Goal: Transaction & Acquisition: Book appointment/travel/reservation

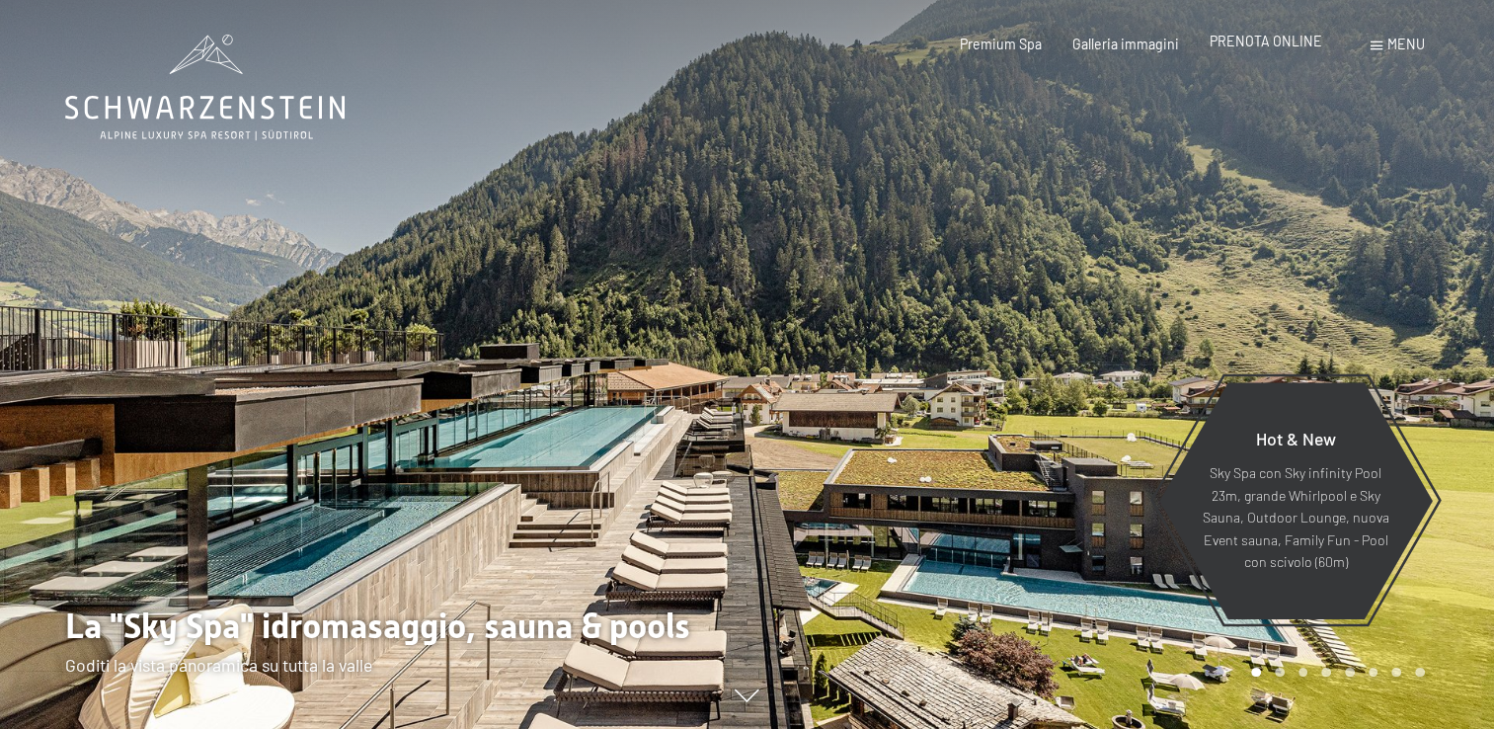
click at [1256, 51] on div "Premium Spa Galleria immagini PRENOTA ONLINE" at bounding box center [1126, 45] width 454 height 20
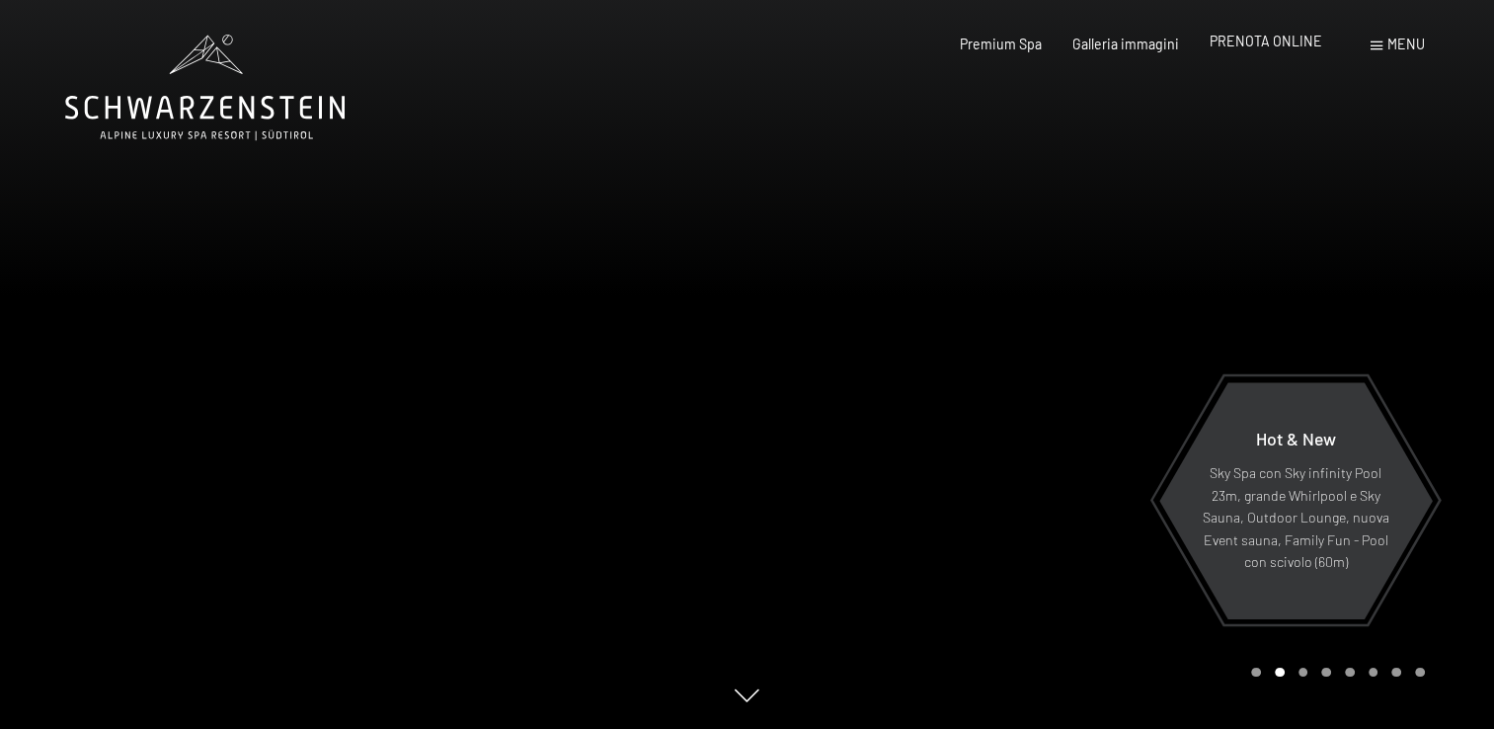
click at [1256, 40] on span "PRENOTA ONLINE" at bounding box center [1266, 41] width 113 height 17
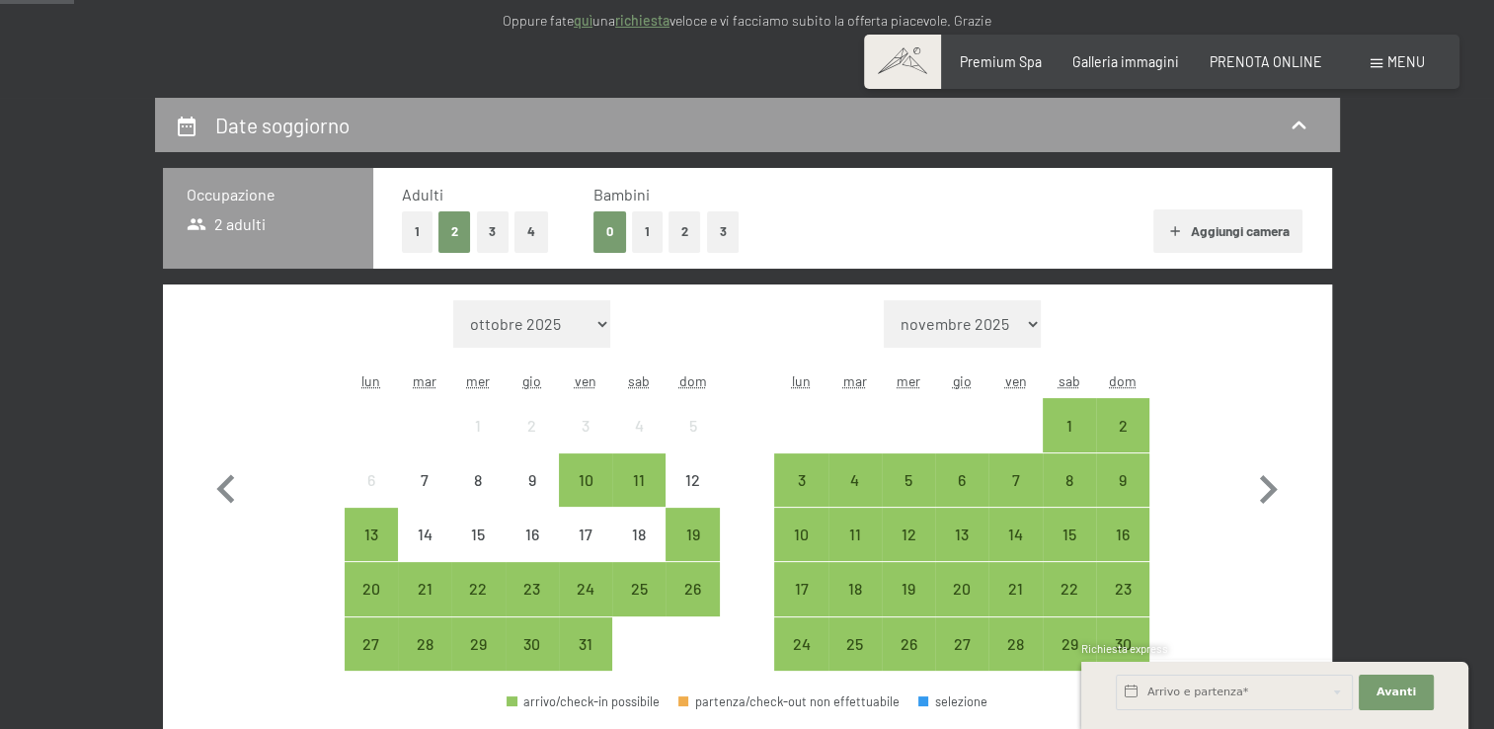
scroll to position [382, 0]
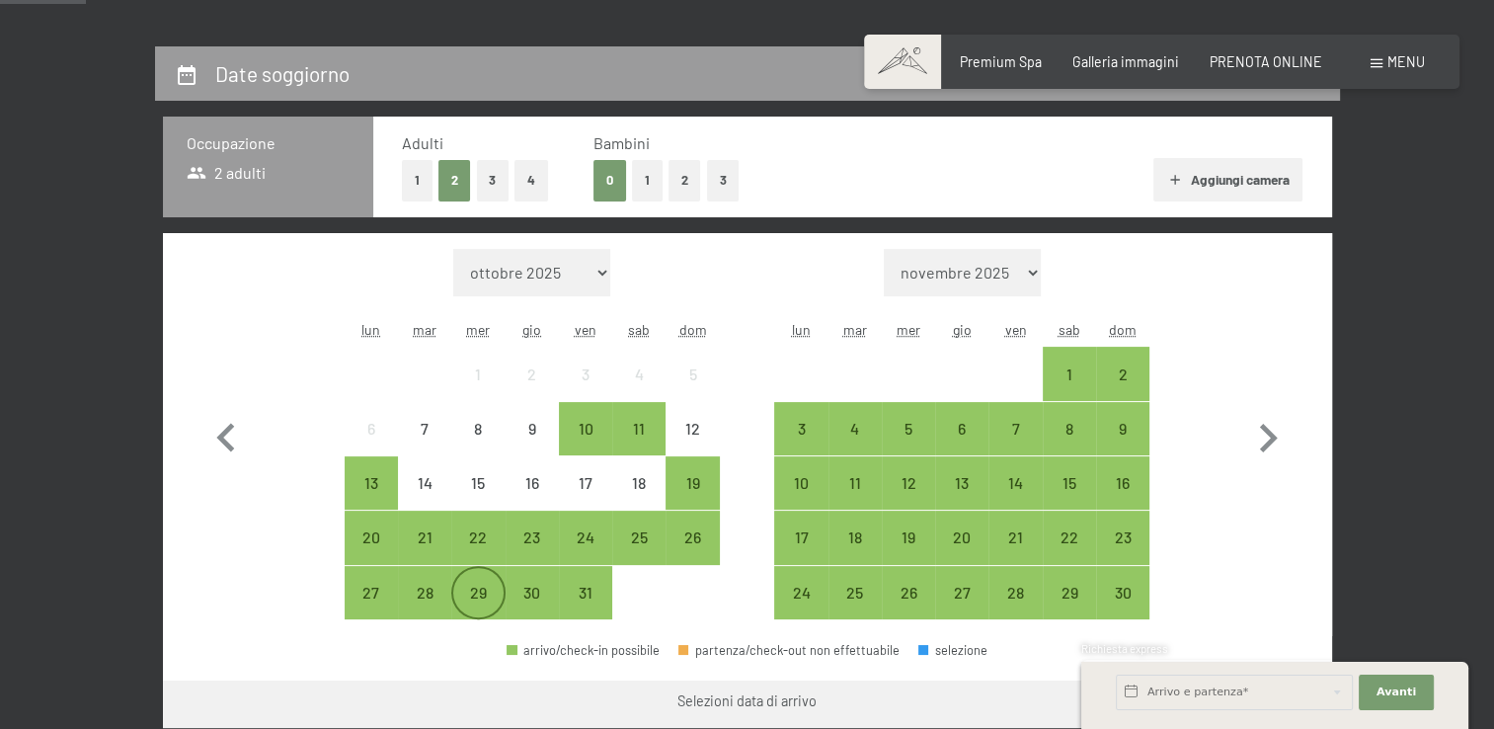
click at [486, 580] on div "29" at bounding box center [477, 592] width 49 height 49
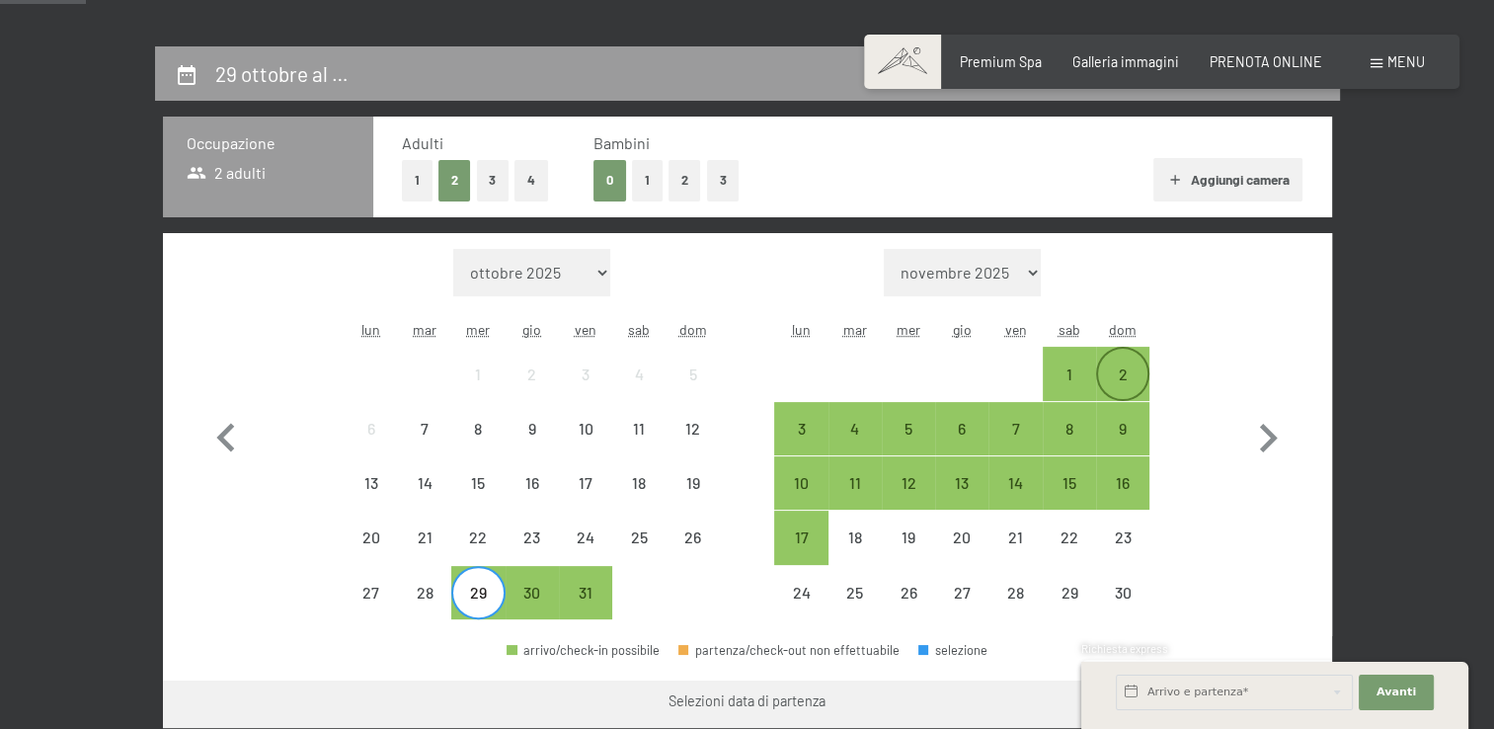
click at [1114, 369] on div "2" at bounding box center [1122, 390] width 49 height 49
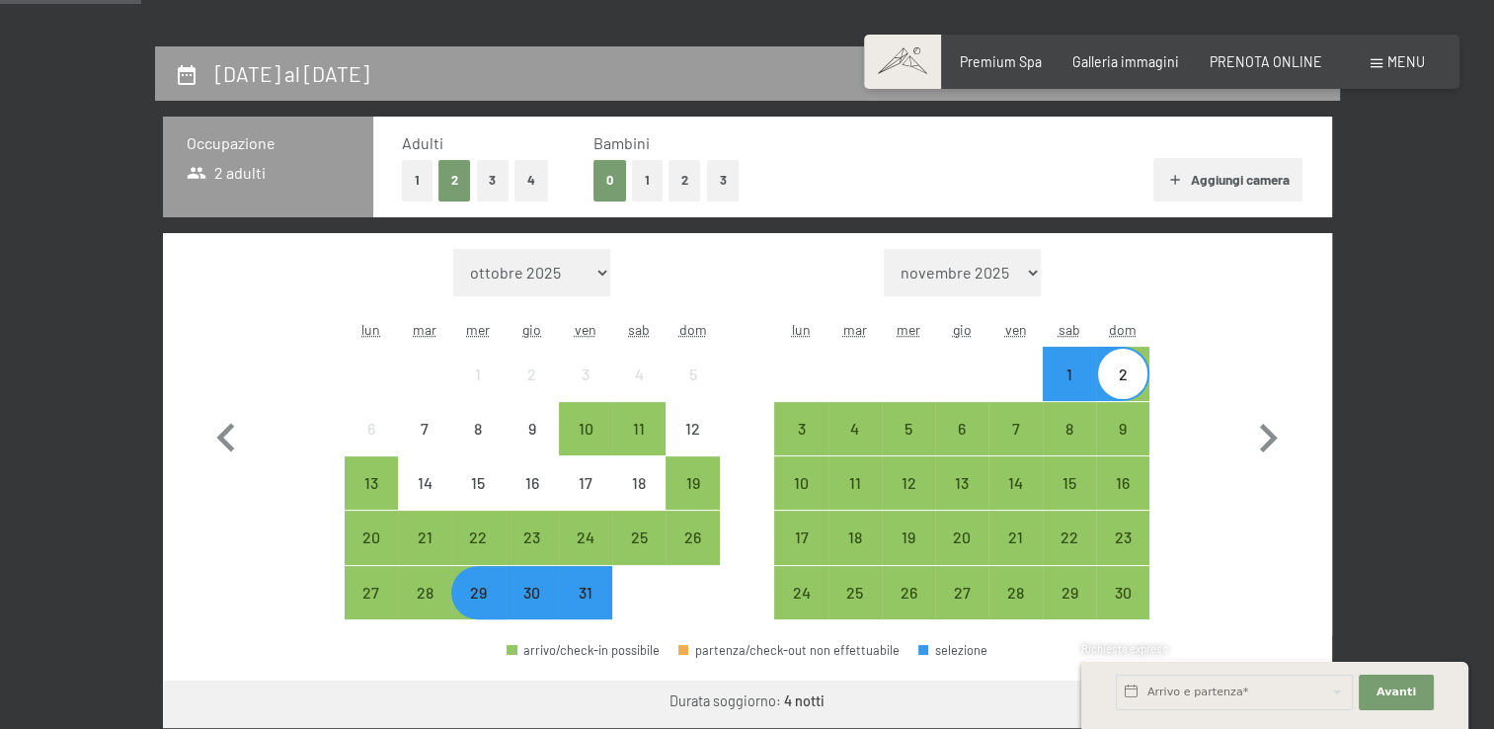
scroll to position [771, 0]
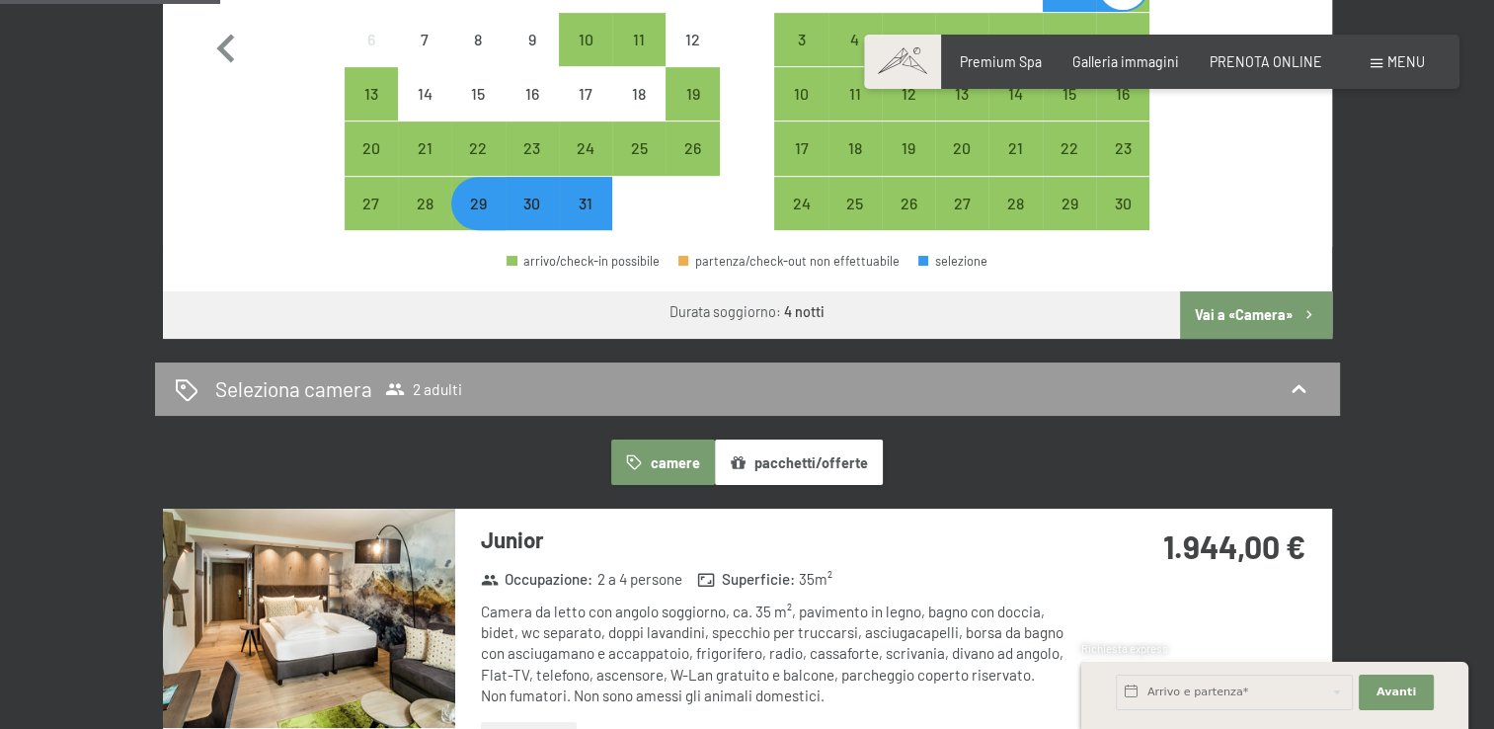
click at [1257, 315] on button "Vai a «Camera»" at bounding box center [1255, 314] width 151 height 47
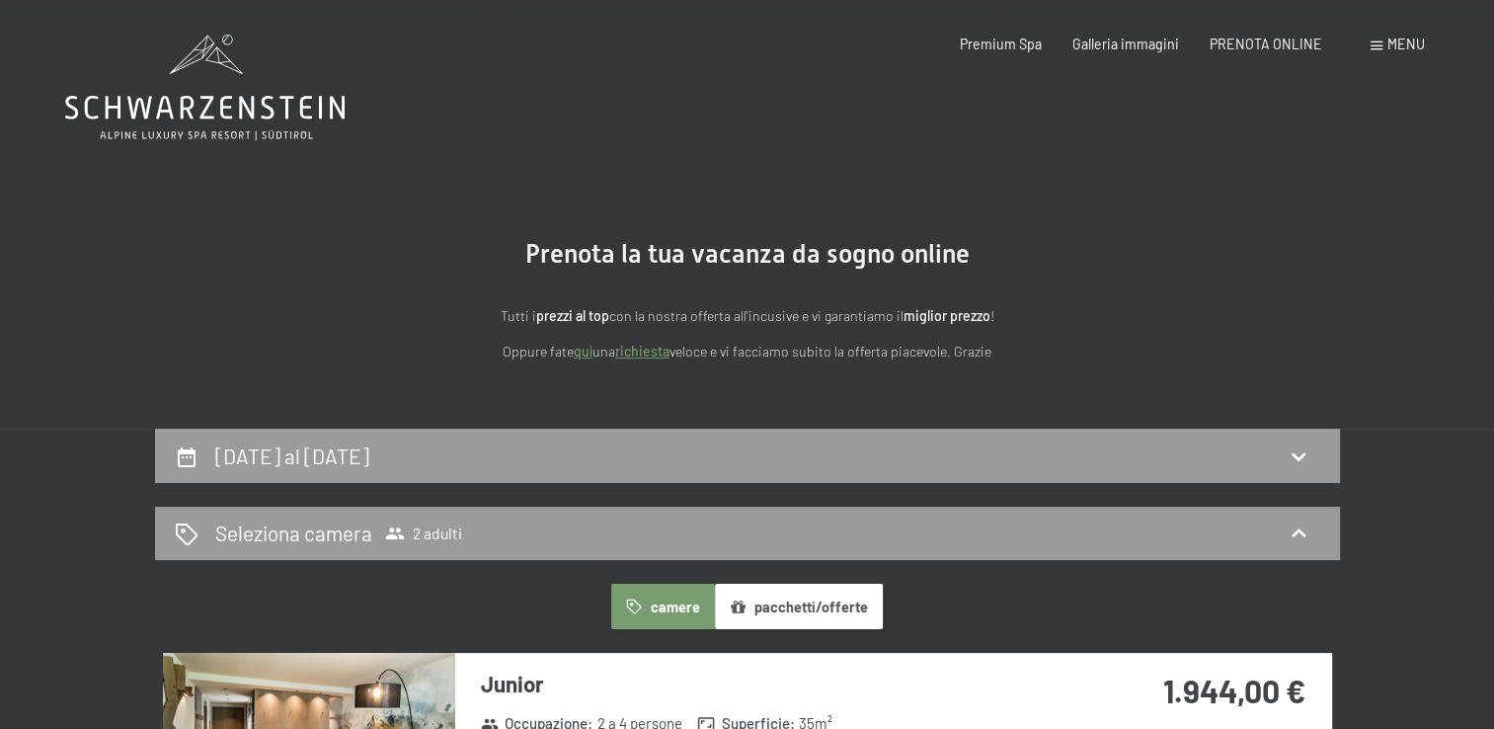
scroll to position [134, 0]
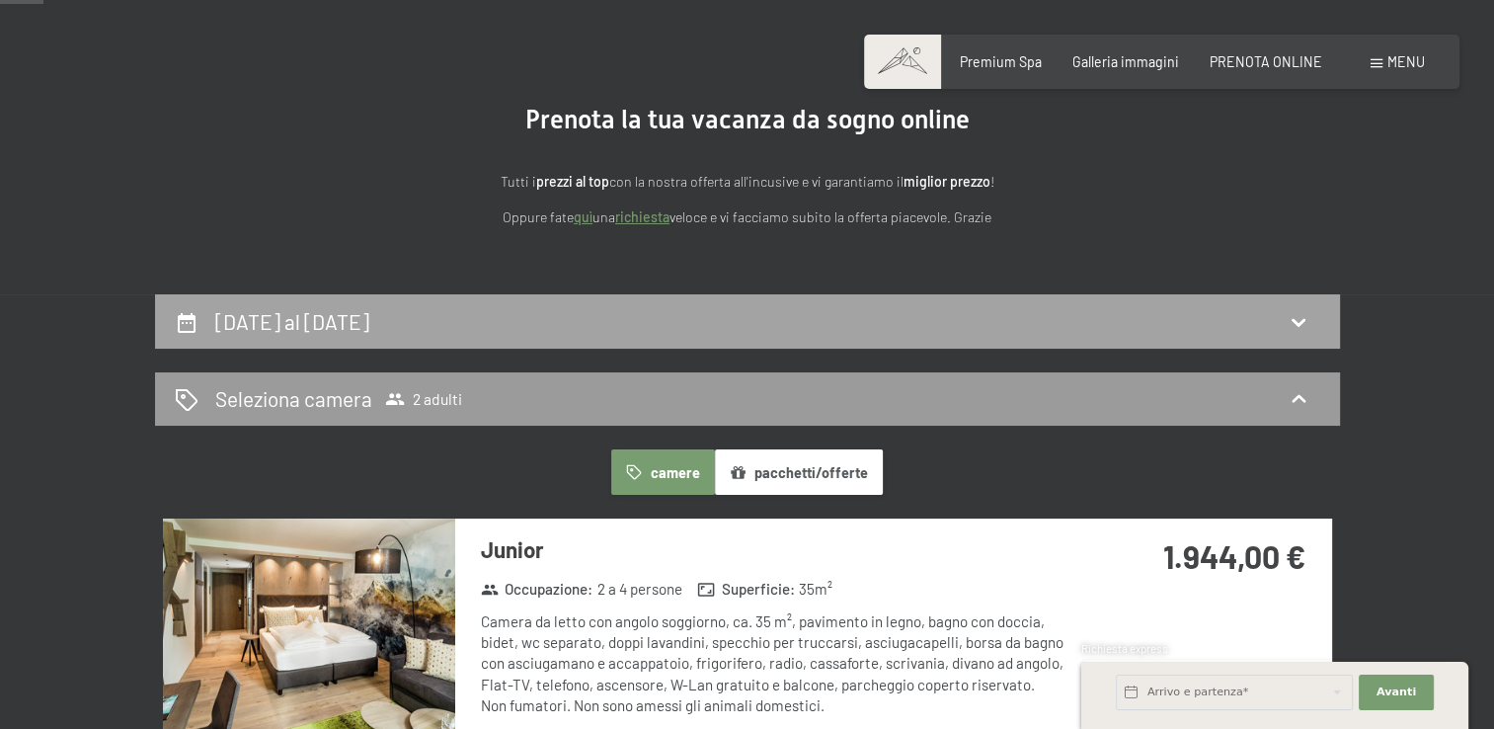
click at [369, 330] on h2 "29 ottobre al 2 novembre 2025" at bounding box center [292, 321] width 154 height 25
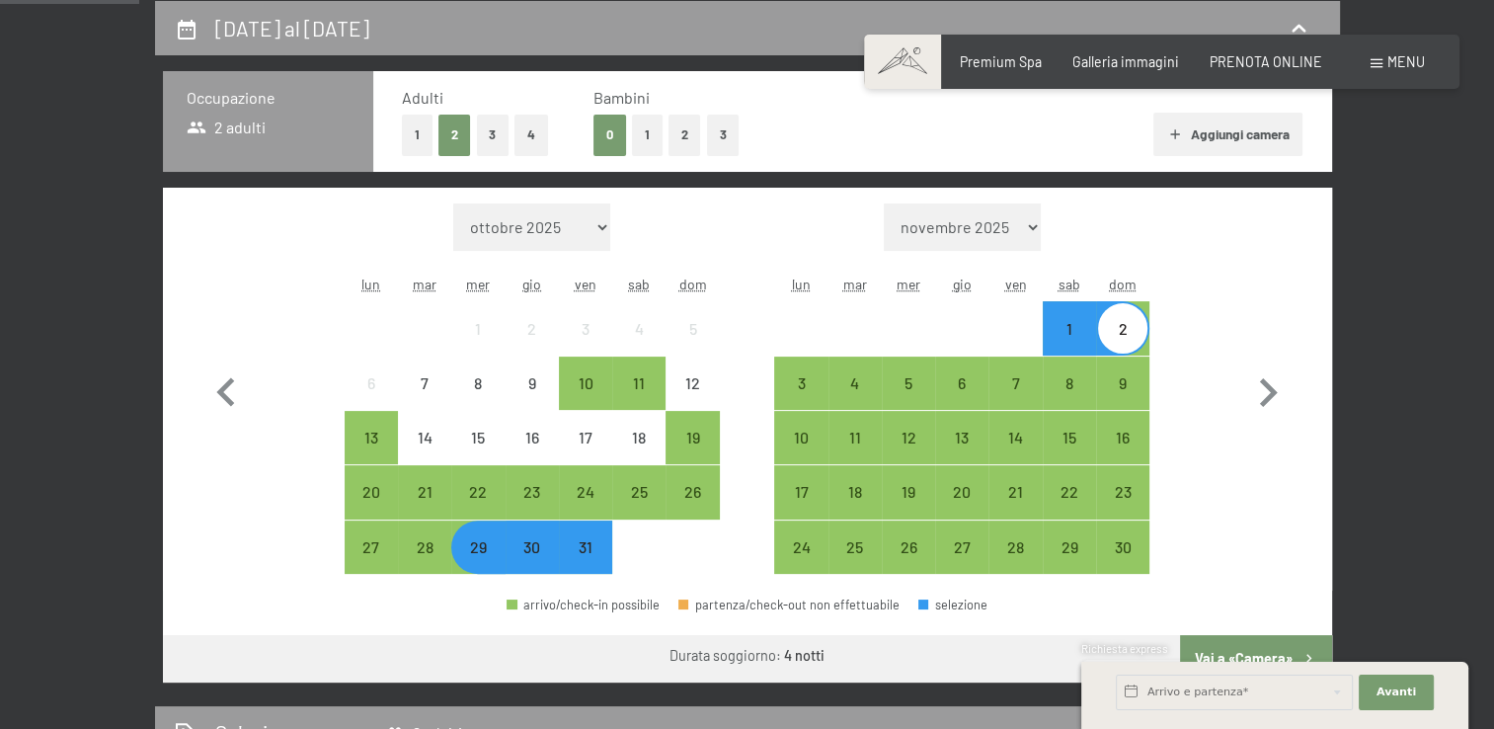
click at [532, 547] on div "30" at bounding box center [532, 563] width 49 height 49
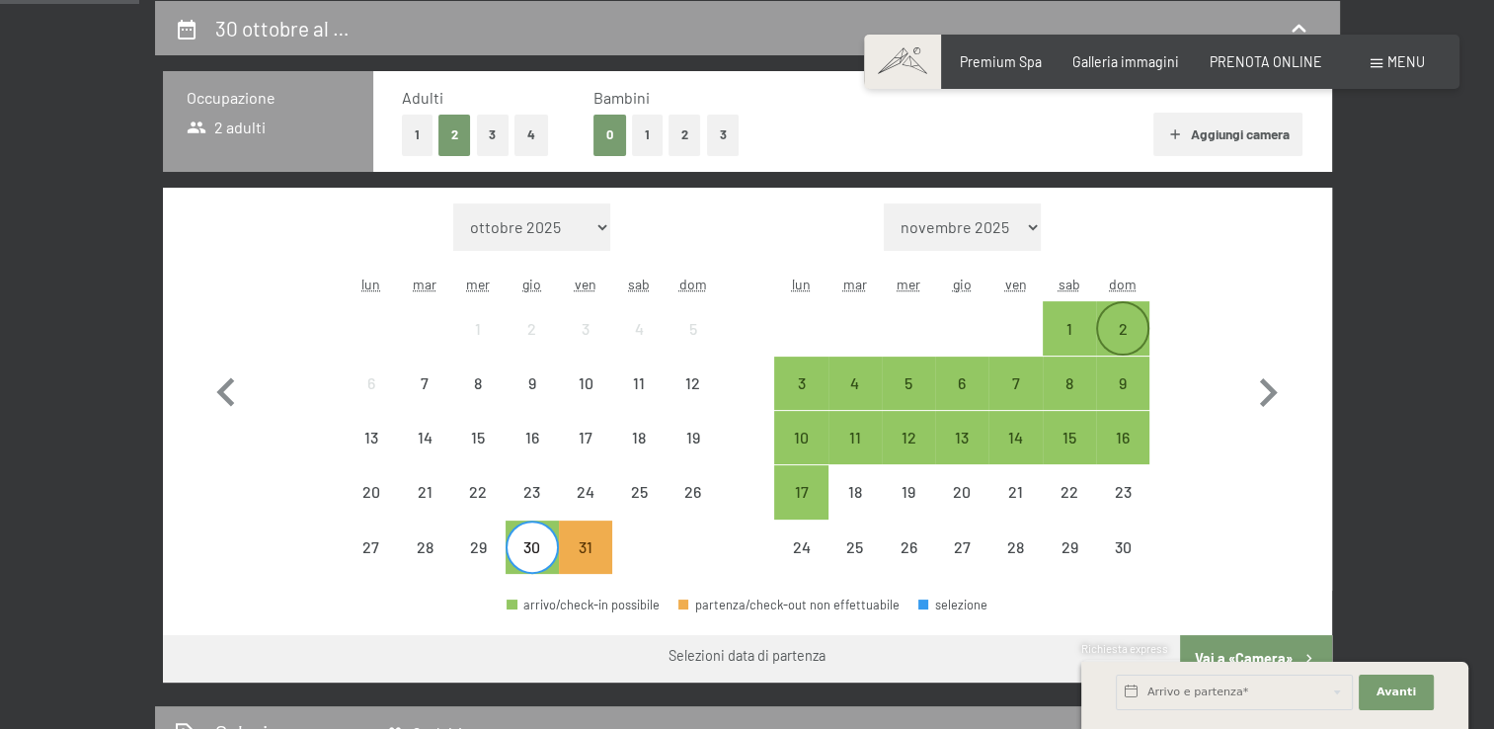
click at [1115, 335] on div "2" at bounding box center [1122, 345] width 49 height 49
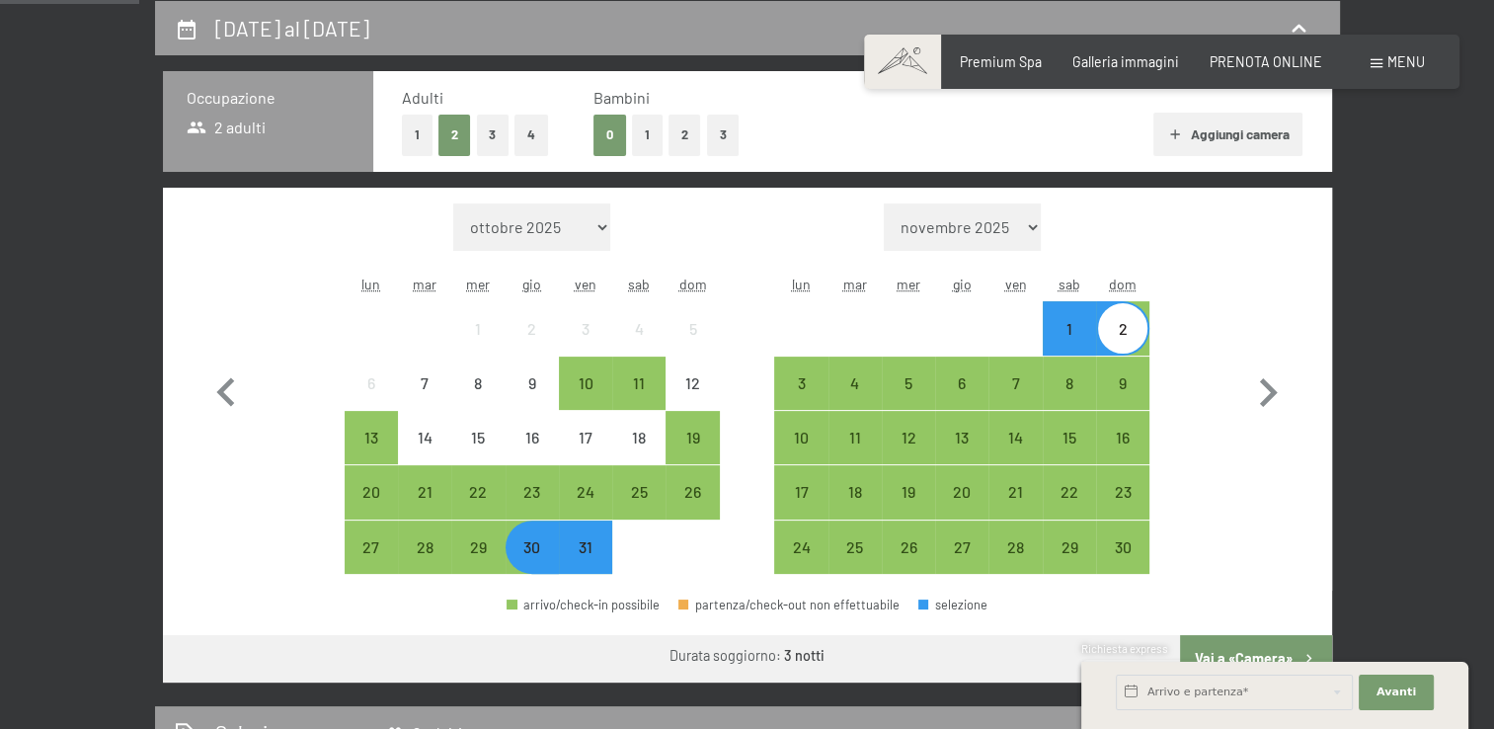
click at [1248, 648] on div "Richiesta express" at bounding box center [1275, 650] width 387 height 19
click at [1426, 590] on div "30 ottobre al 2 novembre 2025 Occupazione 2 adulti Adulti 1 2 3 4 Bambini 0 1 2…" at bounding box center [747, 458] width 1494 height 915
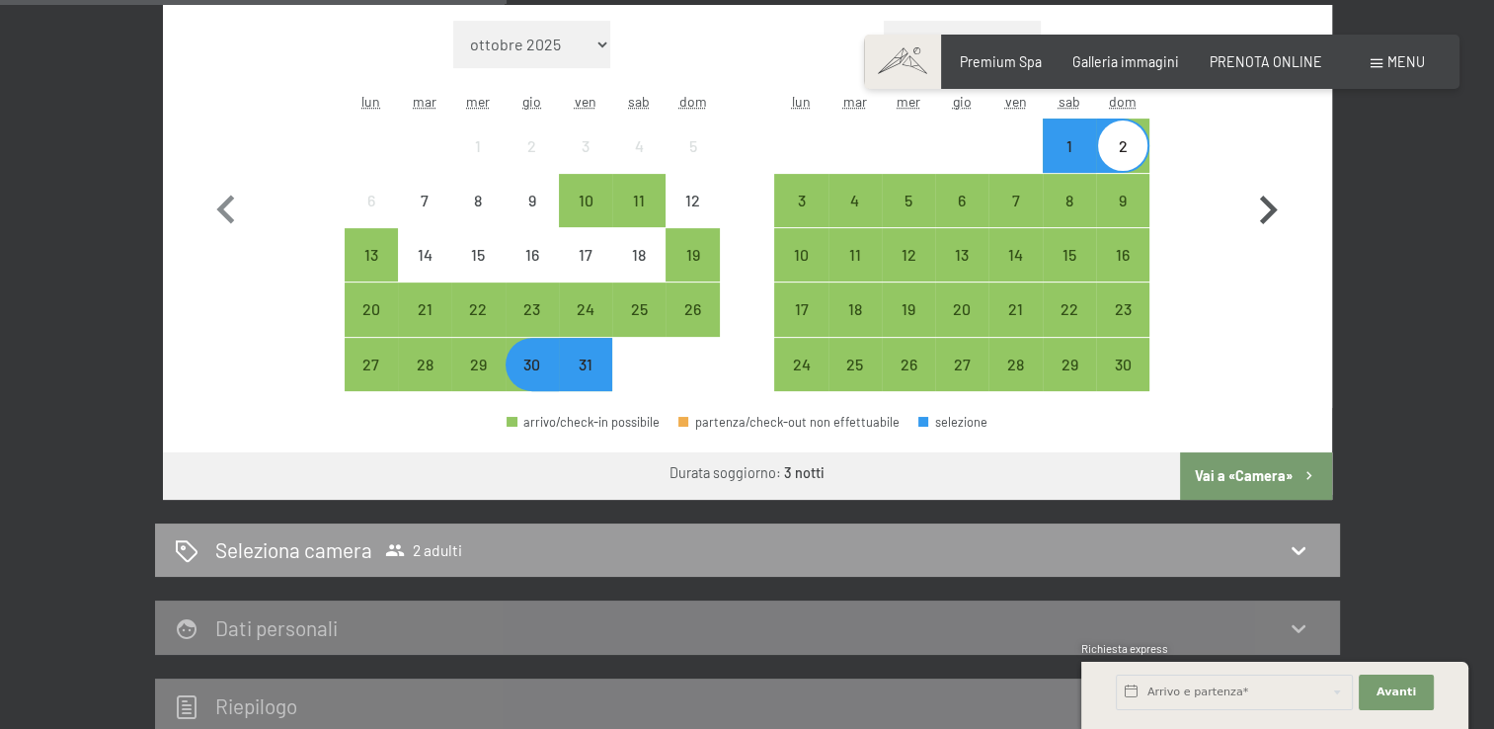
click at [1282, 468] on button "Vai a «Camera»" at bounding box center [1255, 475] width 151 height 47
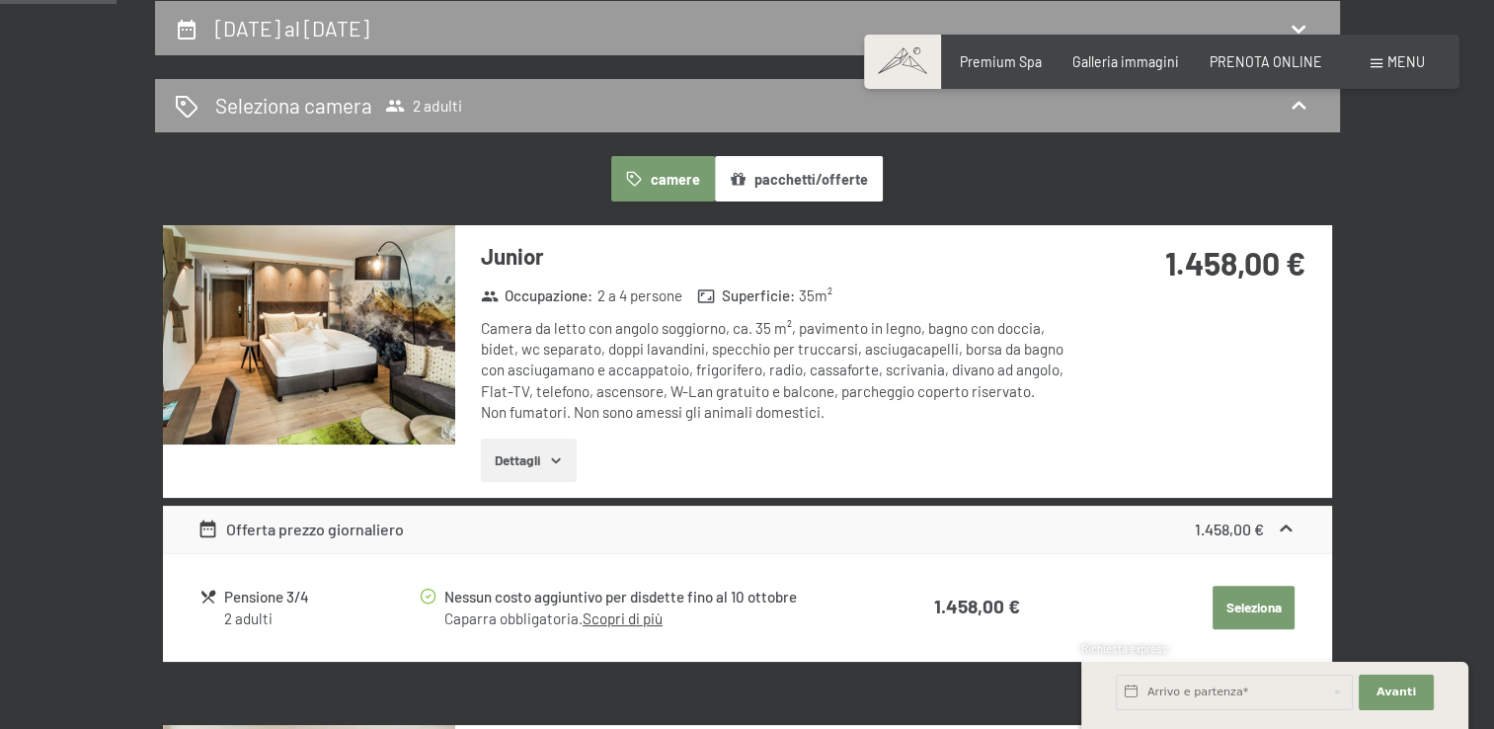
scroll to position [0, 0]
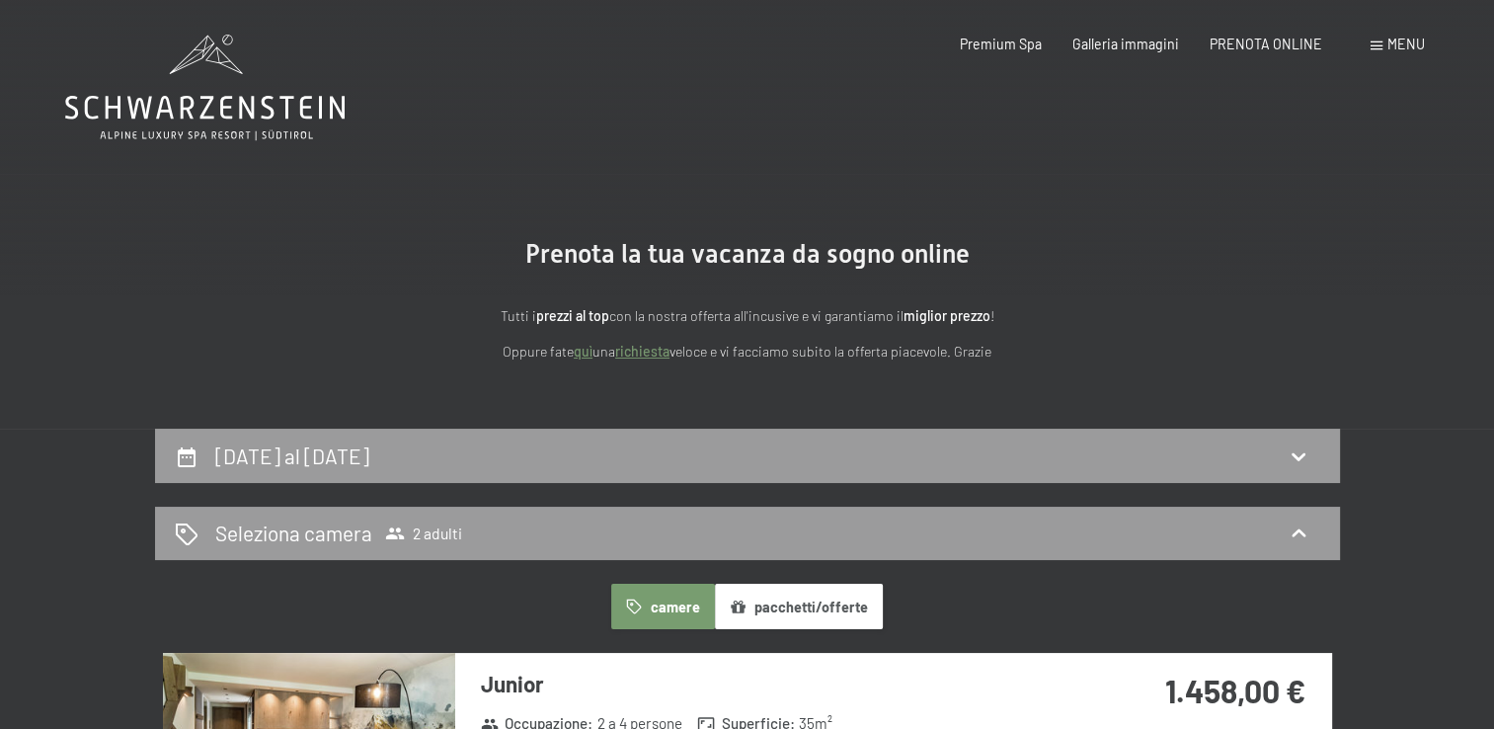
click at [246, 104] on icon at bounding box center [205, 88] width 280 height 106
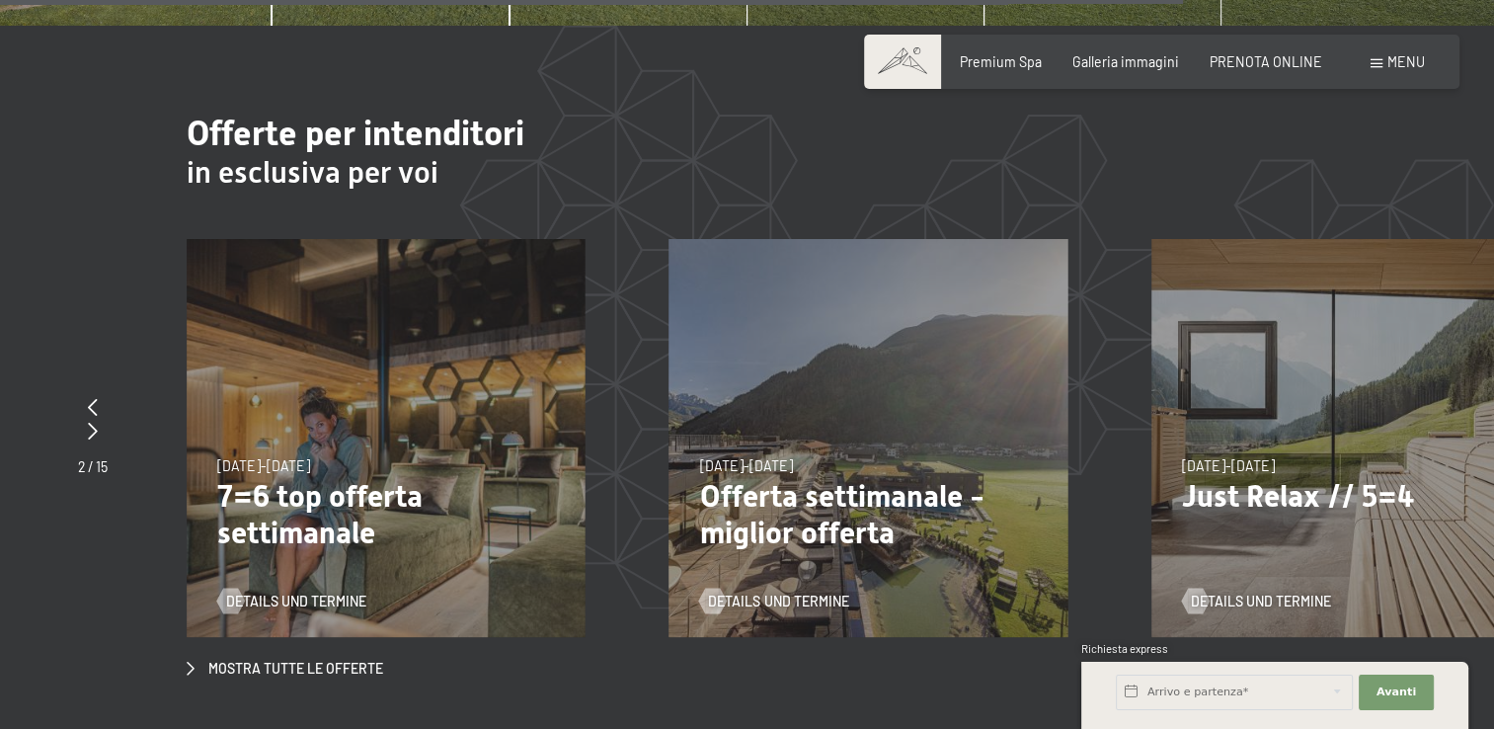
scroll to position [7566, 0]
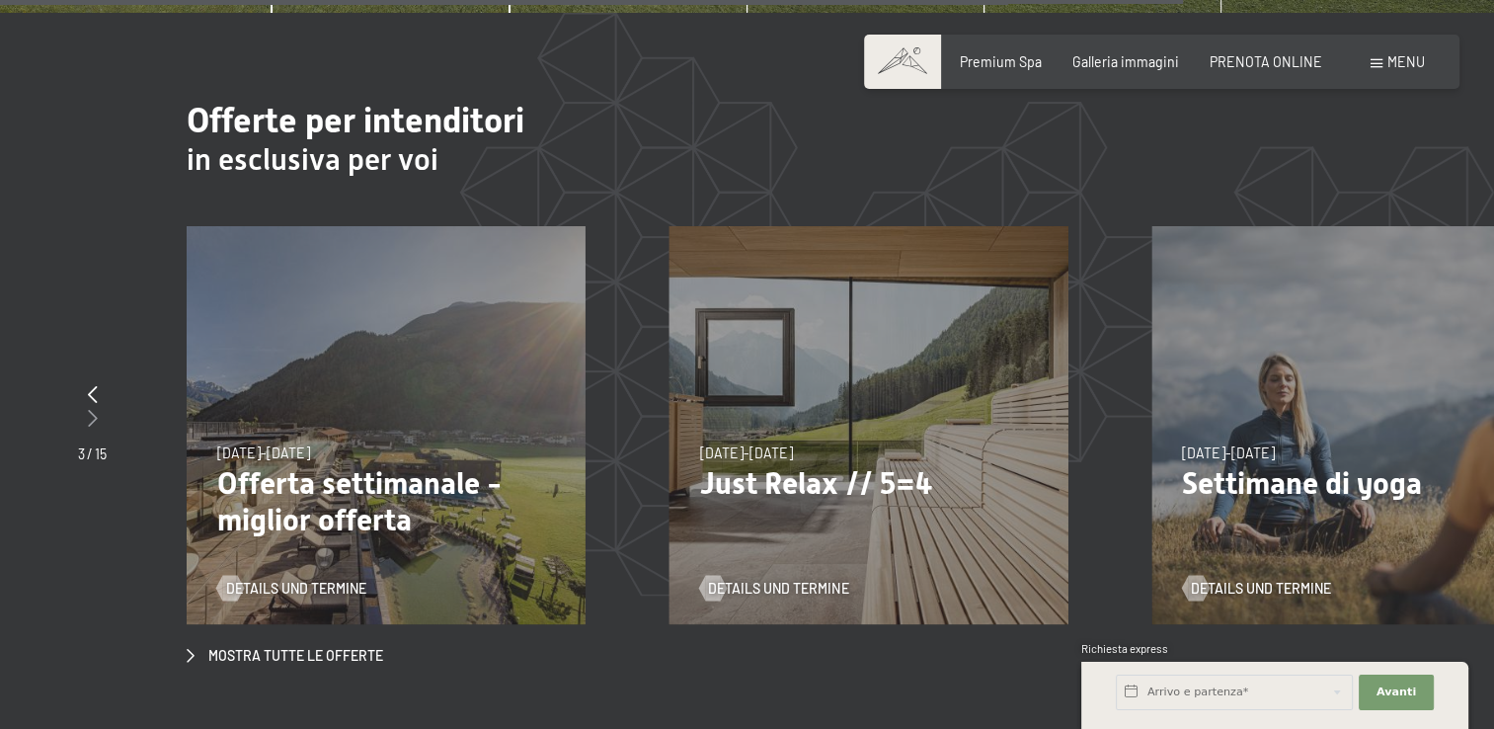
click at [94, 409] on icon at bounding box center [93, 418] width 10 height 18
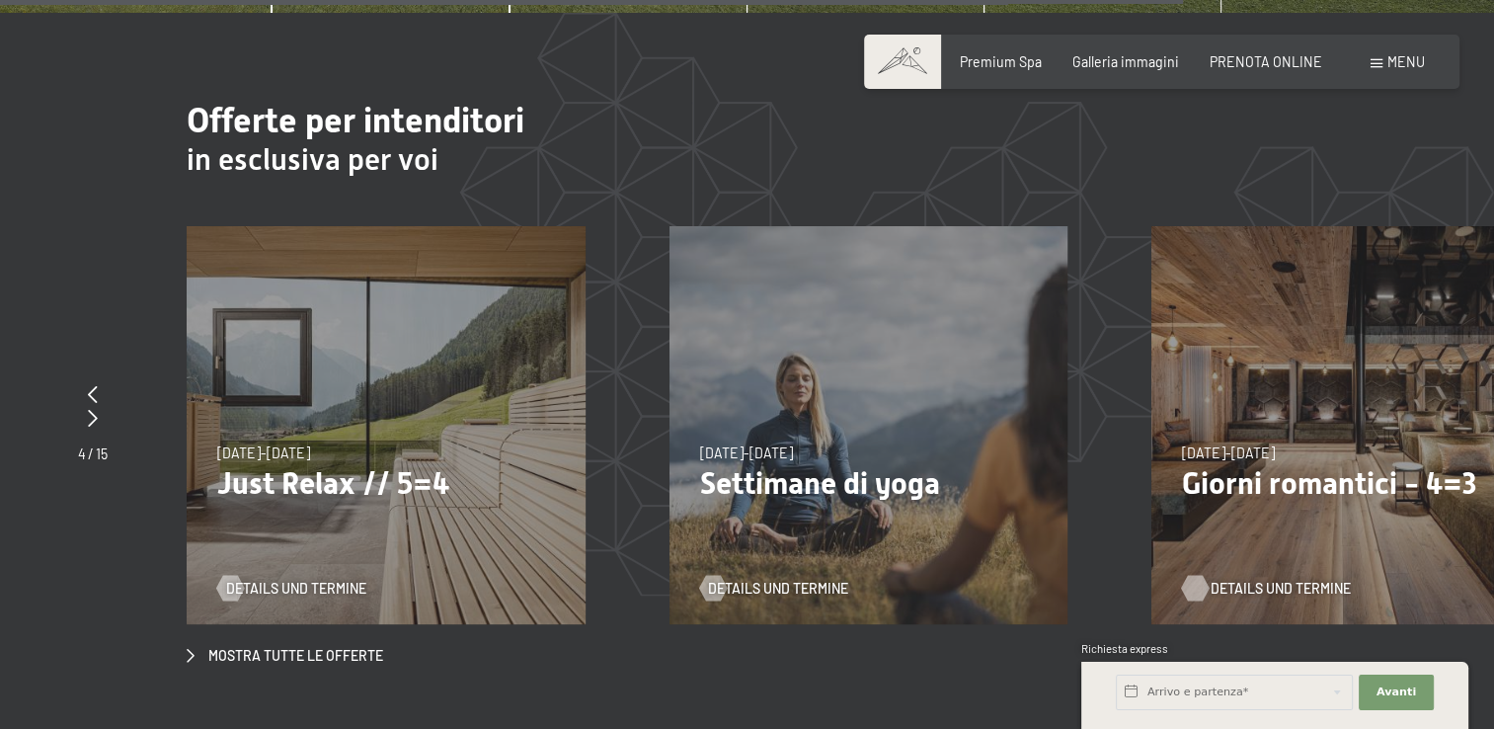
click at [1254, 579] on span "Details und Termine" at bounding box center [1281, 589] width 140 height 20
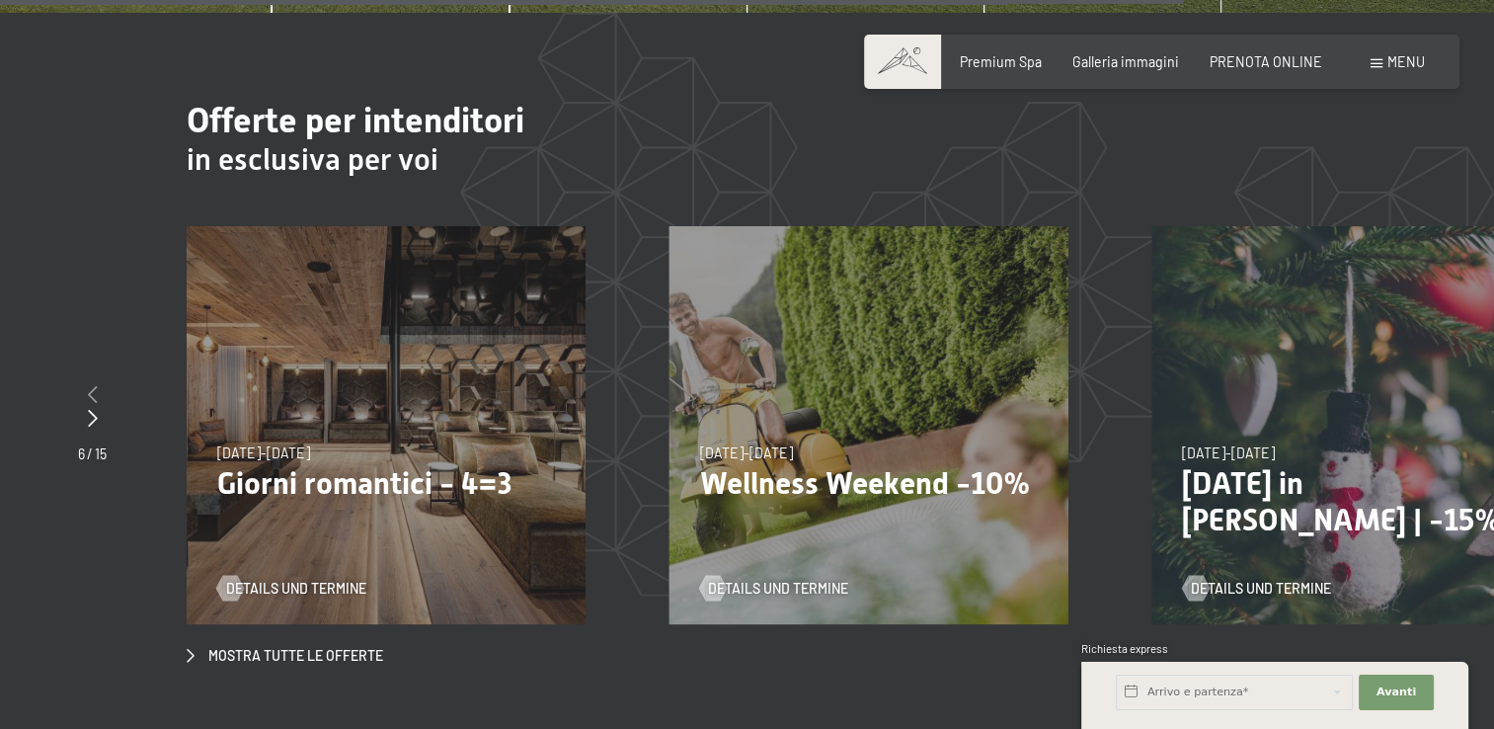
click at [97, 383] on div at bounding box center [92, 395] width 29 height 25
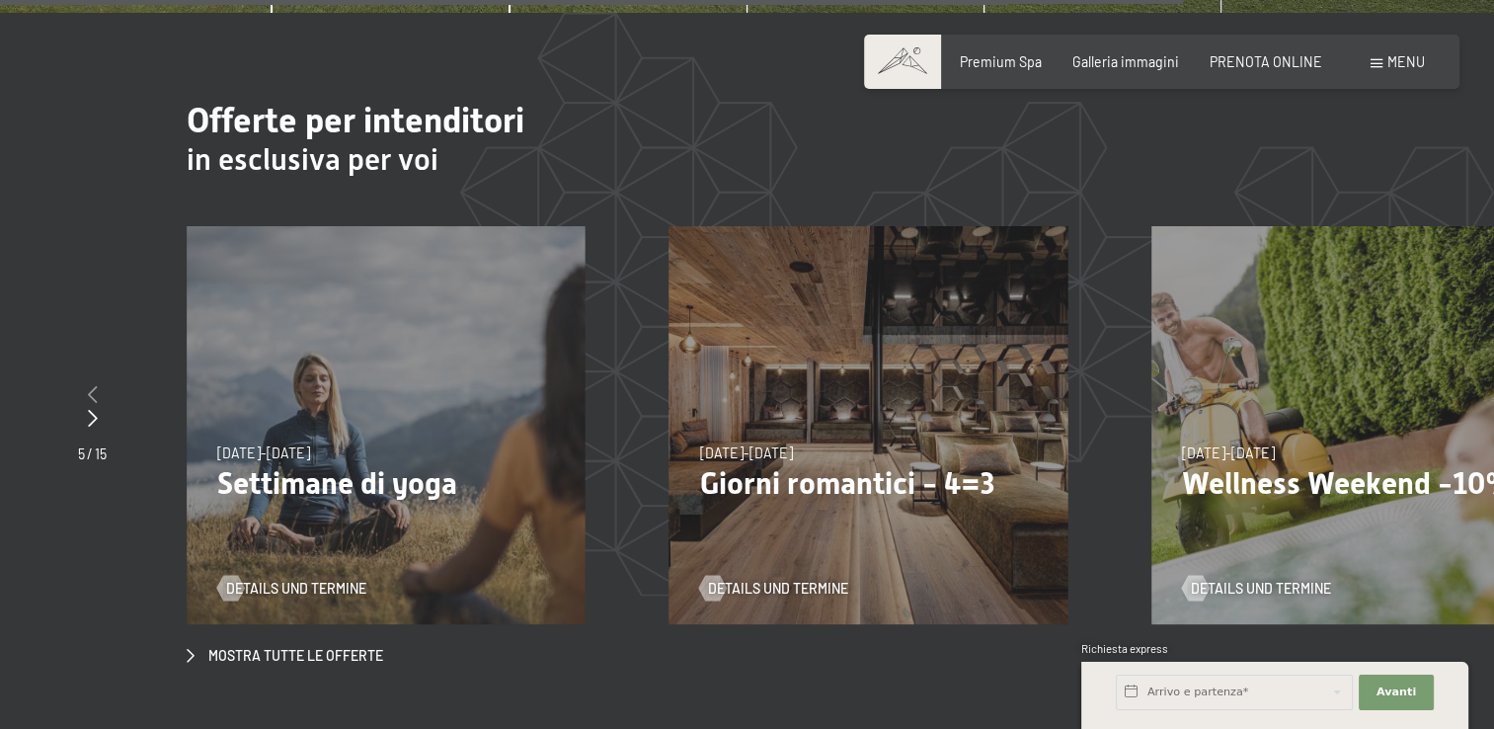
click at [97, 383] on div at bounding box center [92, 395] width 29 height 25
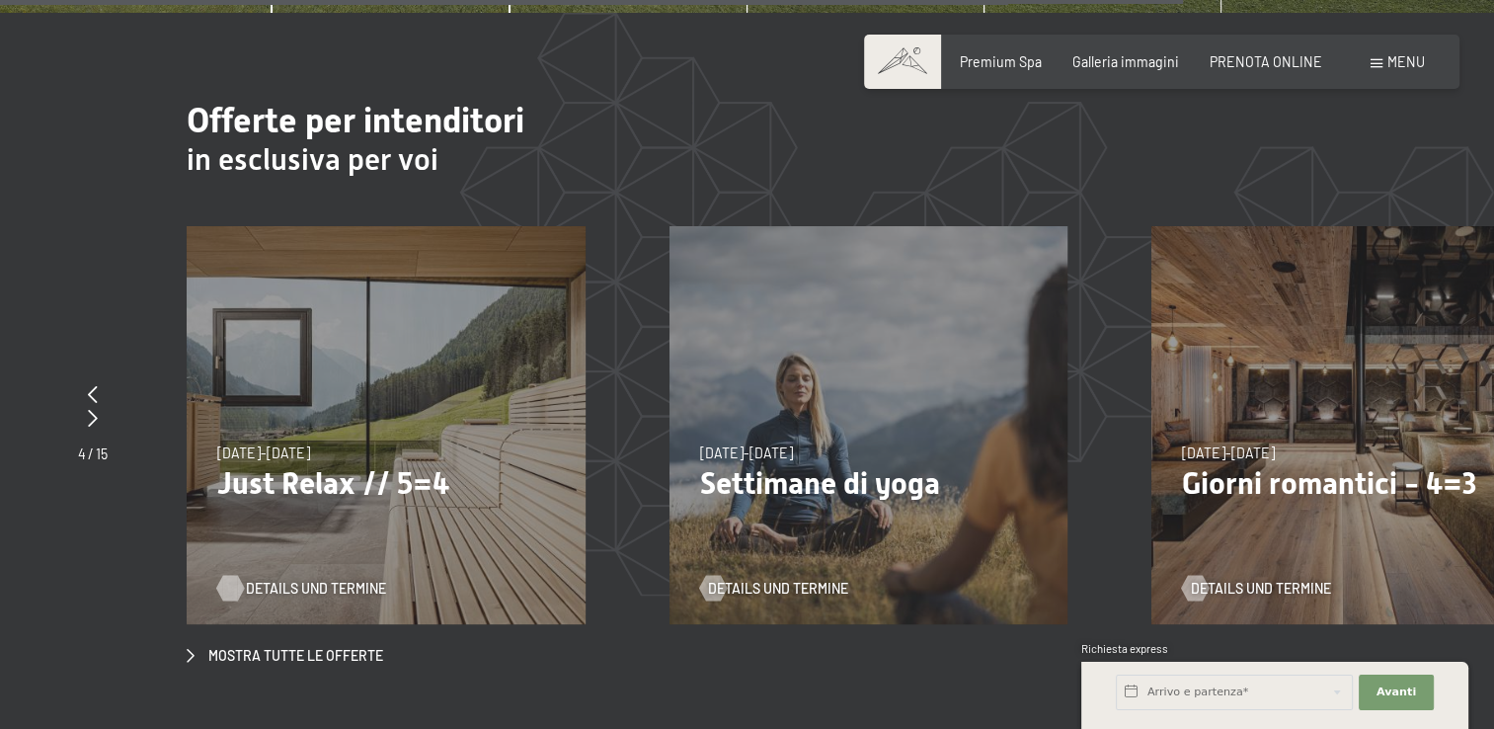
click at [279, 579] on span "Details und Termine" at bounding box center [316, 589] width 140 height 20
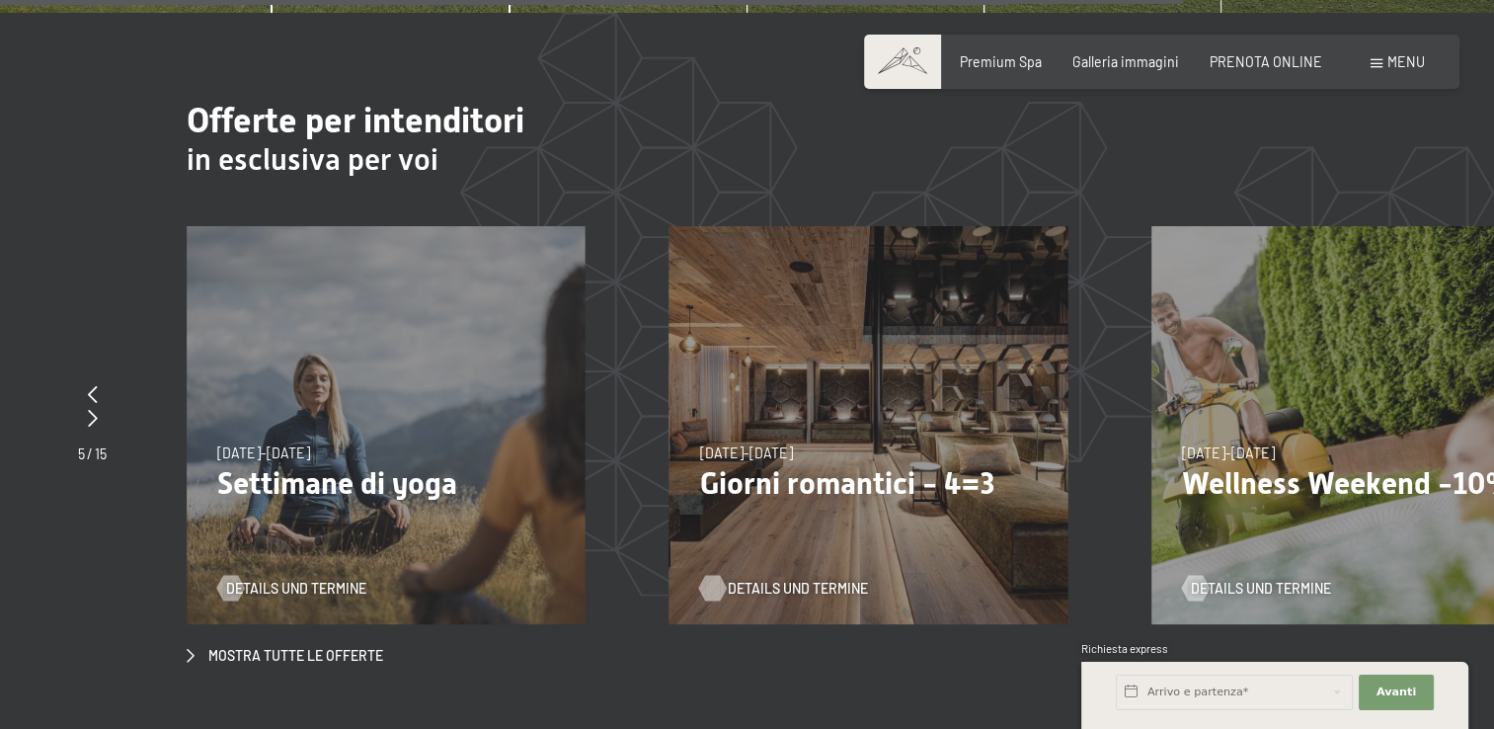
click at [791, 579] on span "Details und Termine" at bounding box center [798, 589] width 140 height 20
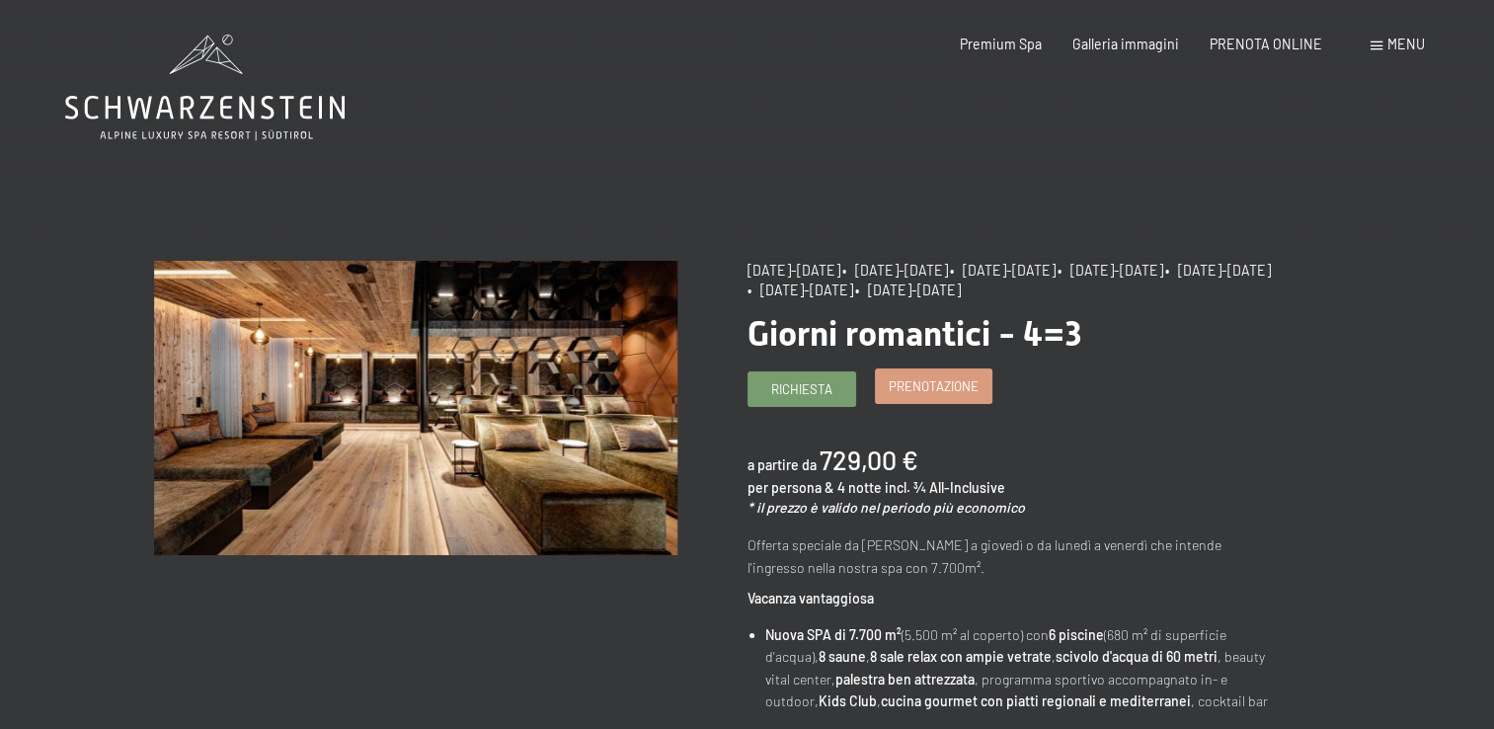
click at [934, 377] on span "Prenotazione" at bounding box center [934, 386] width 90 height 18
click at [928, 393] on span "Prenotazione" at bounding box center [934, 386] width 90 height 18
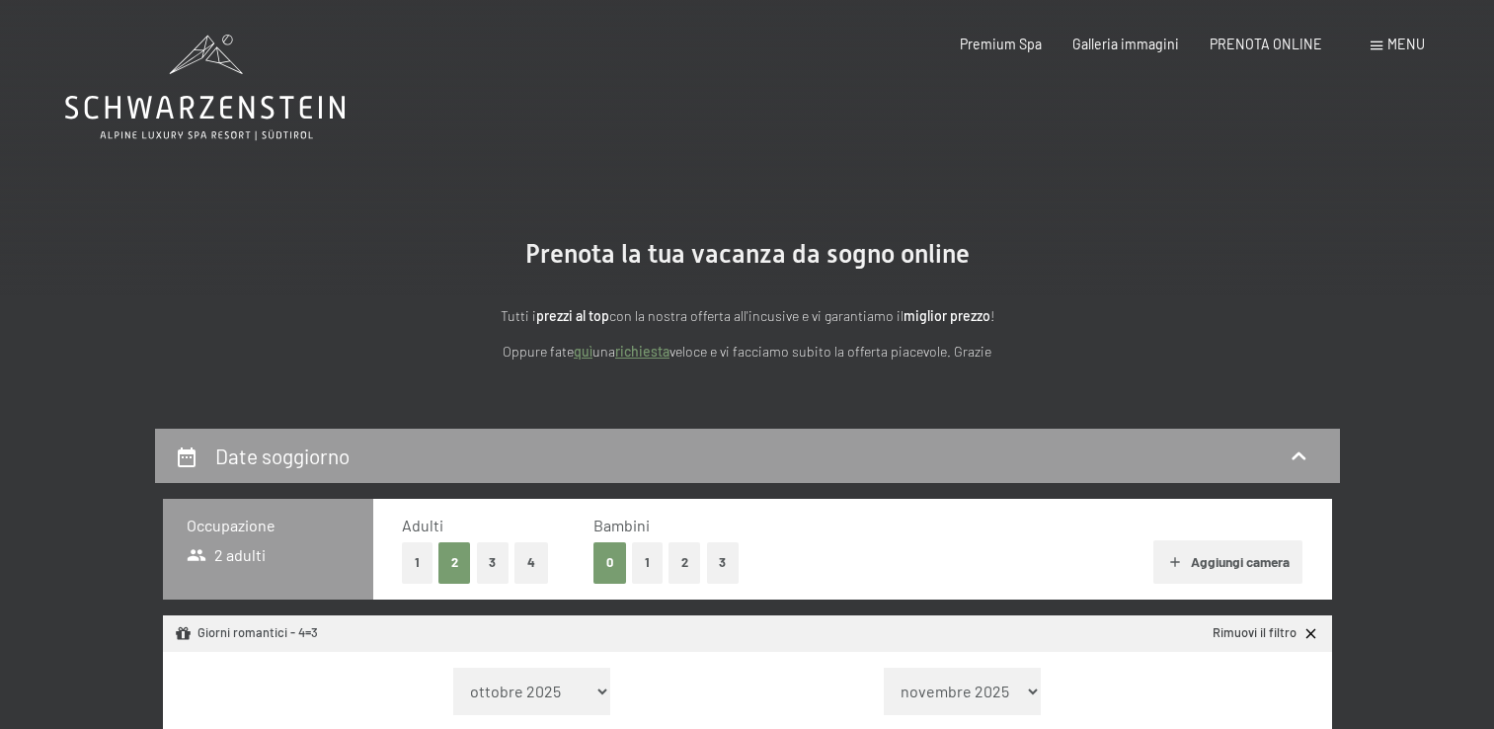
select select "[DATE]"
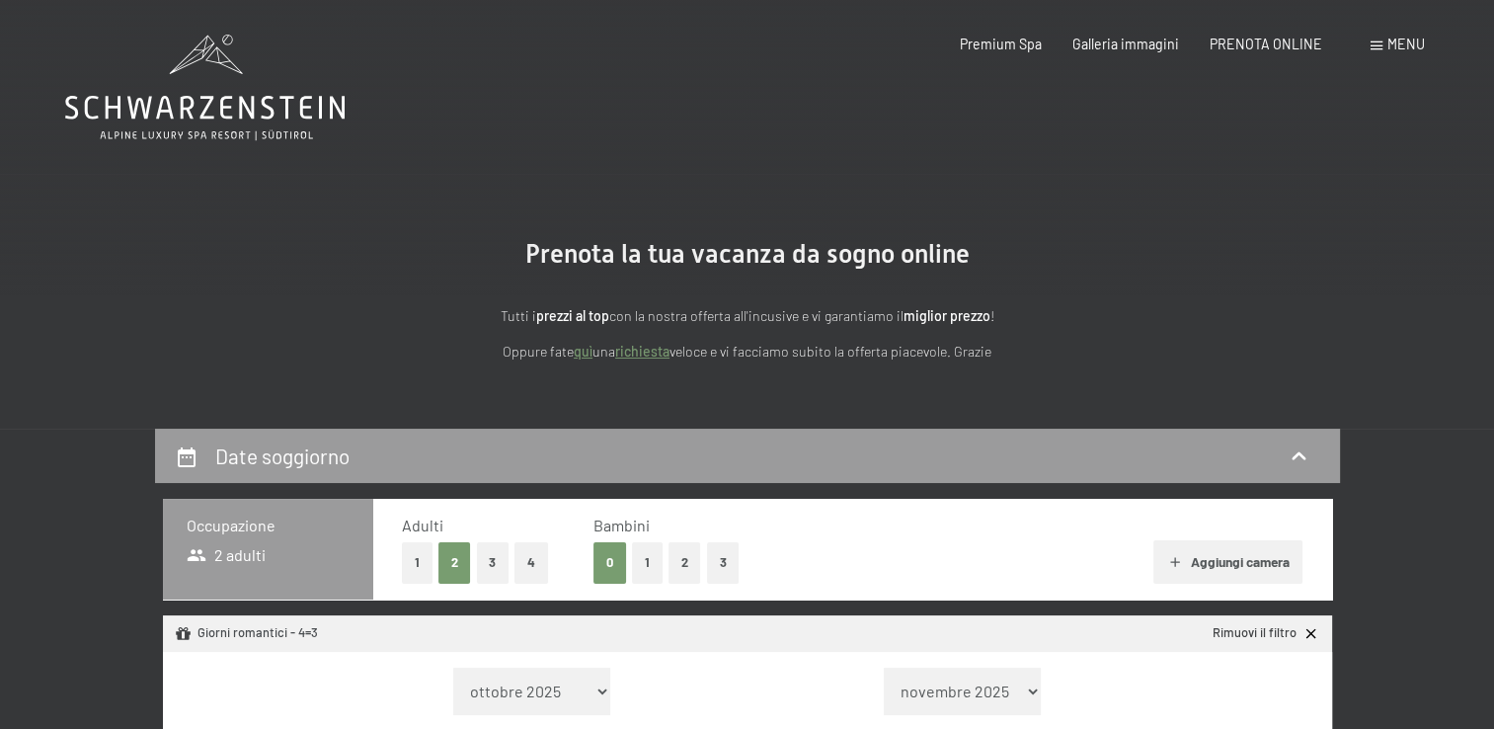
select select "[DATE]"
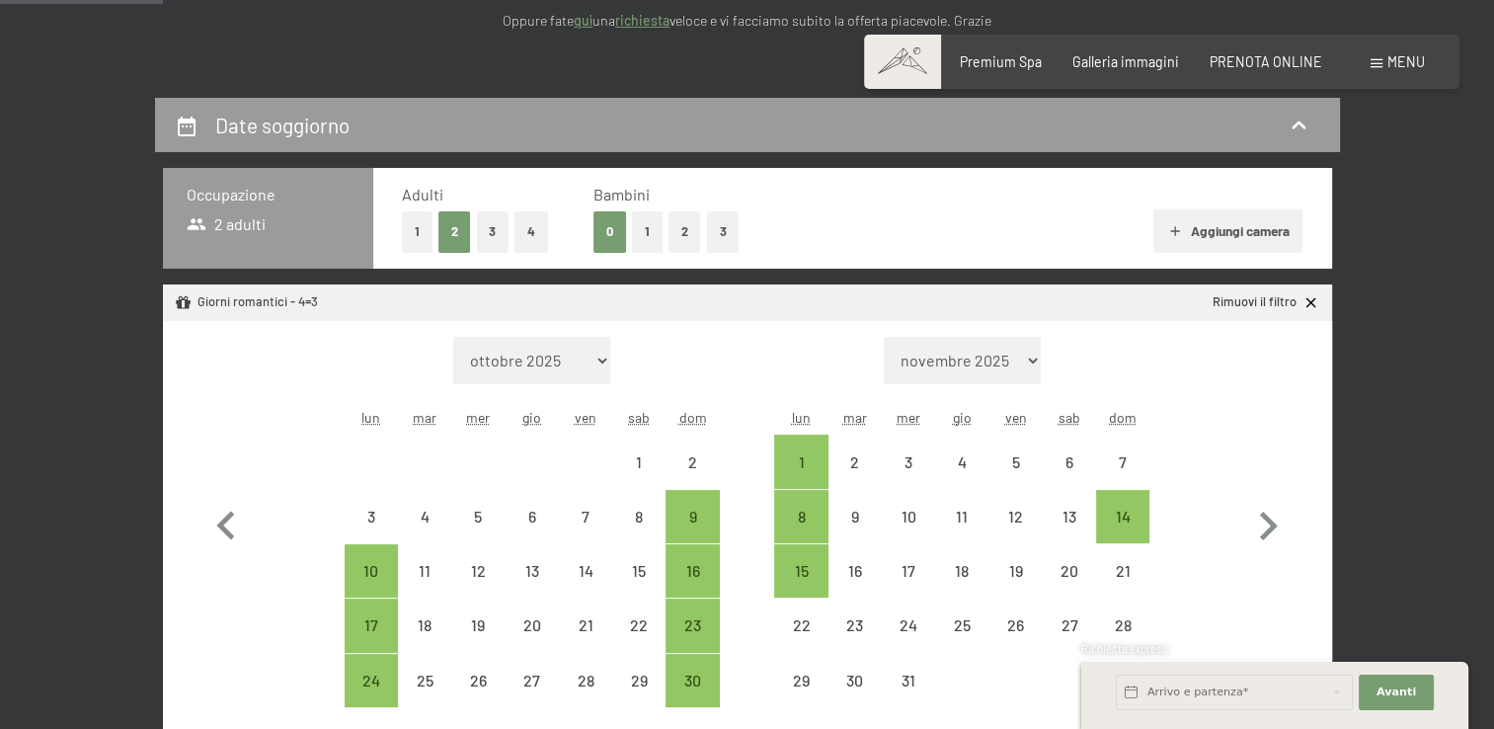
scroll to position [458, 0]
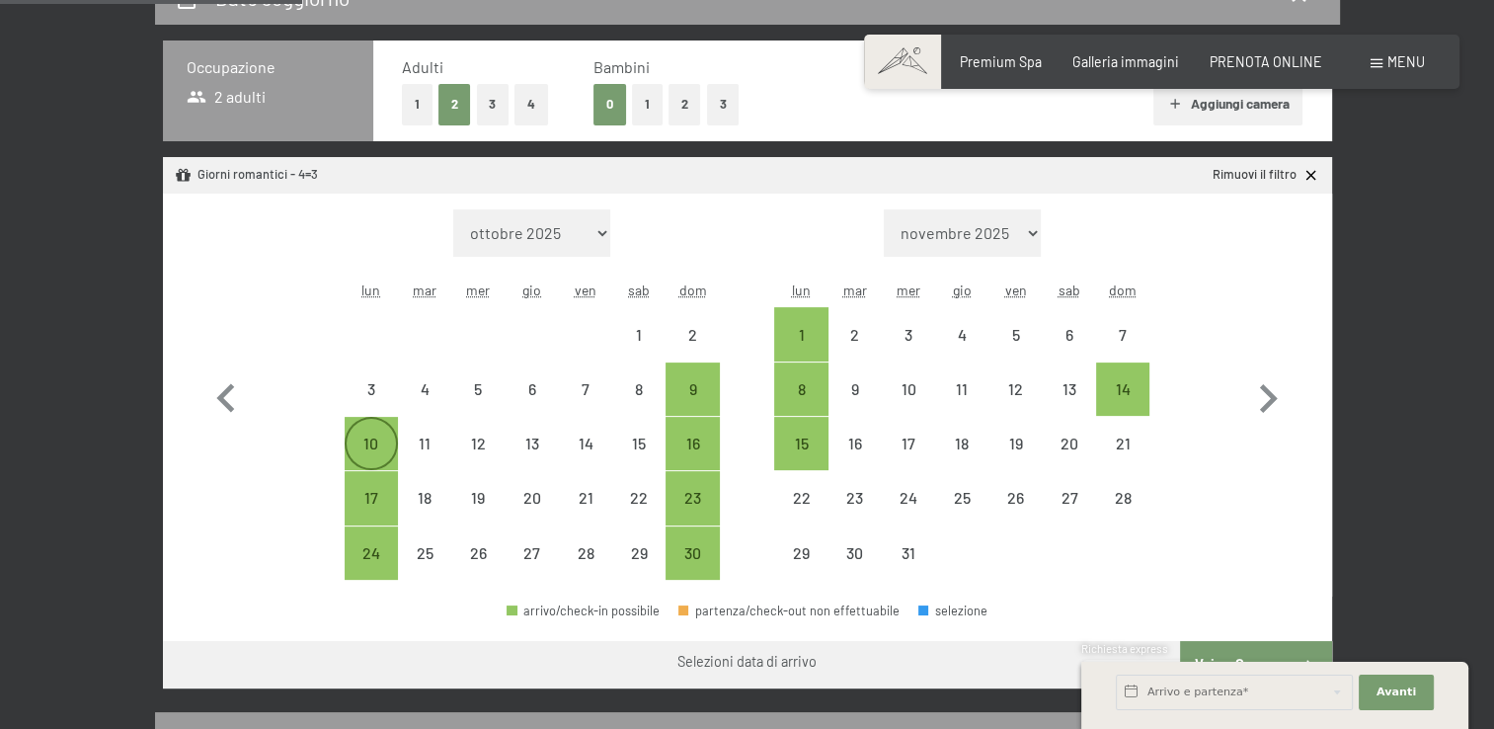
click at [384, 443] on div "10" at bounding box center [371, 460] width 49 height 49
select select "[DATE]"
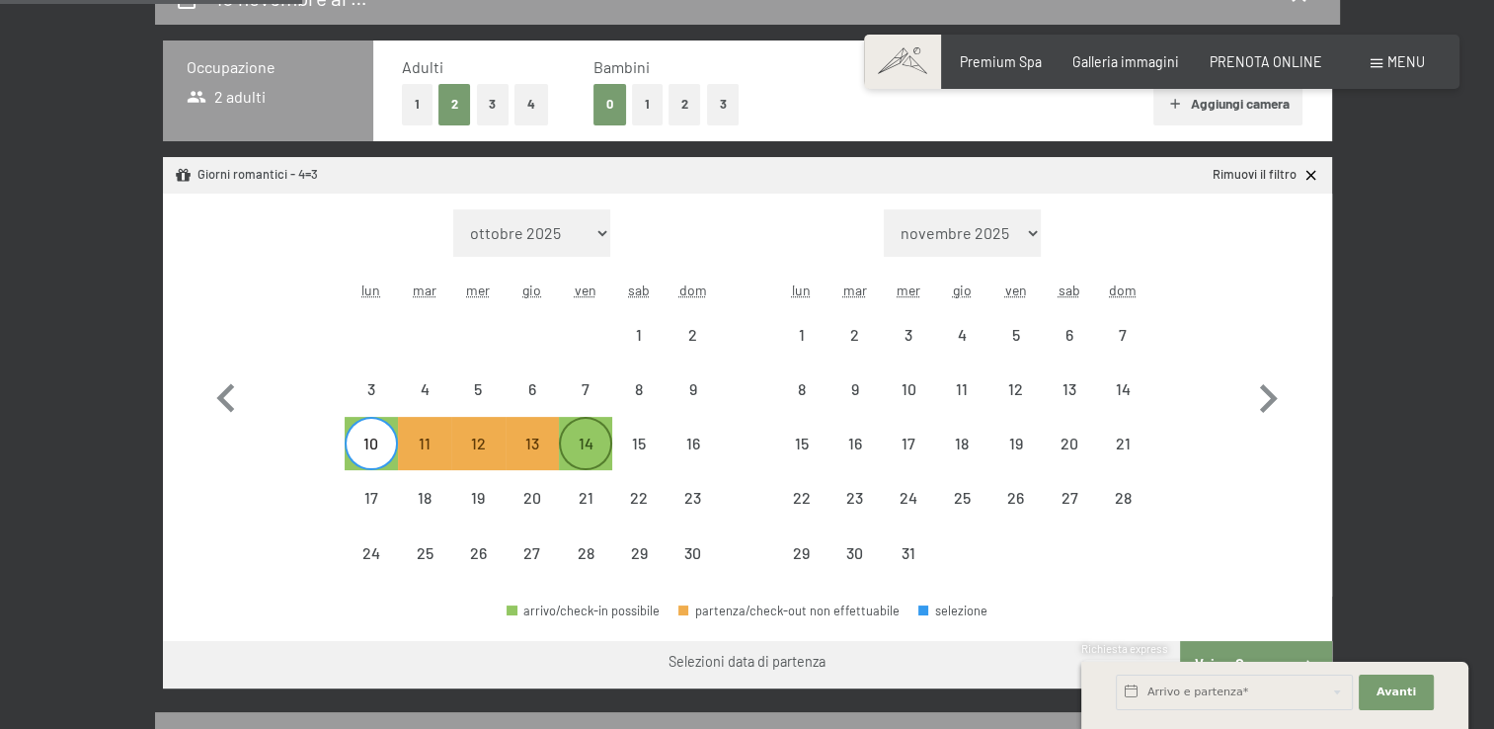
click at [593, 437] on div "14" at bounding box center [585, 460] width 49 height 49
select select "2025-11-01"
select select "2025-12-01"
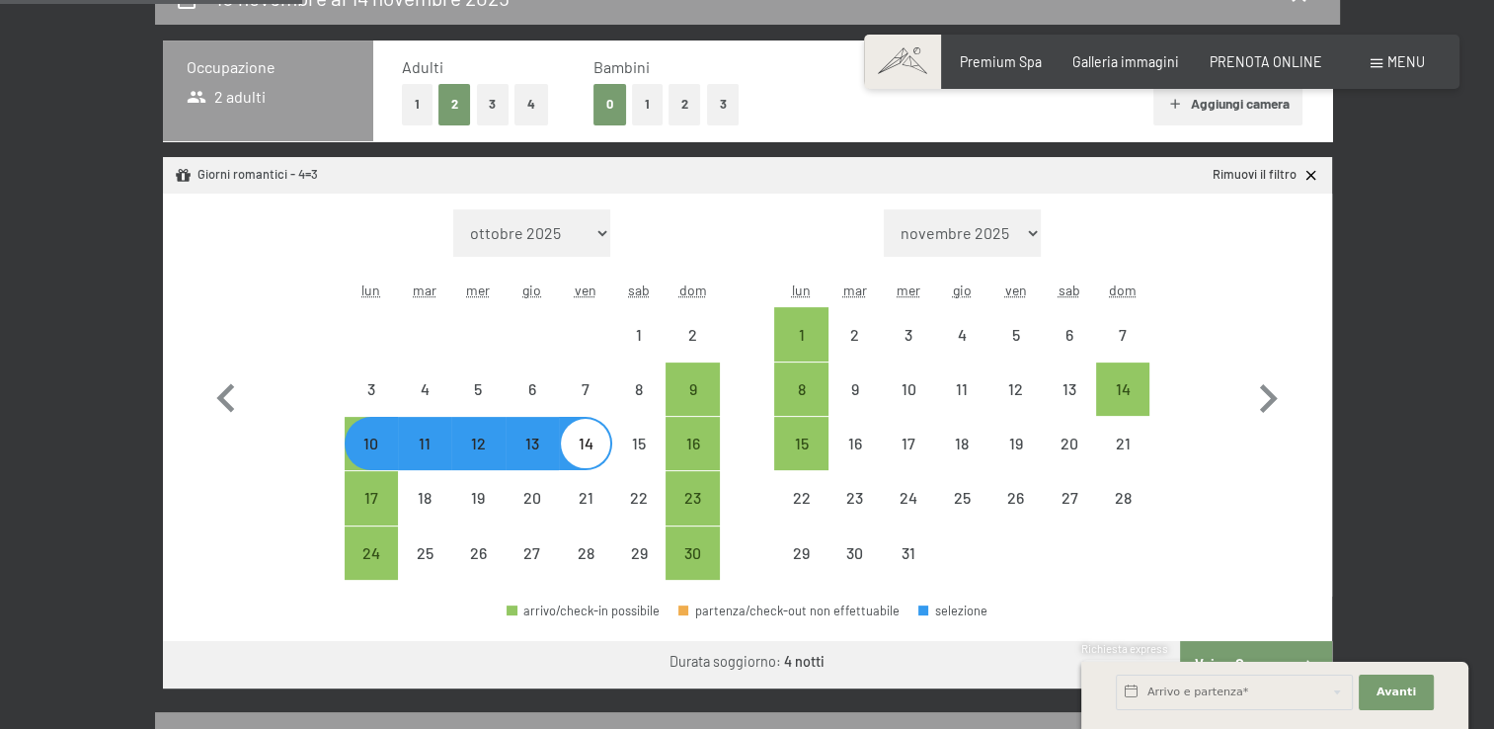
select select "2025-11-01"
select select "2025-12-01"
click at [1258, 656] on div "Richiesta express" at bounding box center [1275, 650] width 387 height 19
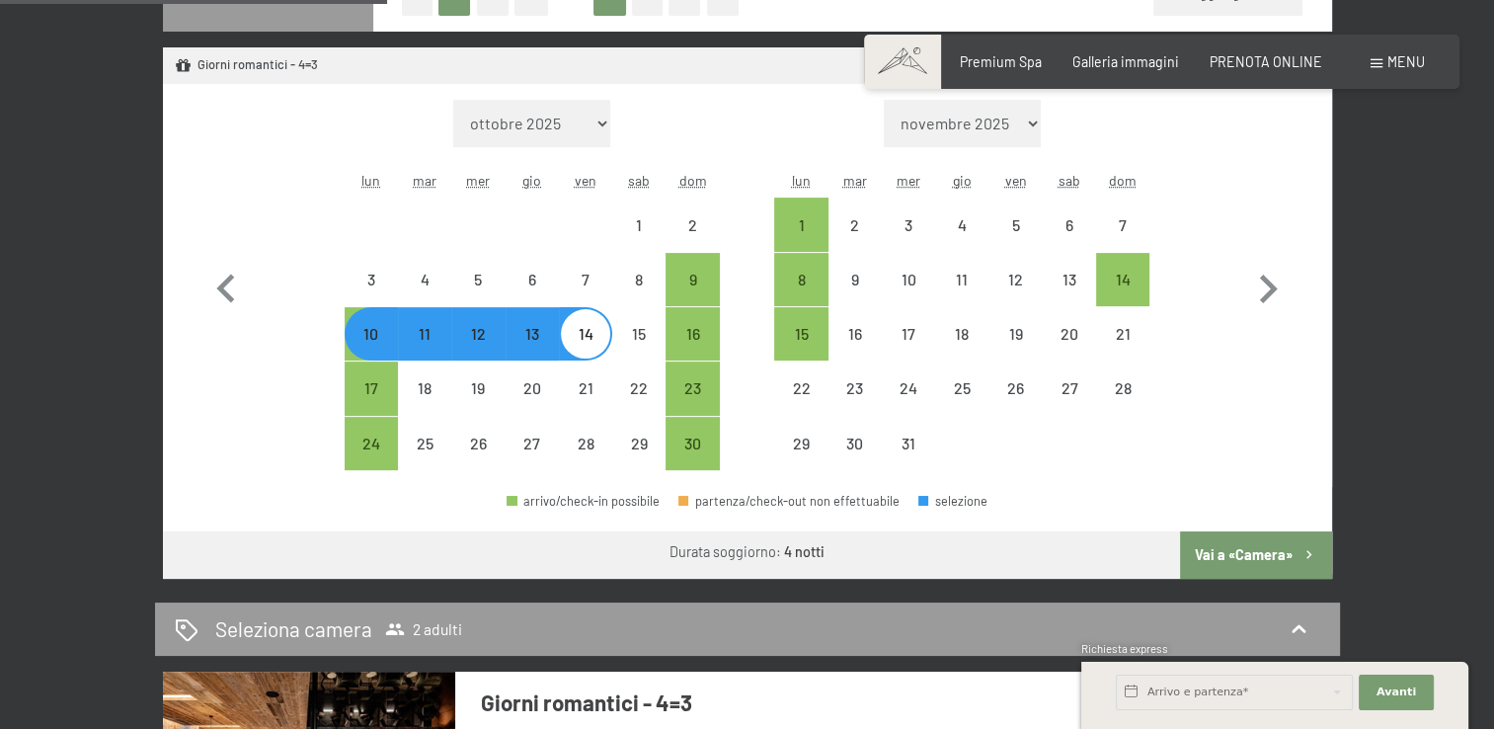
scroll to position [589, 0]
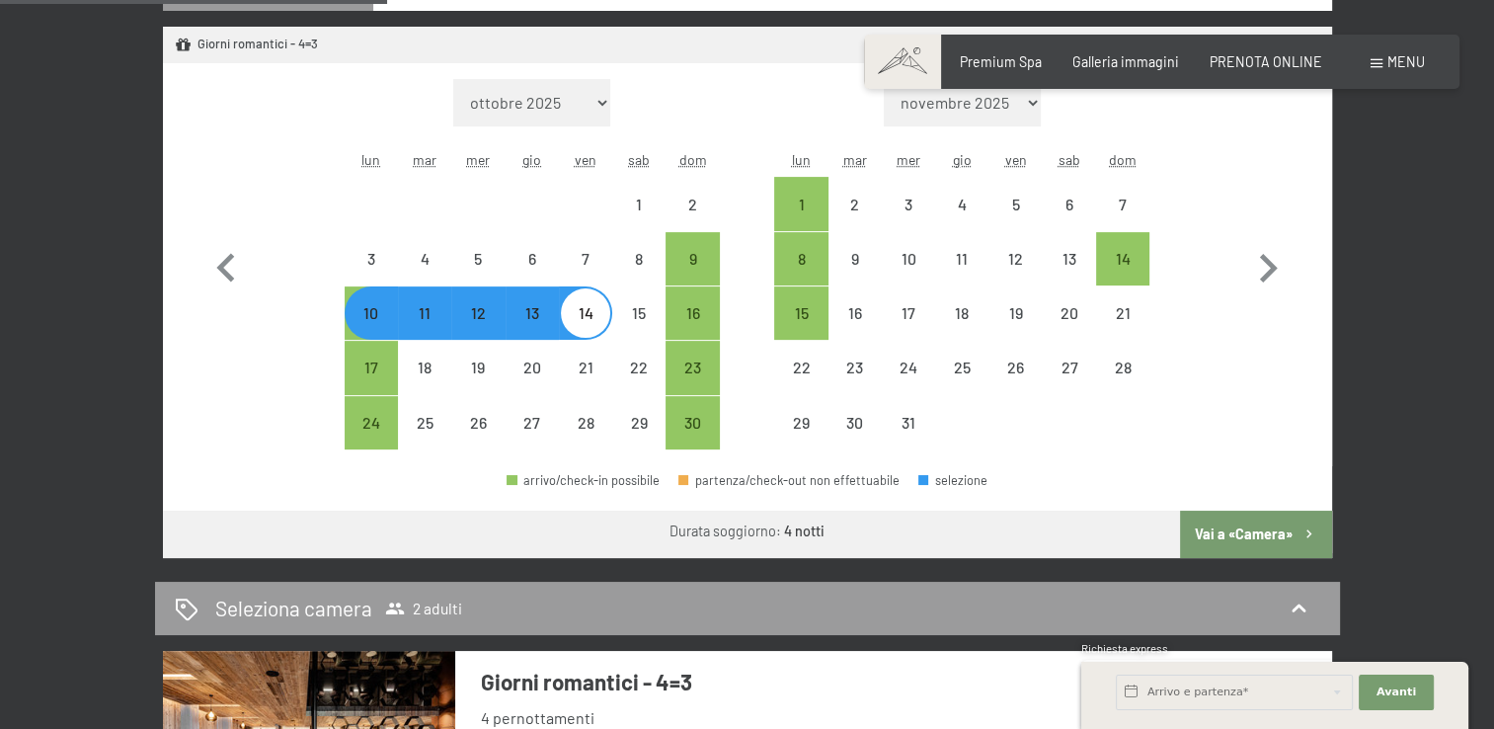
click at [1247, 531] on button "Vai a «Camera»" at bounding box center [1255, 534] width 151 height 47
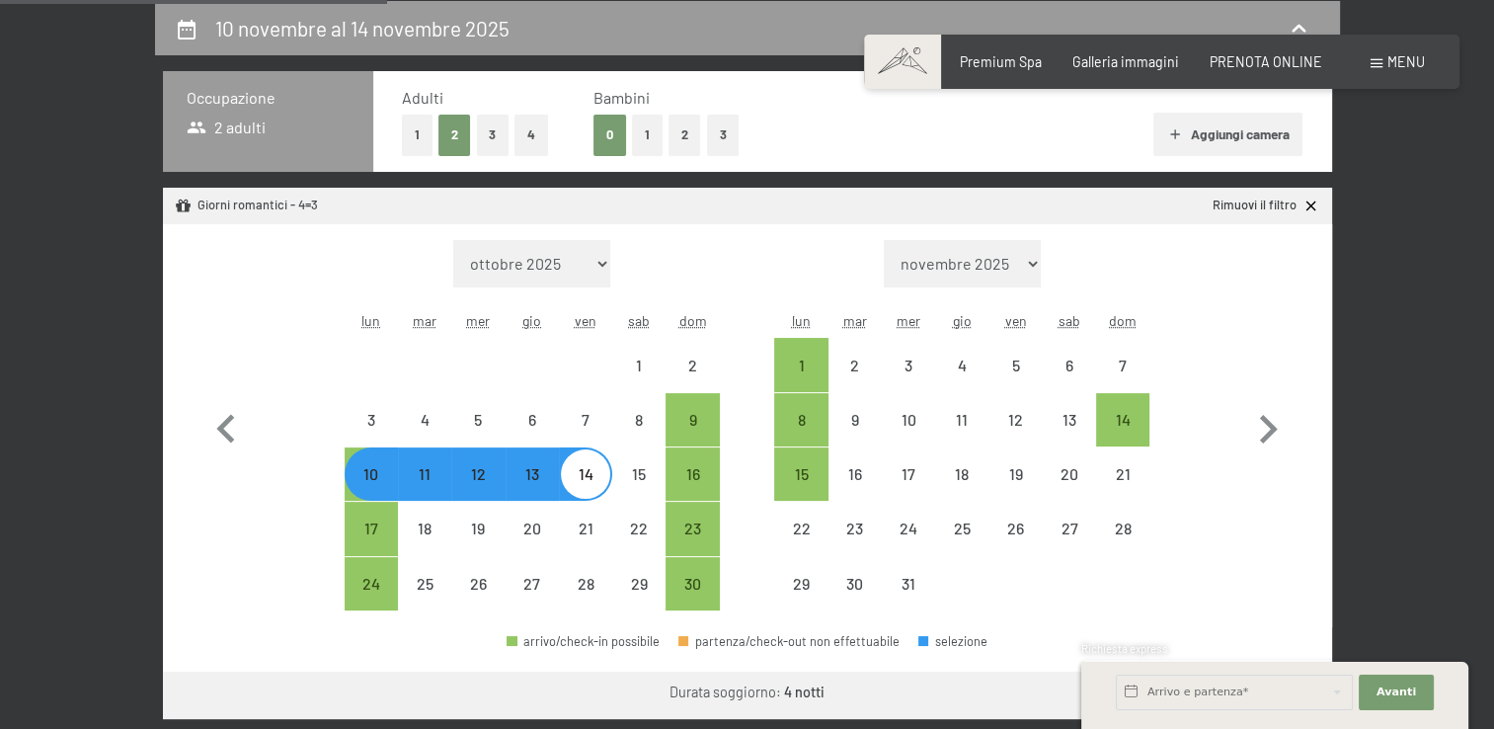
select select "[DATE]"
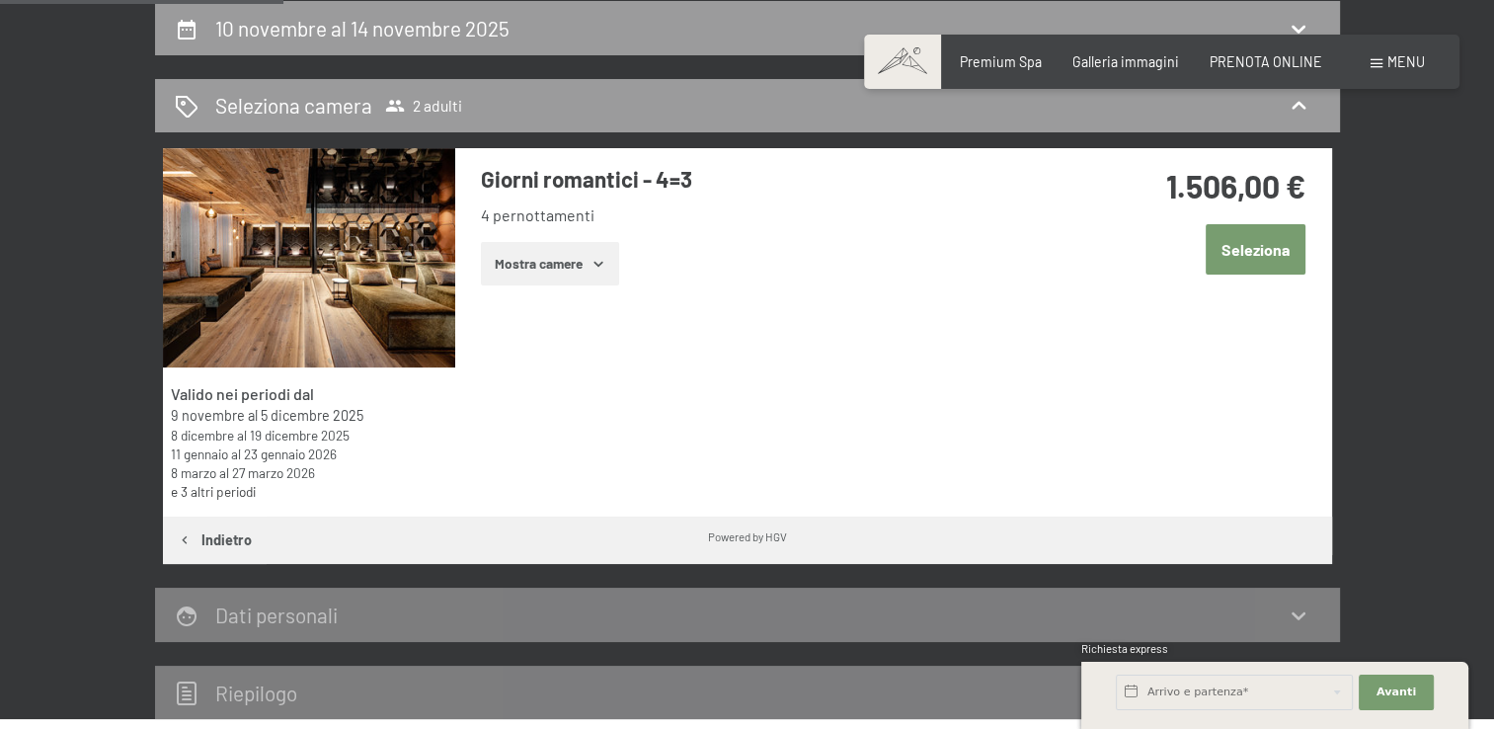
click at [1239, 251] on button "Seleziona" at bounding box center [1256, 249] width 100 height 50
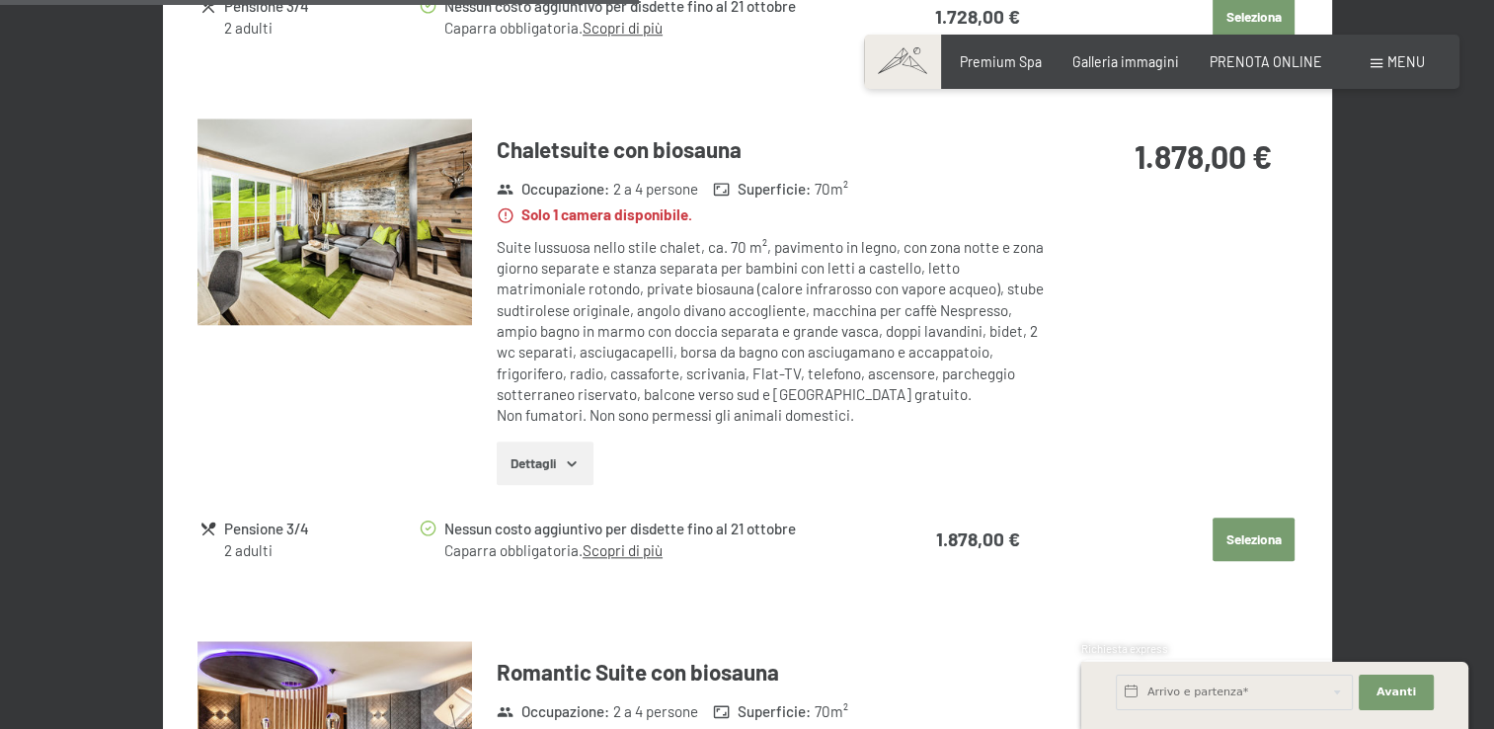
scroll to position [0, 0]
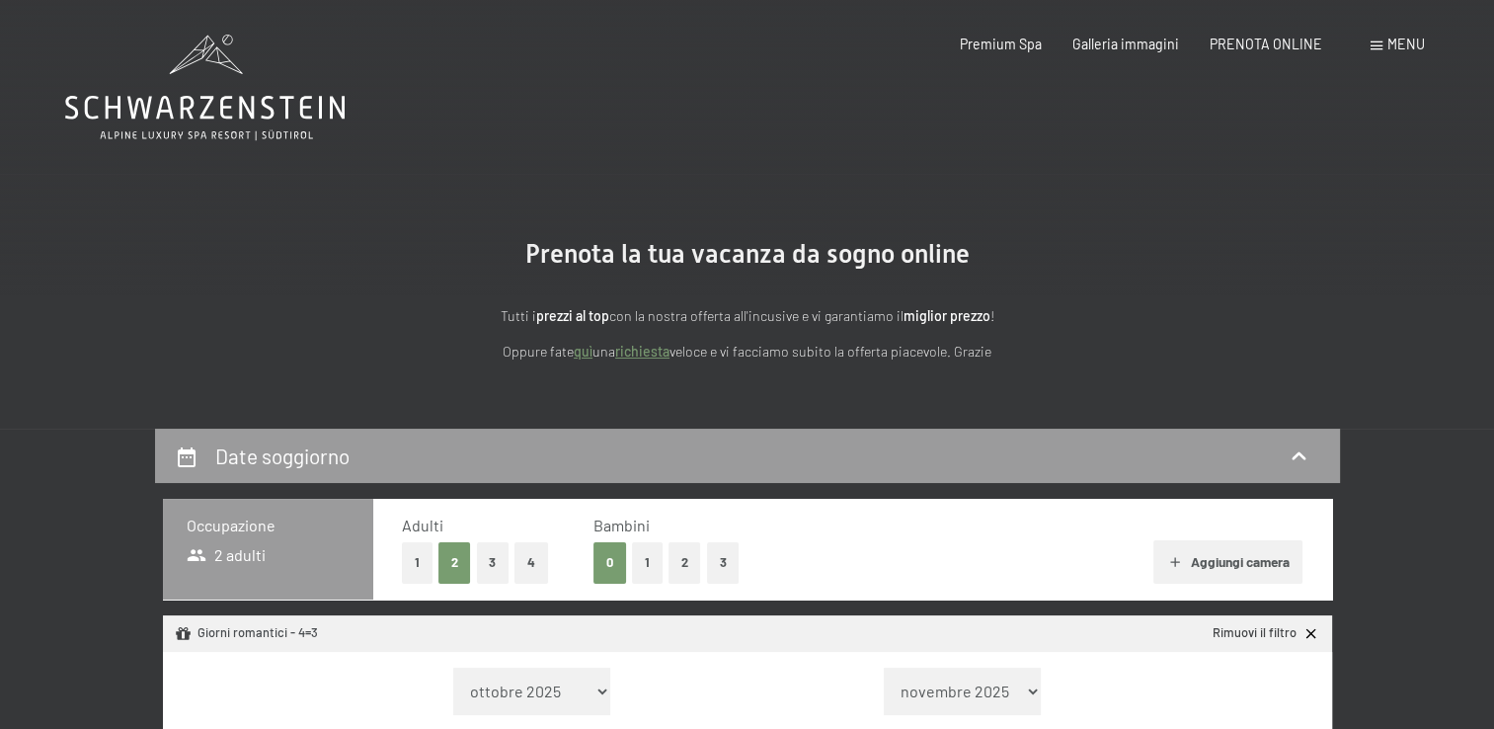
select select "[DATE]"
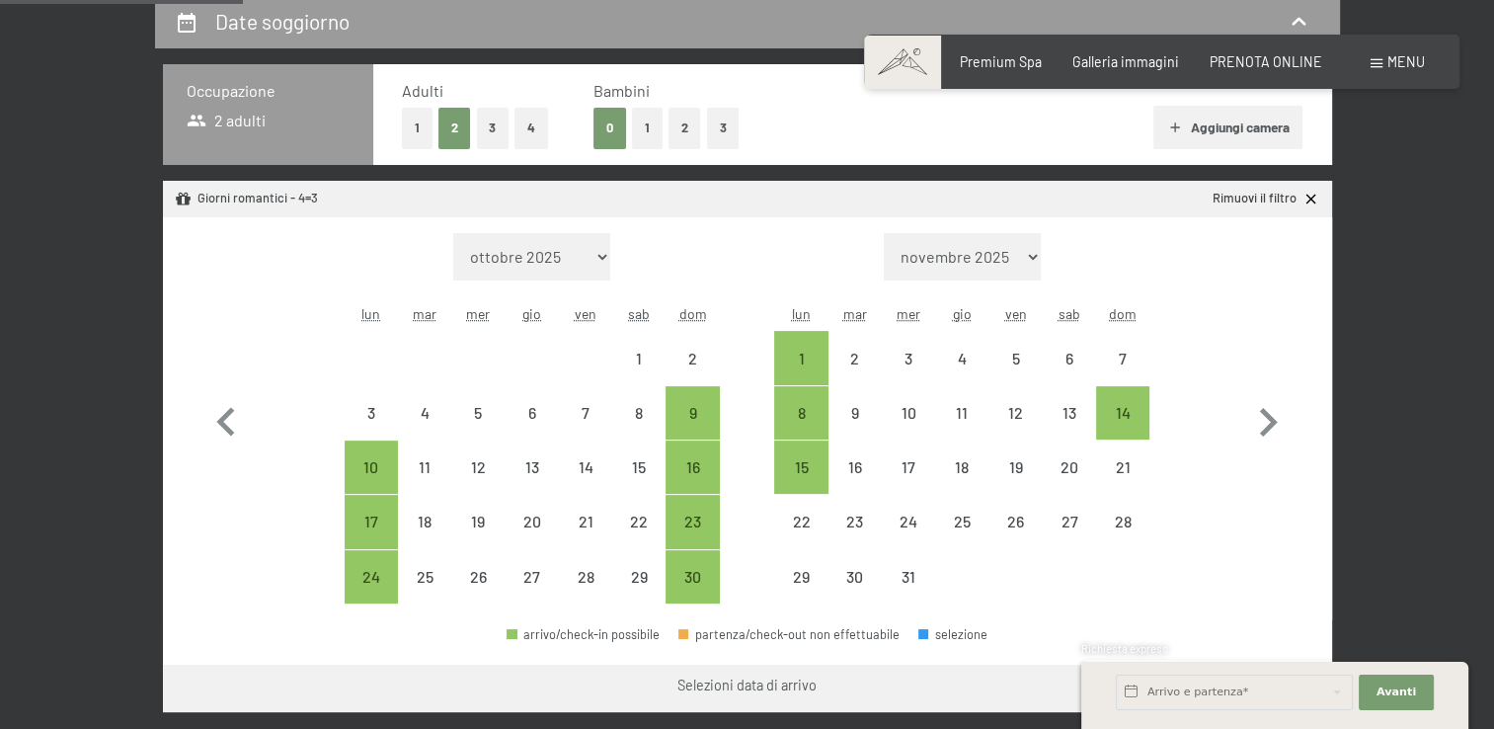
scroll to position [455, 0]
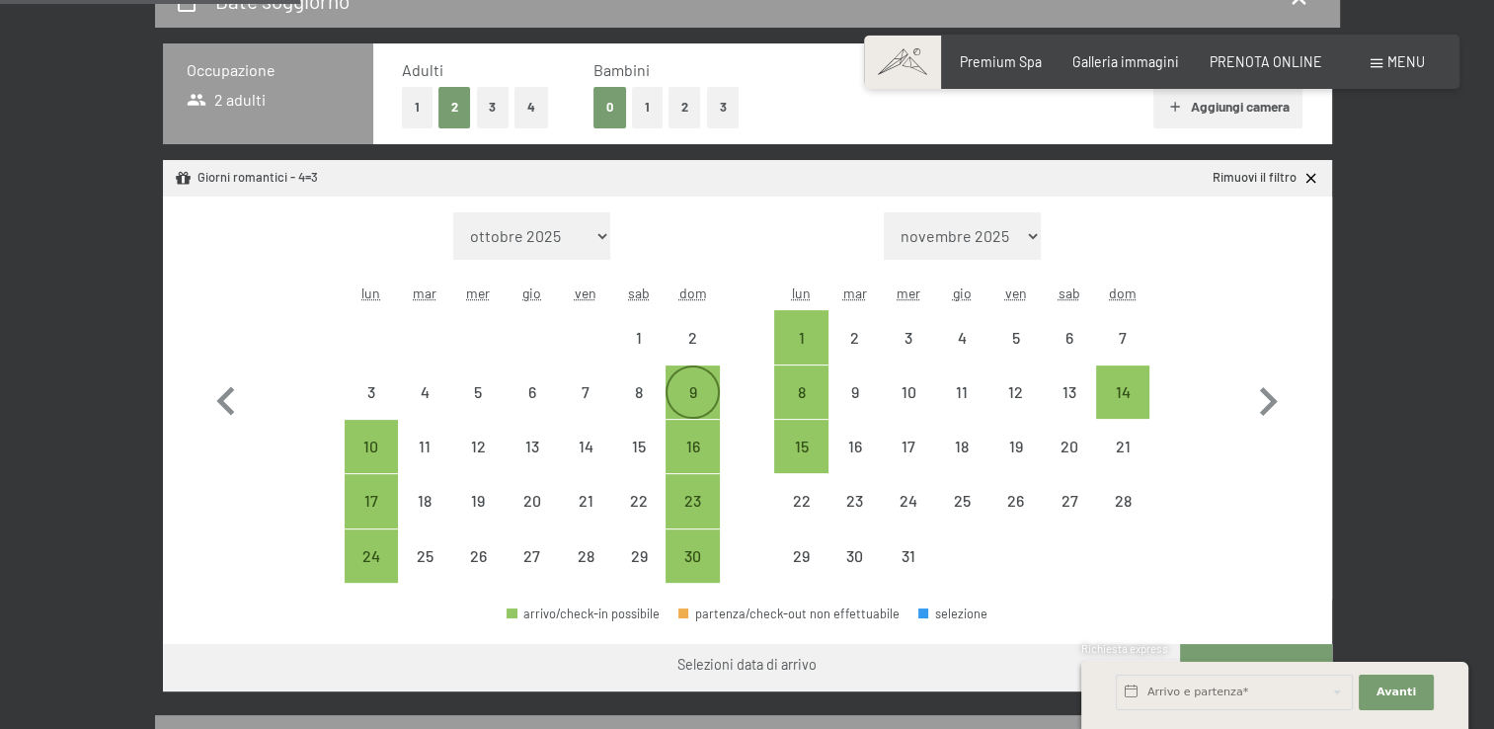
click at [691, 397] on div "9" at bounding box center [692, 408] width 49 height 49
select select "[DATE]"
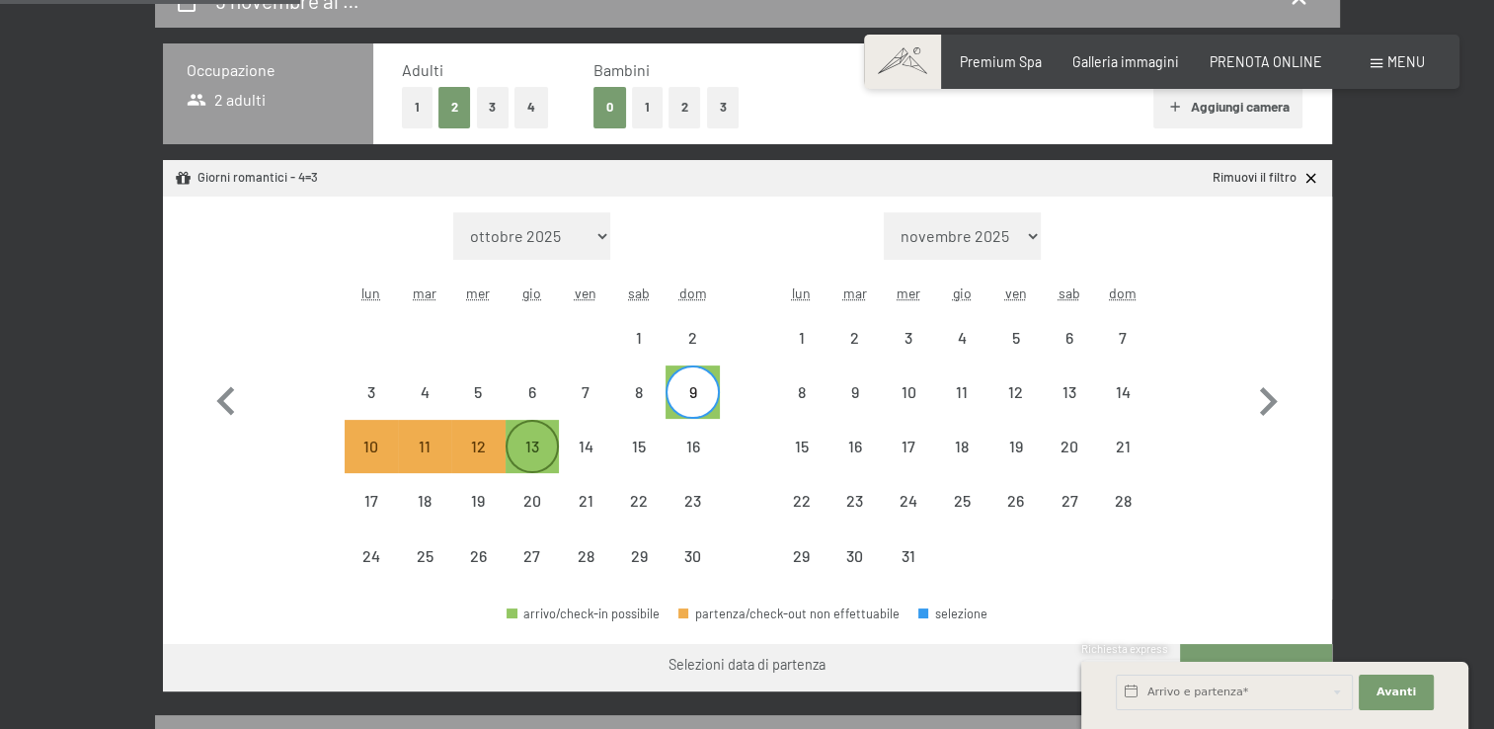
click at [517, 461] on div "13" at bounding box center [532, 463] width 49 height 49
select select "[DATE]"
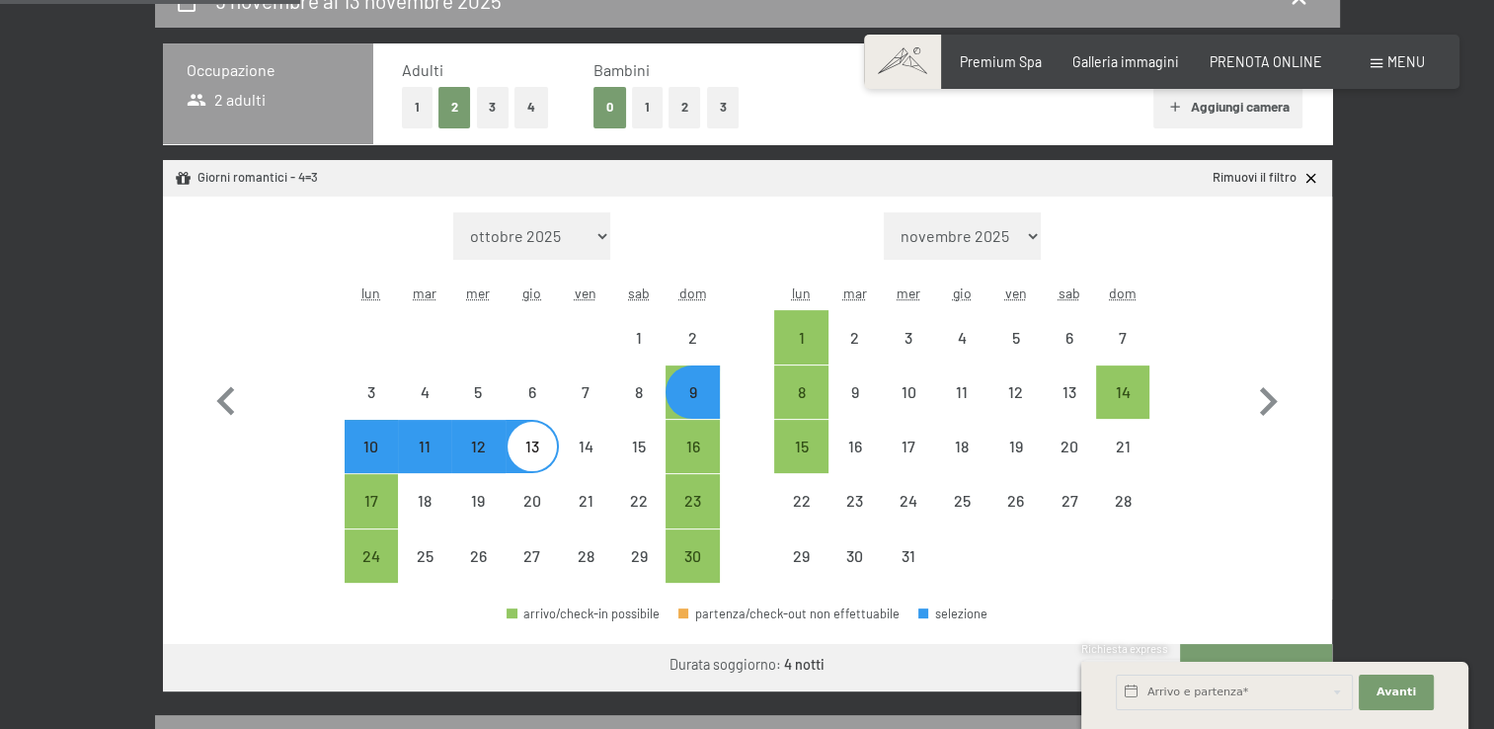
select select "[DATE]"
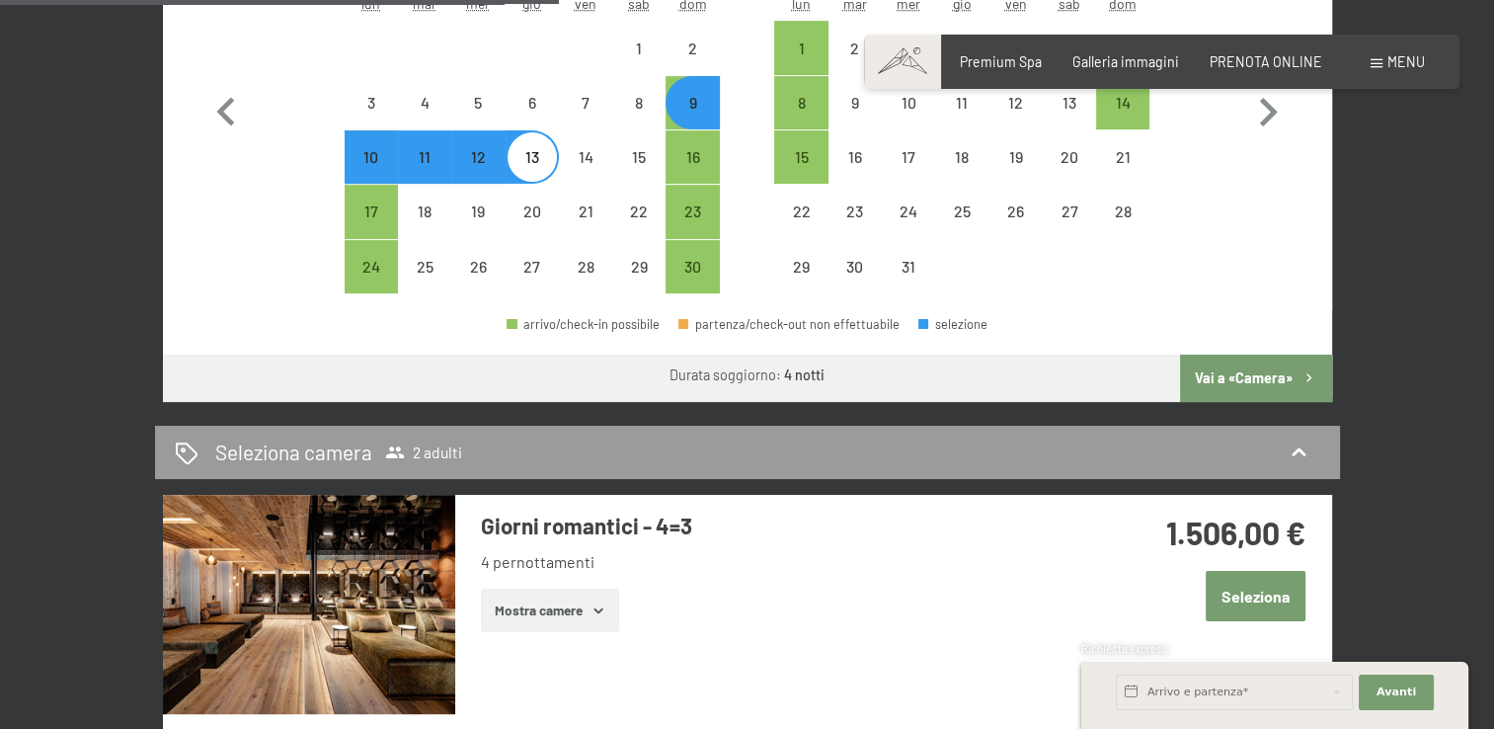
scroll to position [848, 0]
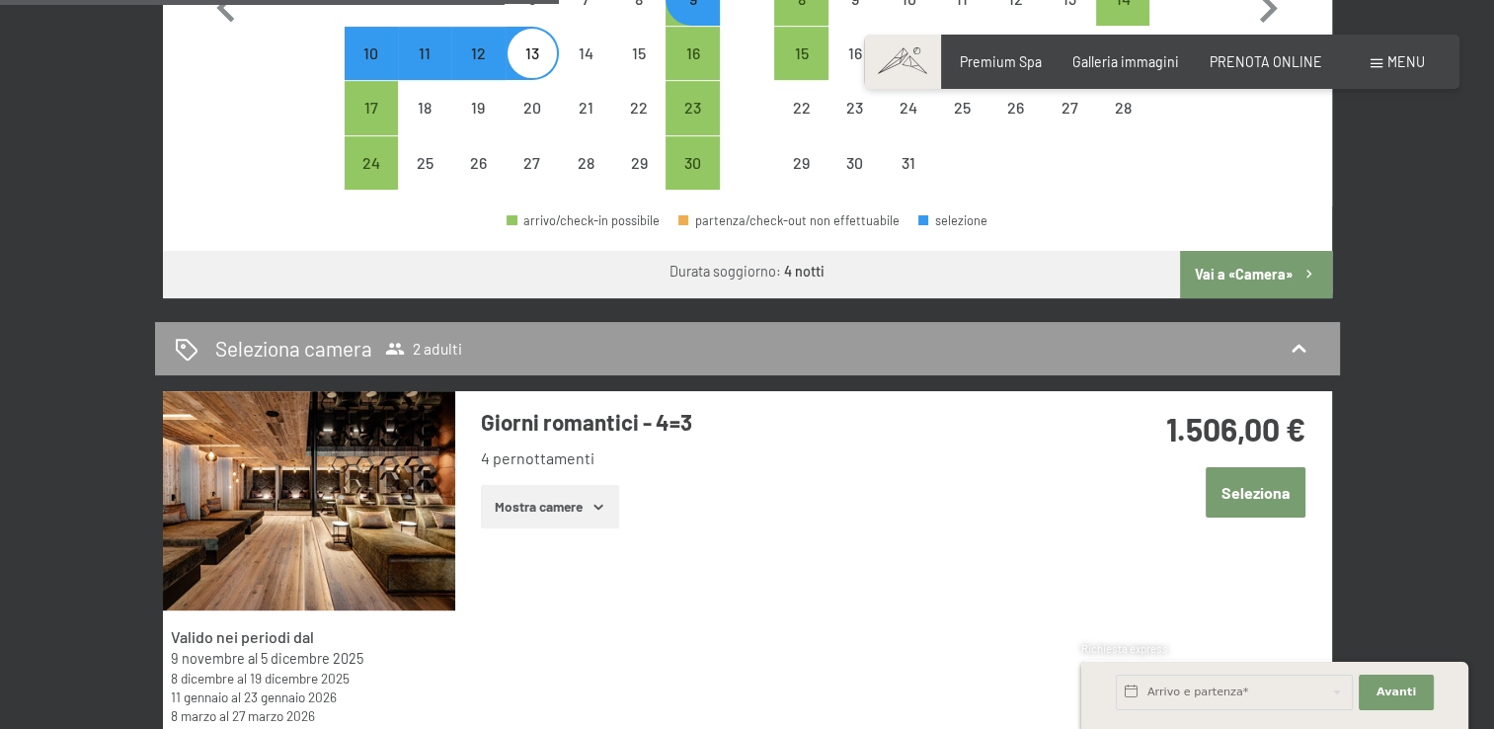
click at [1252, 275] on button "Vai a «Camera»" at bounding box center [1255, 274] width 151 height 47
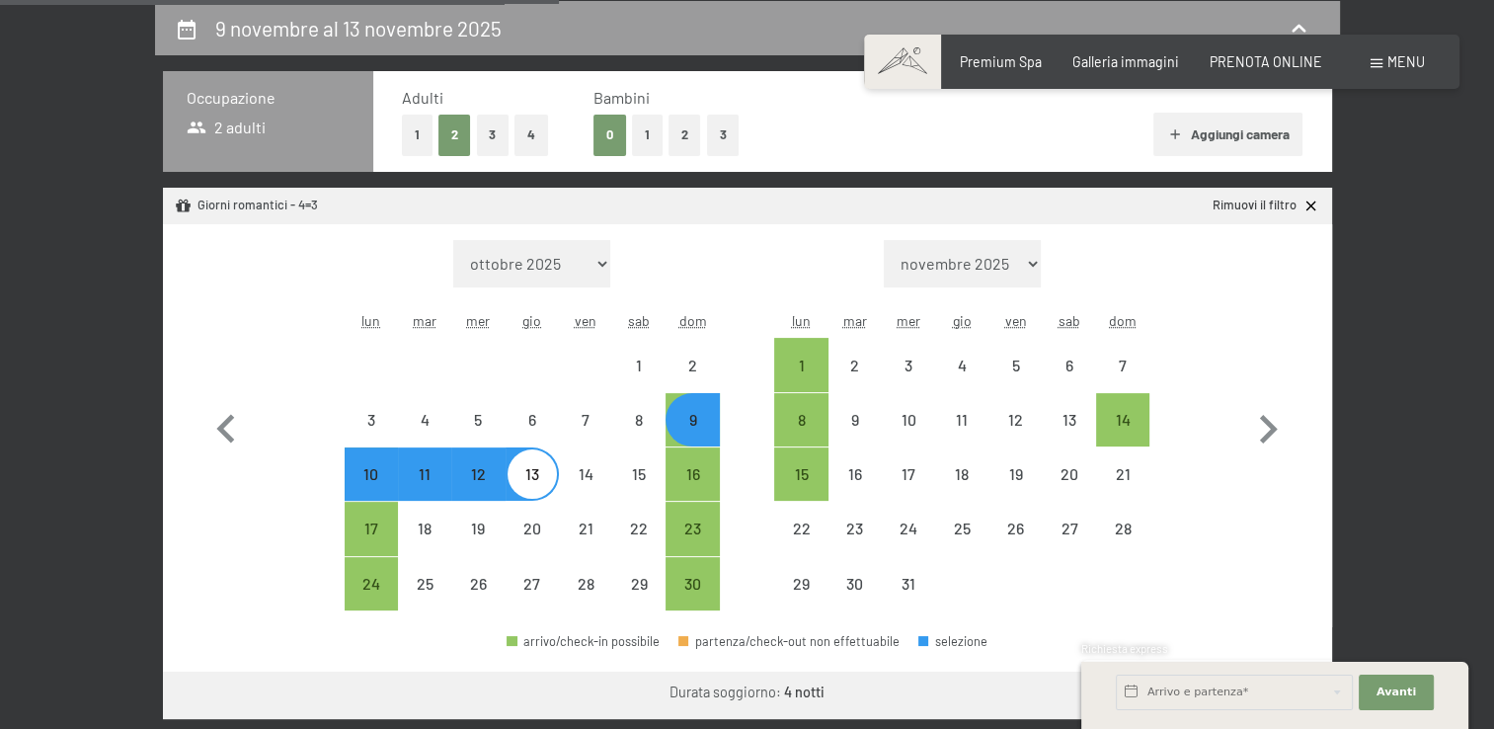
select select "[DATE]"
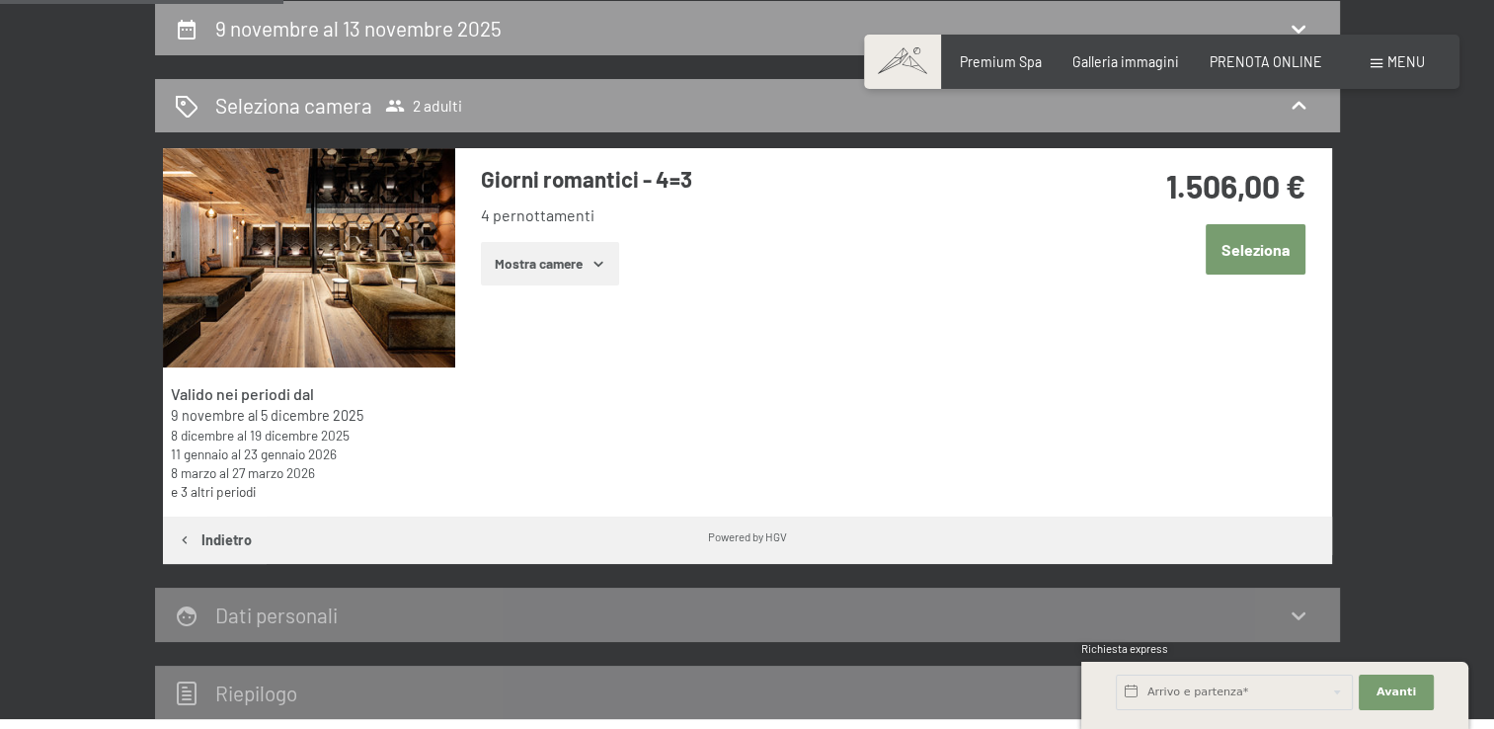
click at [553, 271] on button "Mostra camere" at bounding box center [550, 263] width 138 height 43
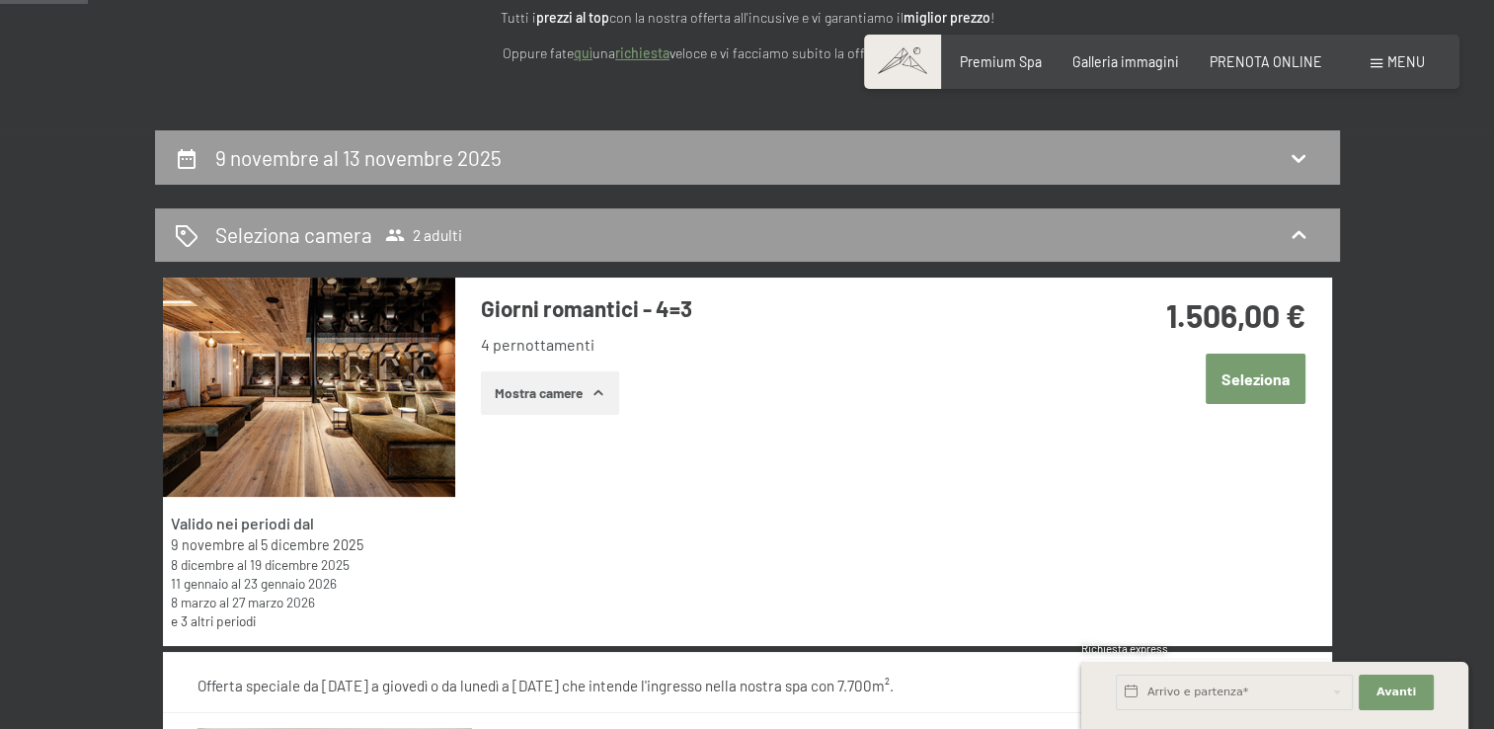
scroll to position [194, 0]
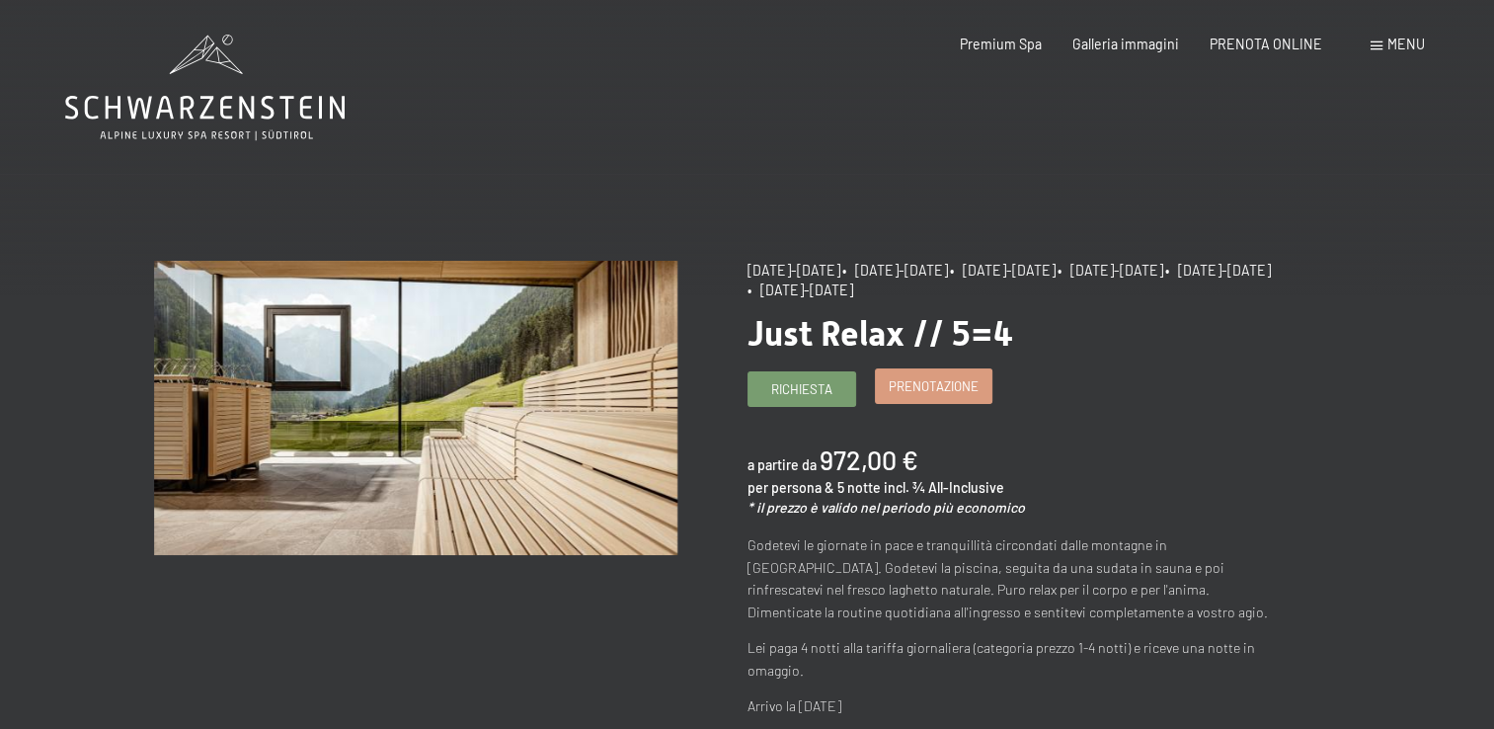
click at [940, 385] on span "Prenotazione" at bounding box center [934, 386] width 90 height 18
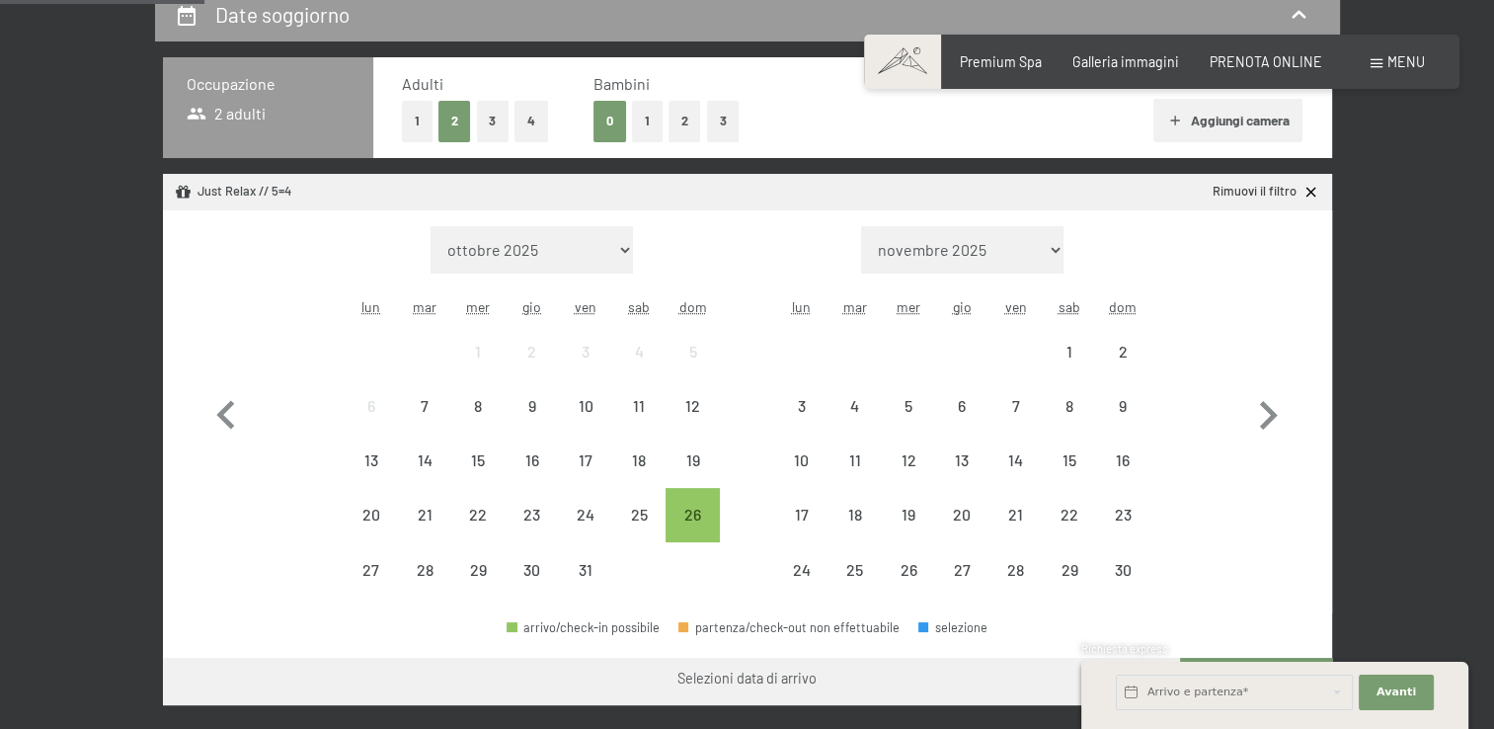
scroll to position [476, 0]
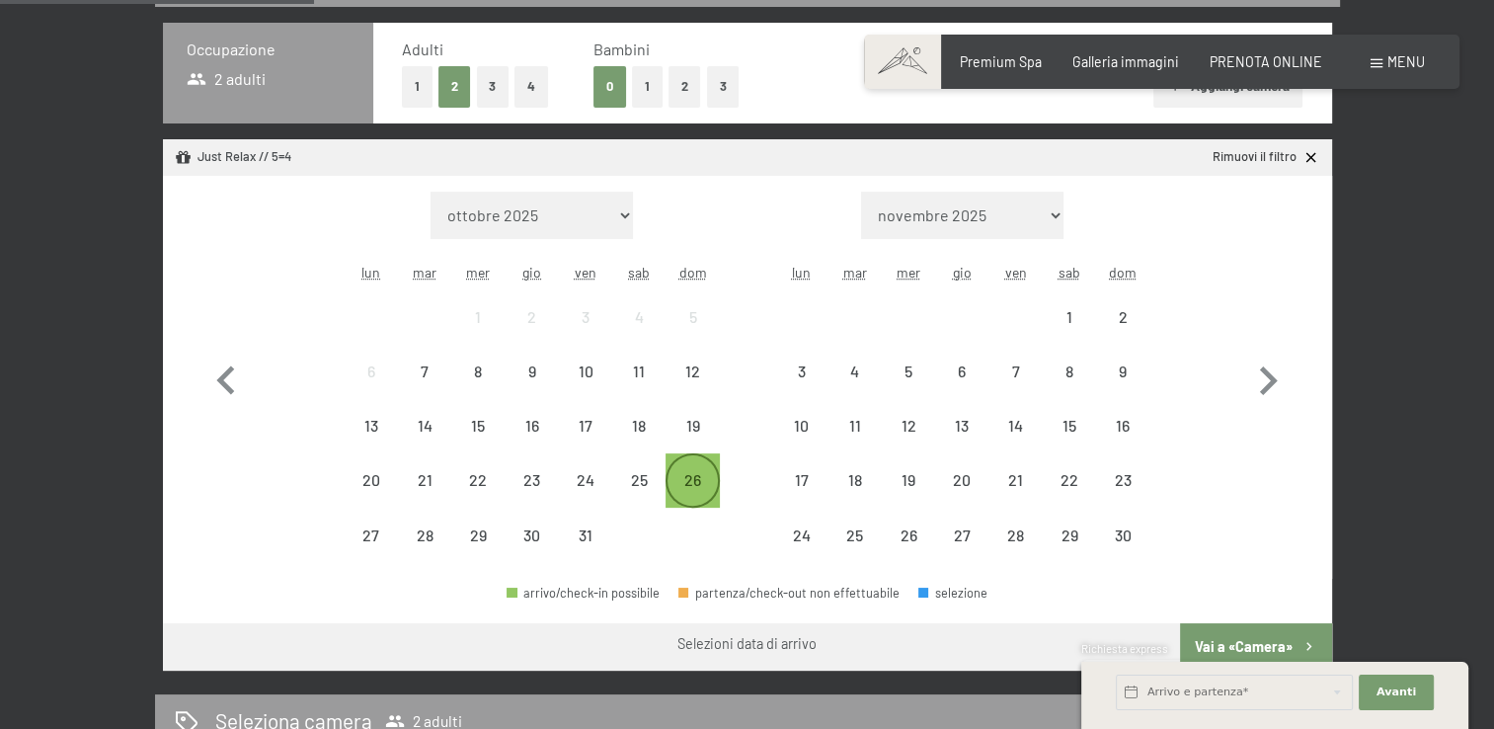
click at [707, 472] on div "26" at bounding box center [692, 496] width 49 height 49
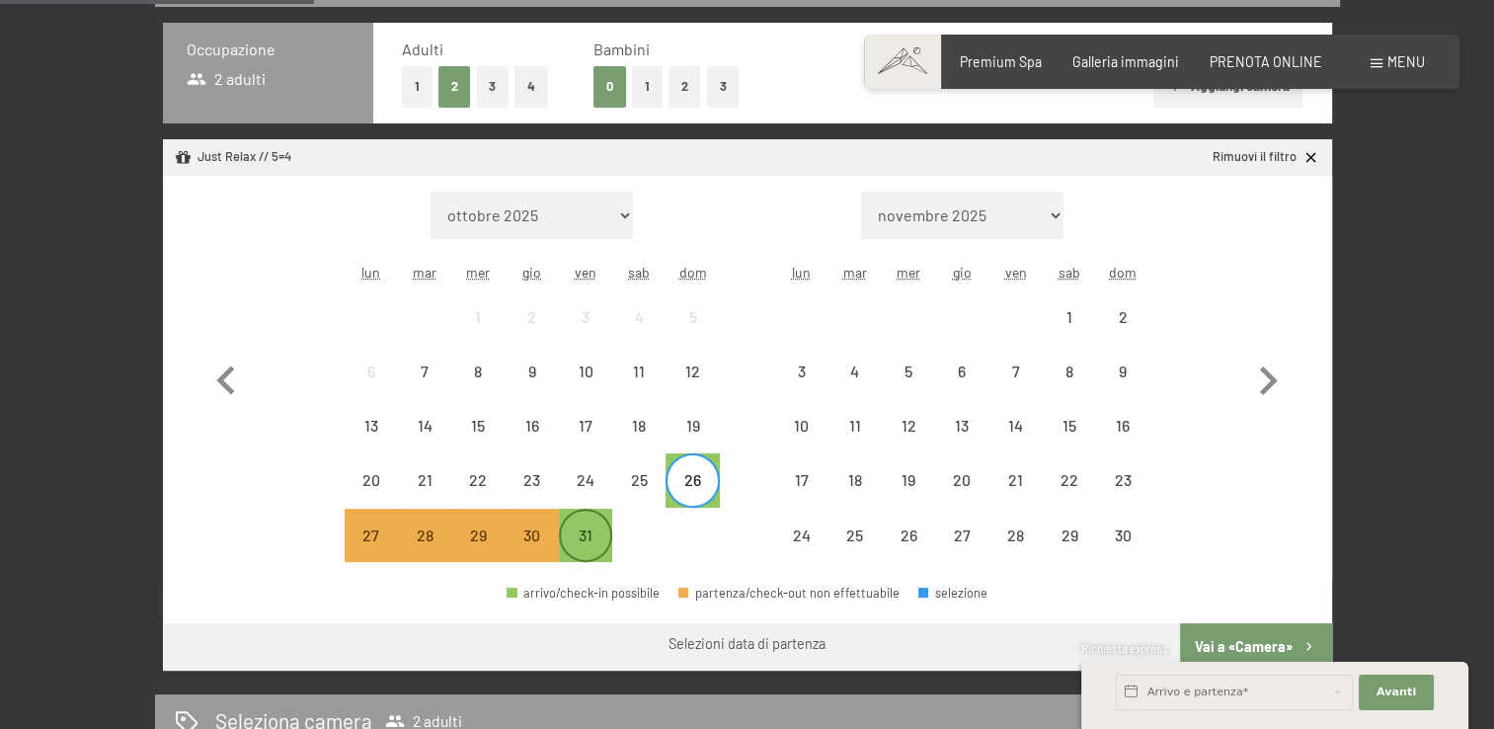
click at [594, 538] on div "31" at bounding box center [585, 551] width 49 height 49
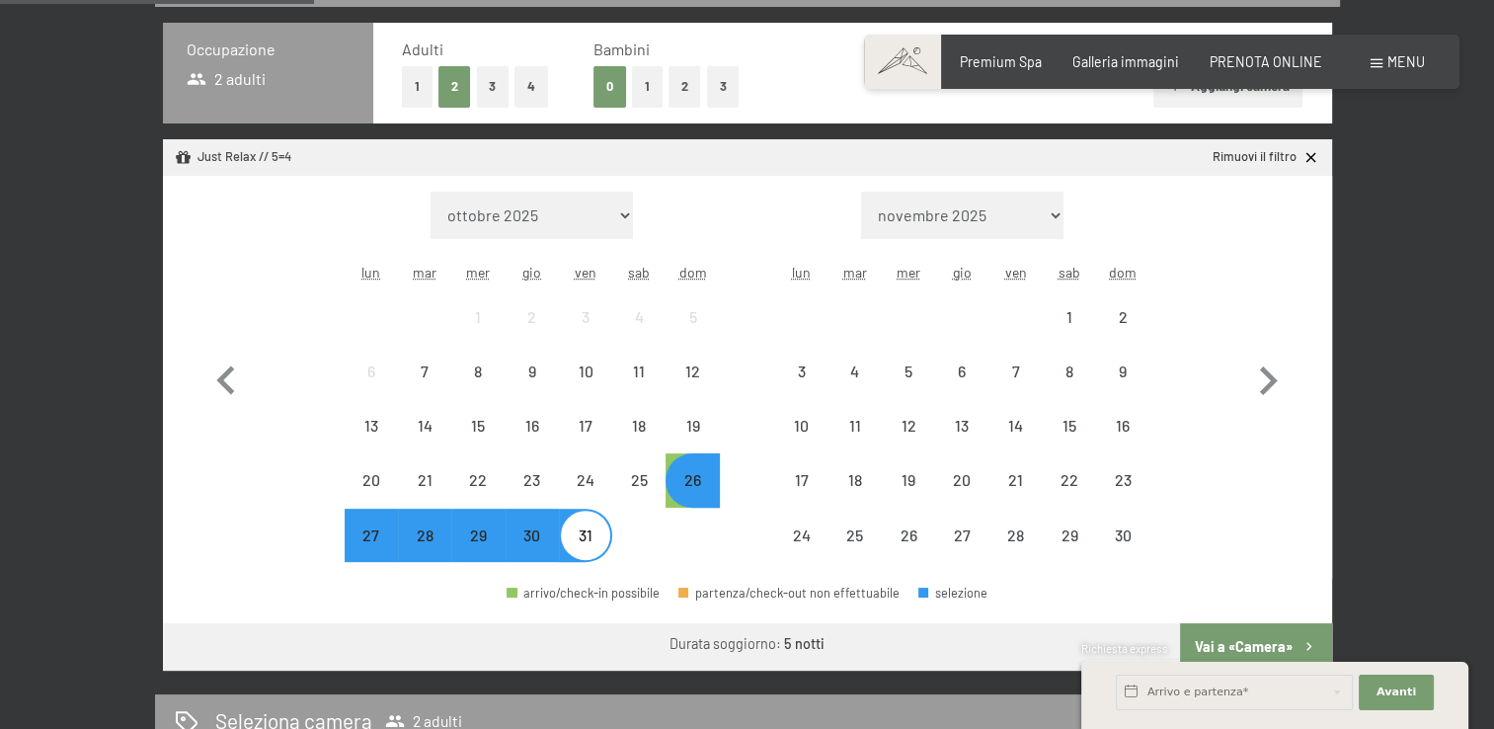
click at [1261, 646] on div "Richiesta express" at bounding box center [1275, 650] width 387 height 19
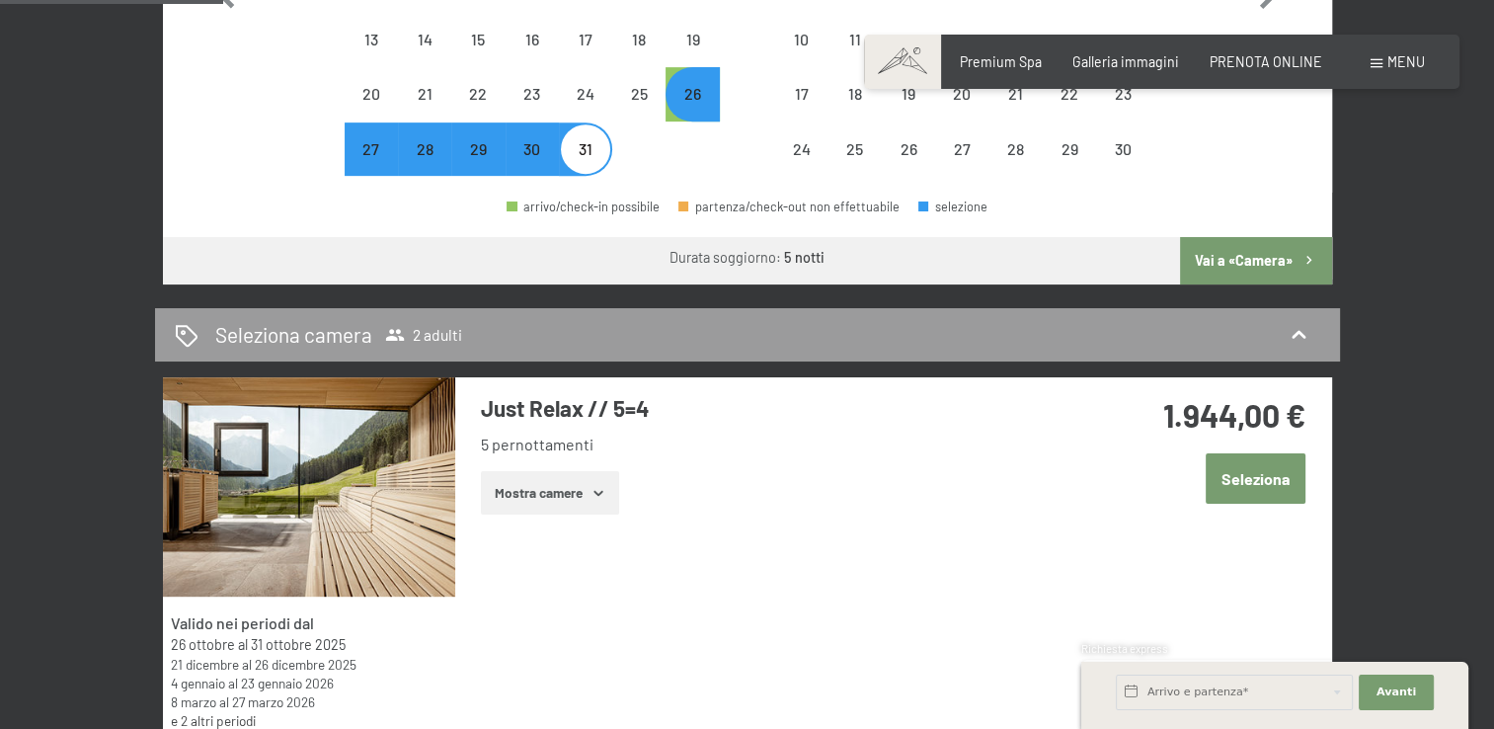
scroll to position [0, 0]
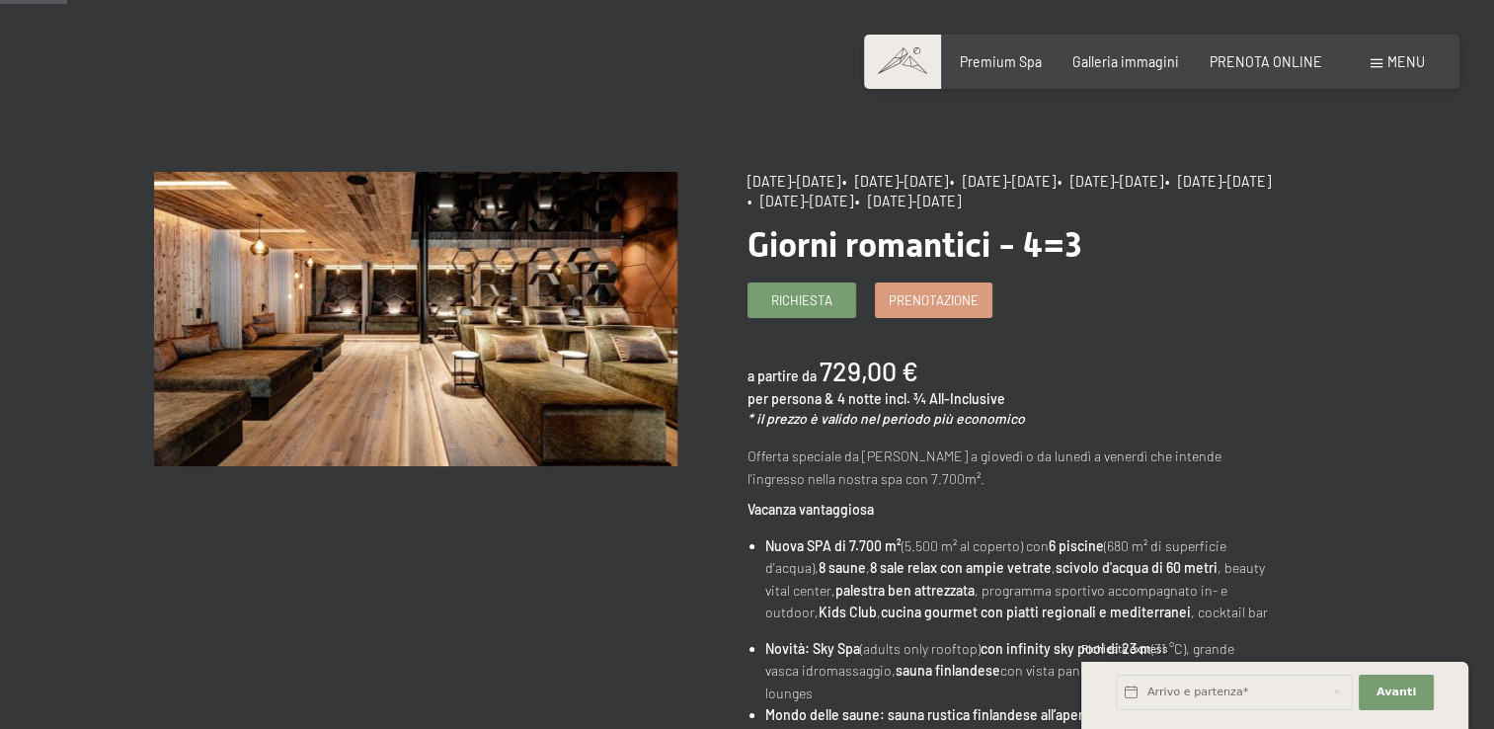
scroll to position [130, 0]
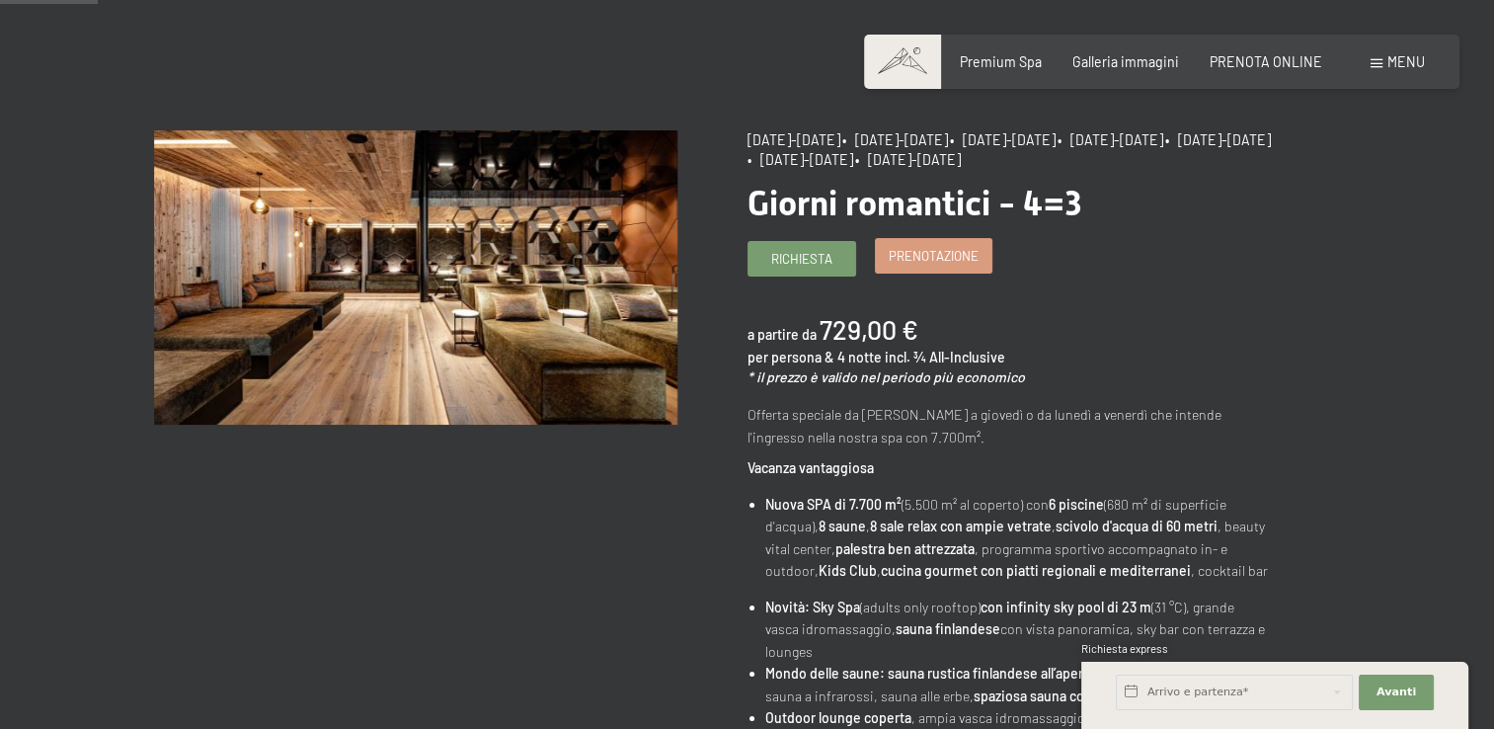
click at [938, 257] on span "Prenotazione" at bounding box center [934, 256] width 90 height 18
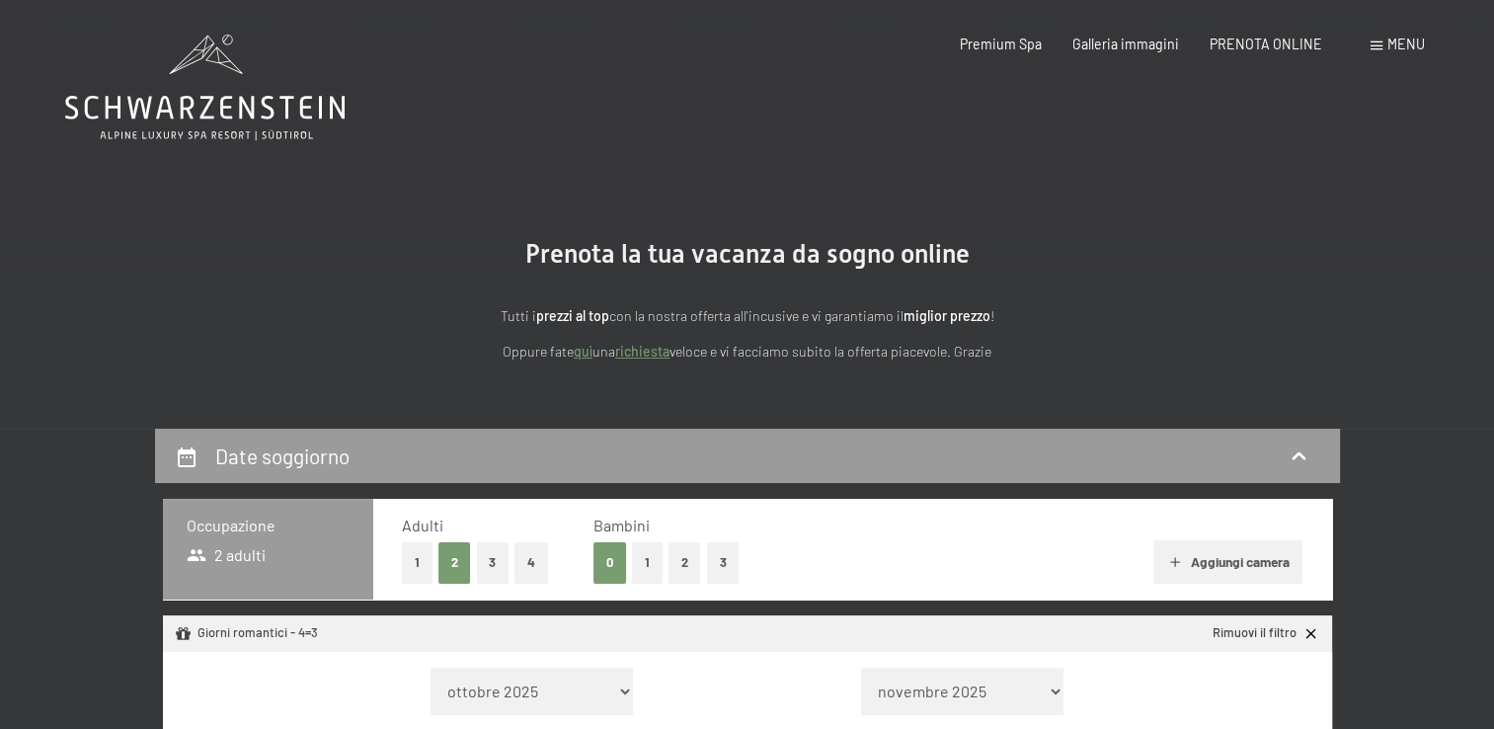
select select "[DATE]"
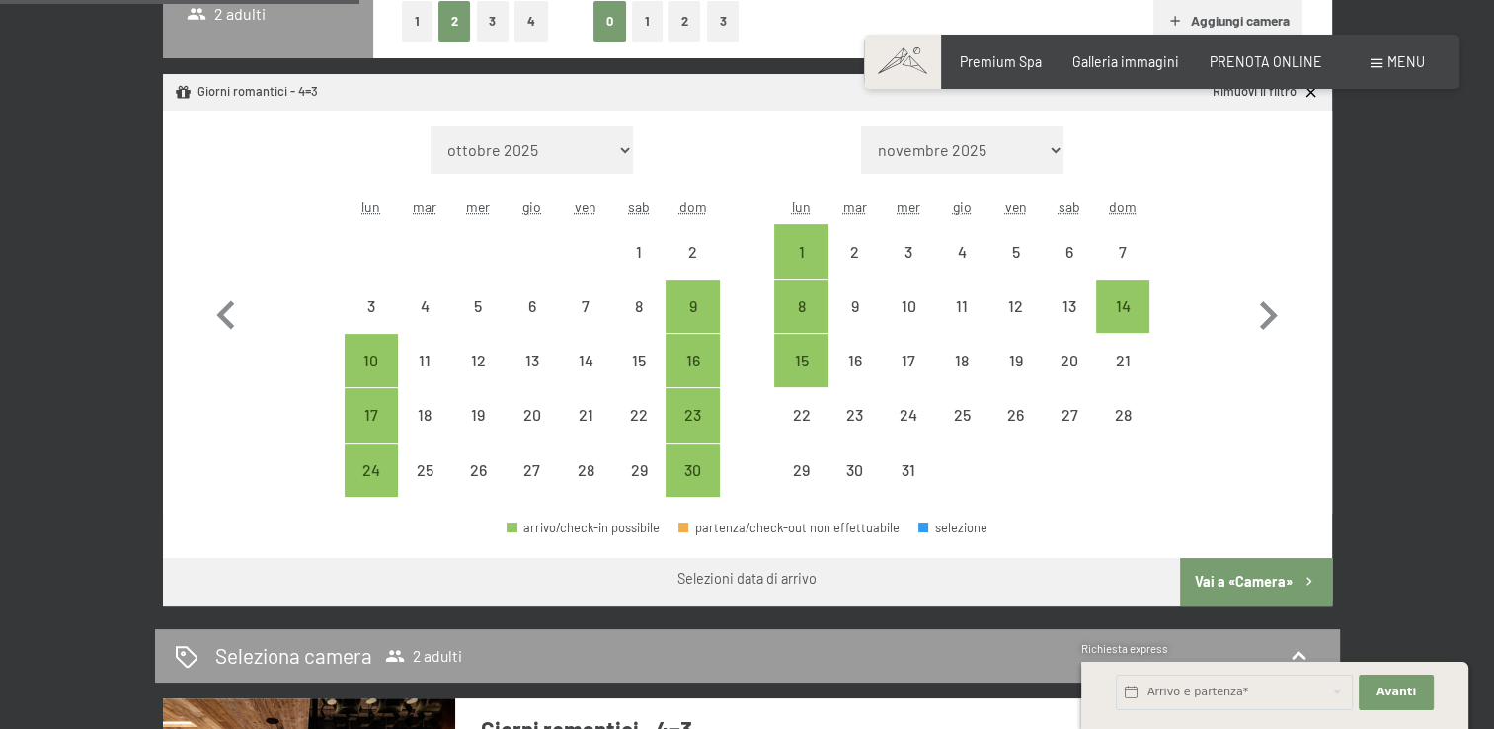
scroll to position [545, 0]
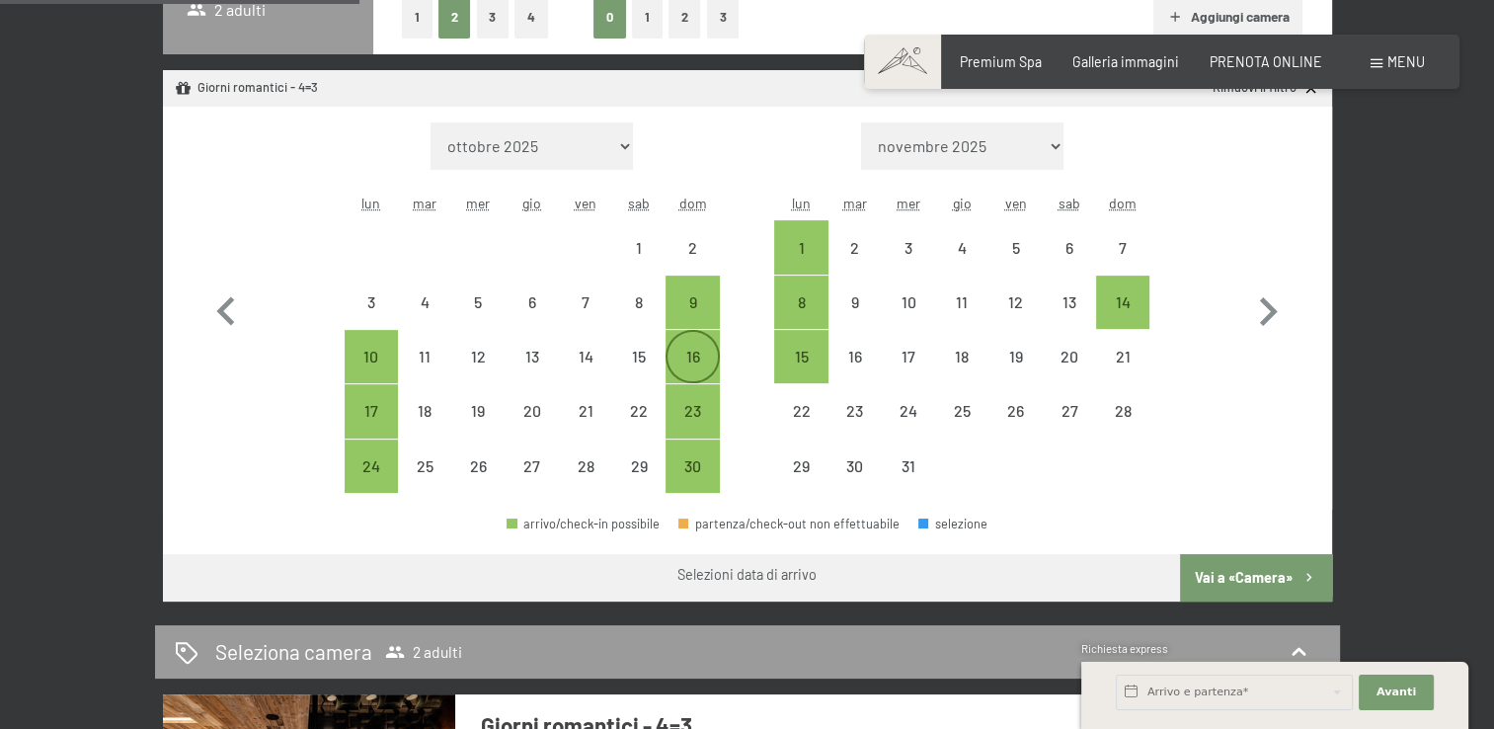
click at [696, 343] on div "16" at bounding box center [692, 356] width 49 height 49
select select "[DATE]"
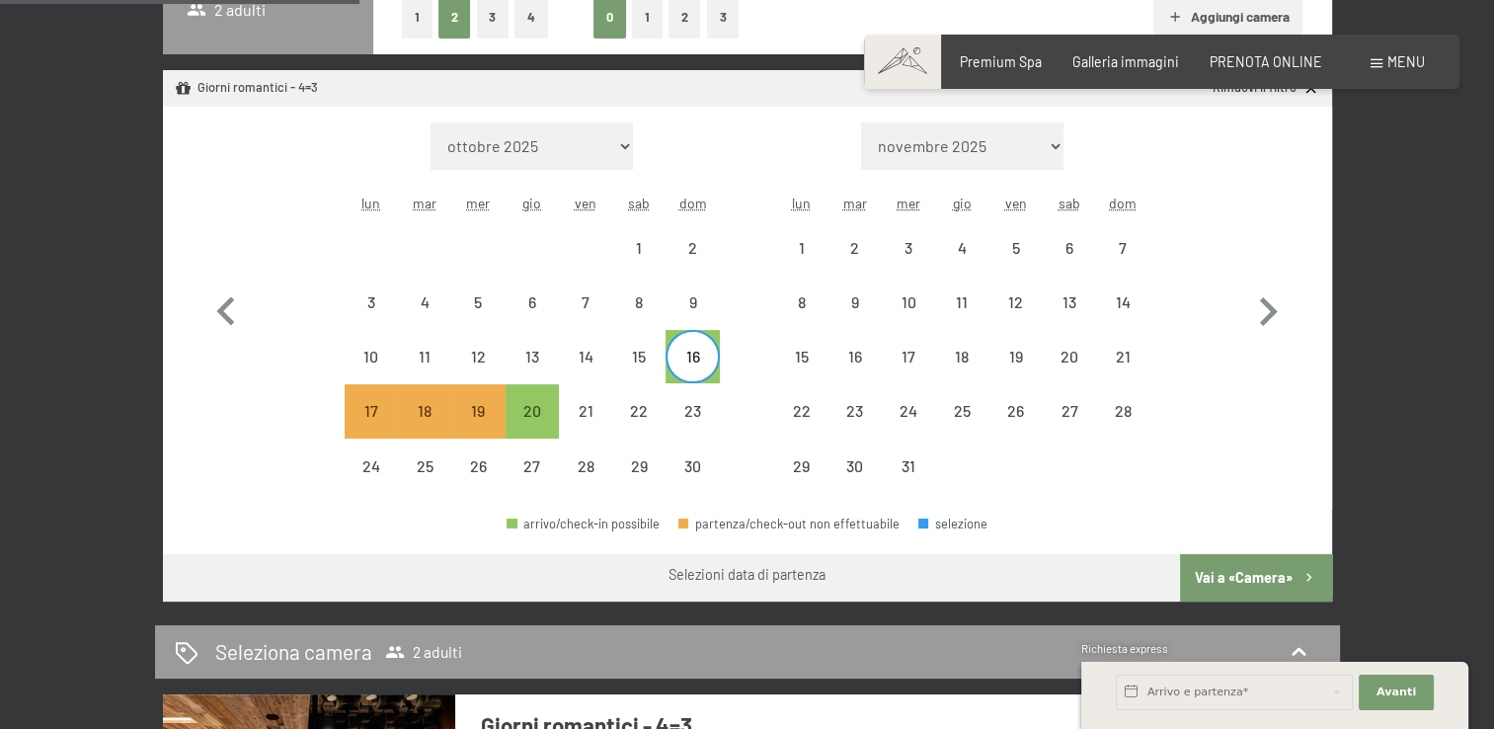
click at [1237, 575] on button "Vai a «Camera»" at bounding box center [1255, 577] width 151 height 47
select select "[DATE]"
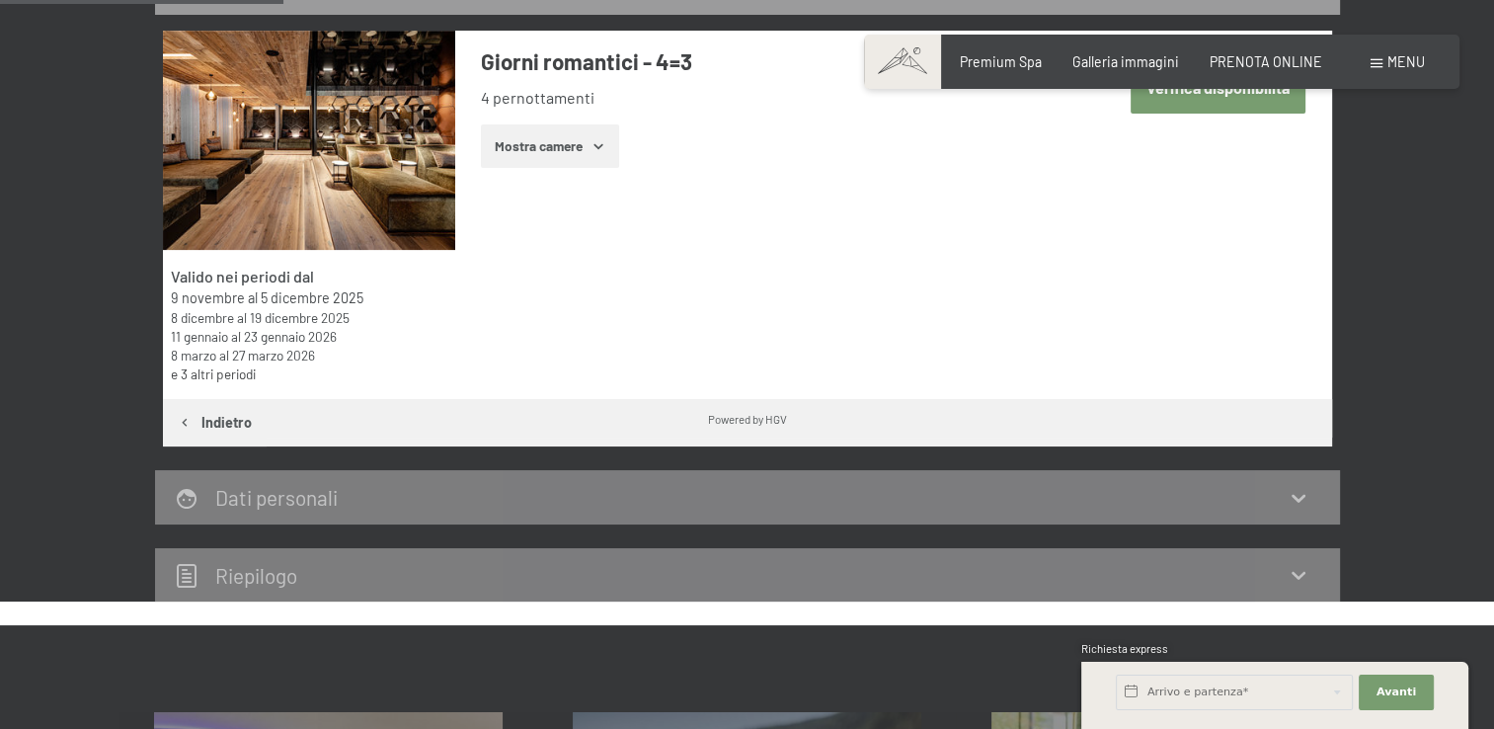
scroll to position [428, 0]
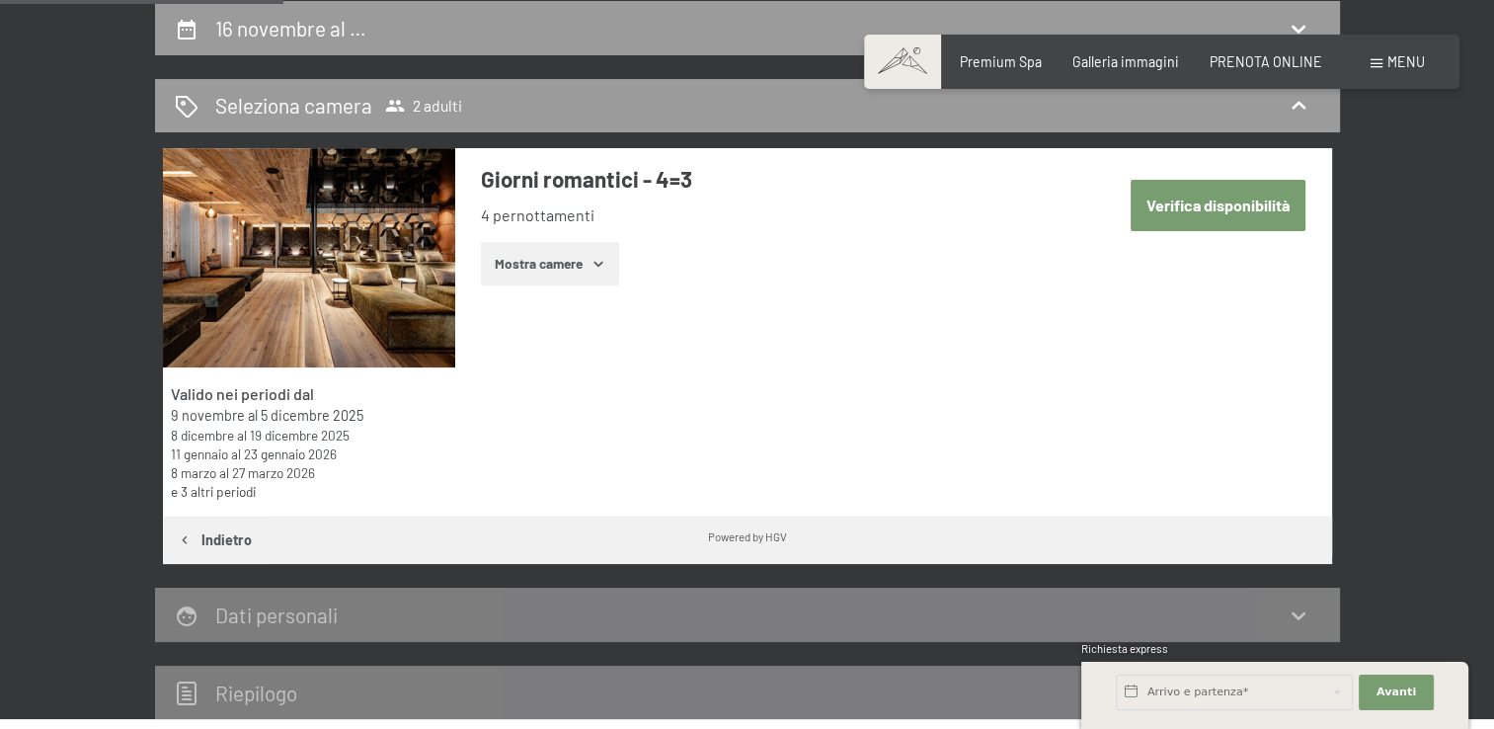
click at [1259, 211] on button "Verifica disponibilità" at bounding box center [1218, 205] width 175 height 50
select select "[DATE]"
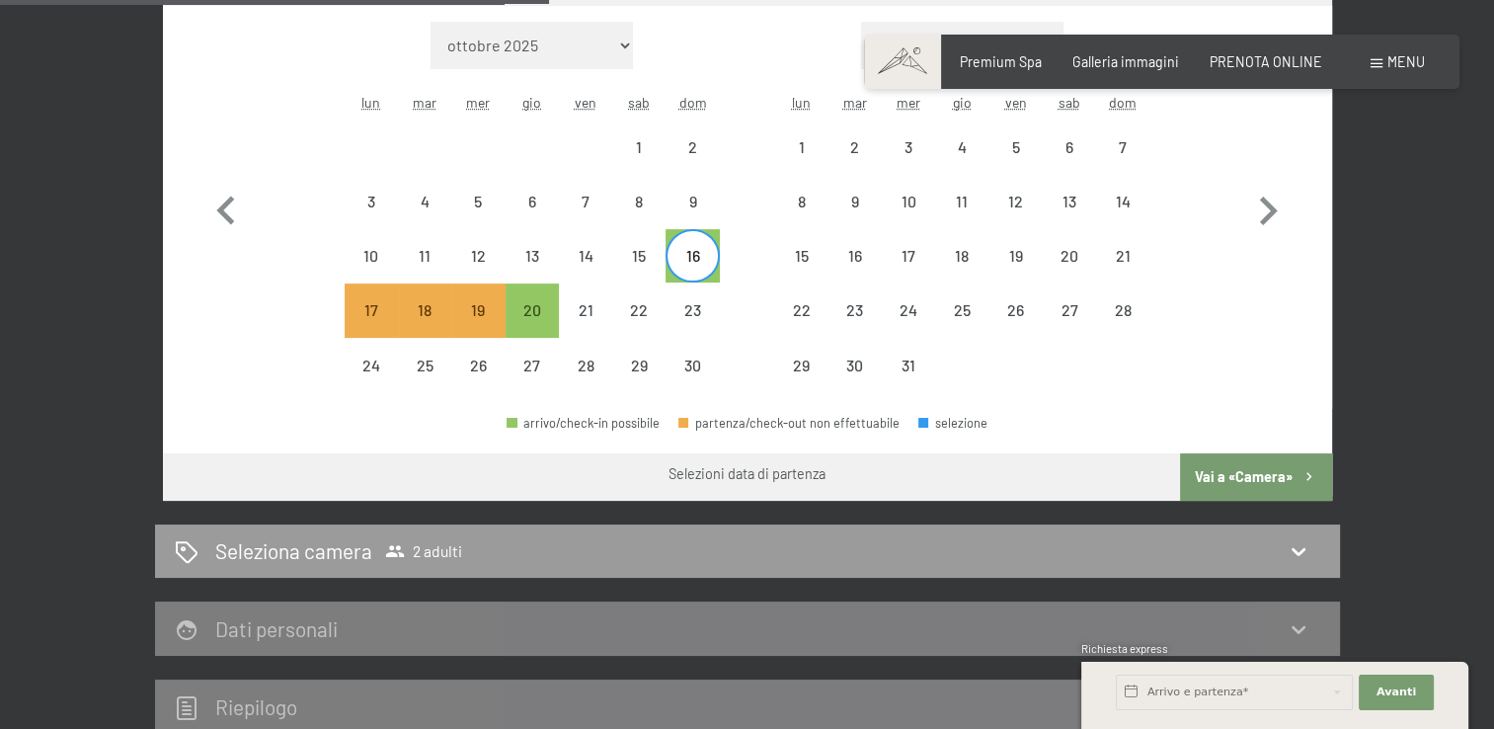
scroll to position [693, 0]
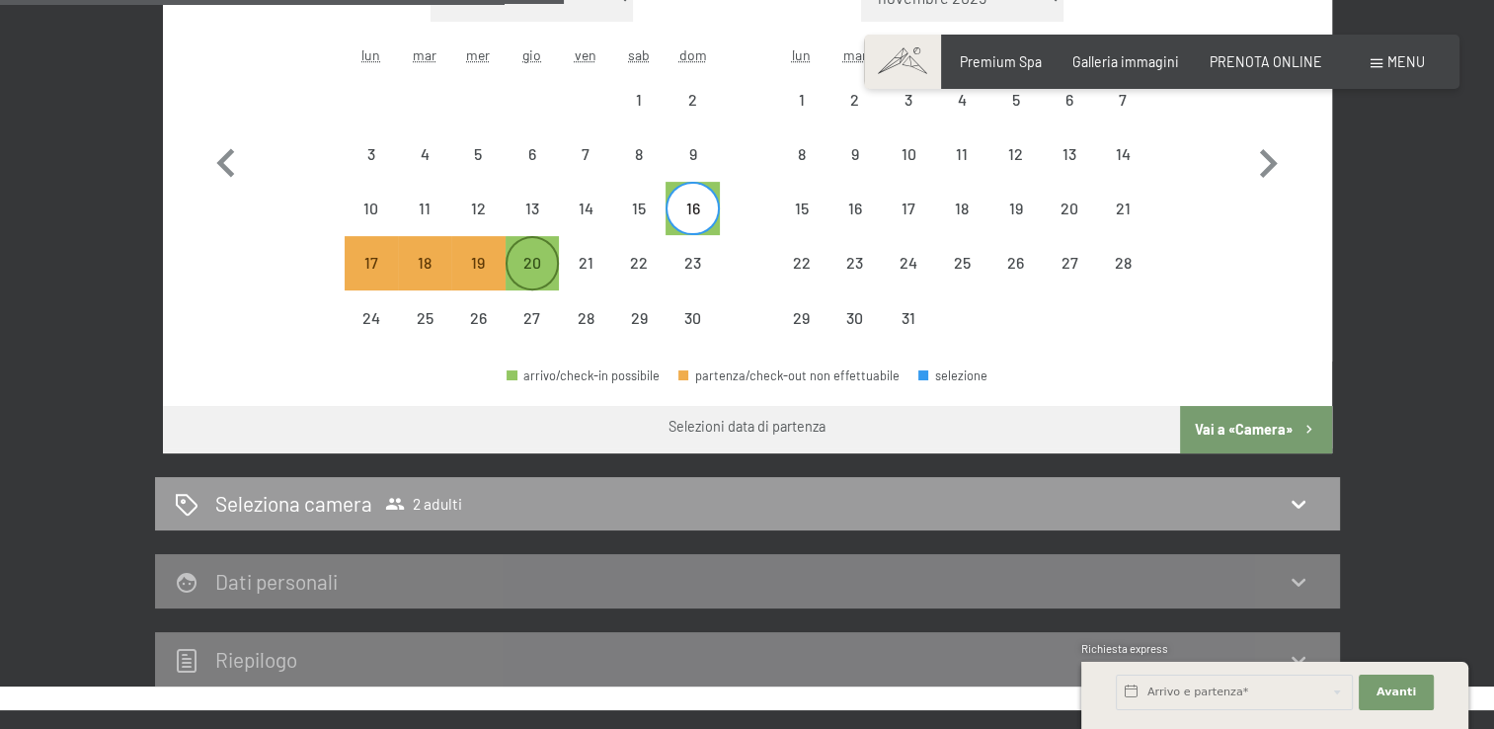
click at [544, 279] on div "20" at bounding box center [532, 279] width 49 height 49
select select "[DATE]"
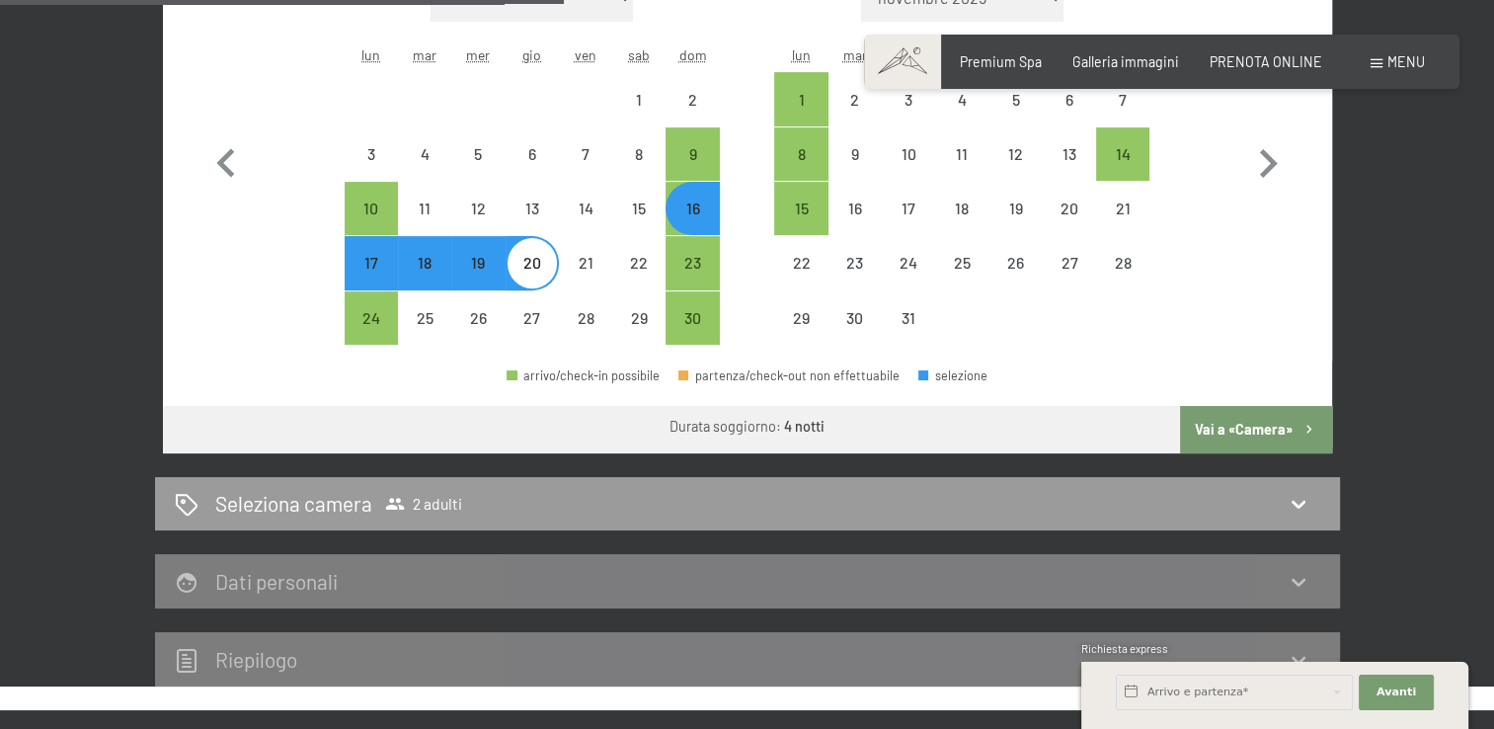
select select "[DATE]"
click at [1252, 423] on button "Vai a «Camera»" at bounding box center [1255, 429] width 151 height 47
select select "[DATE]"
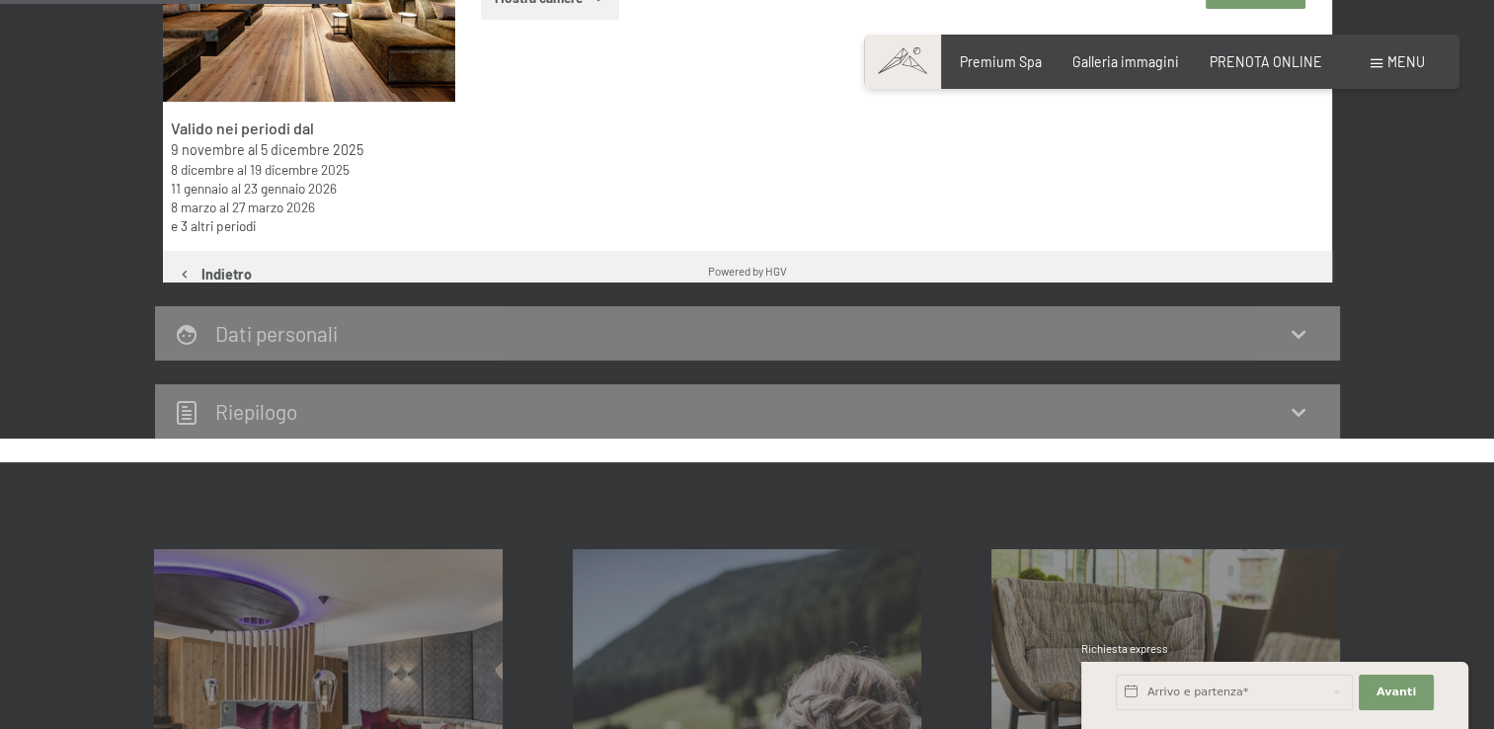
scroll to position [428, 0]
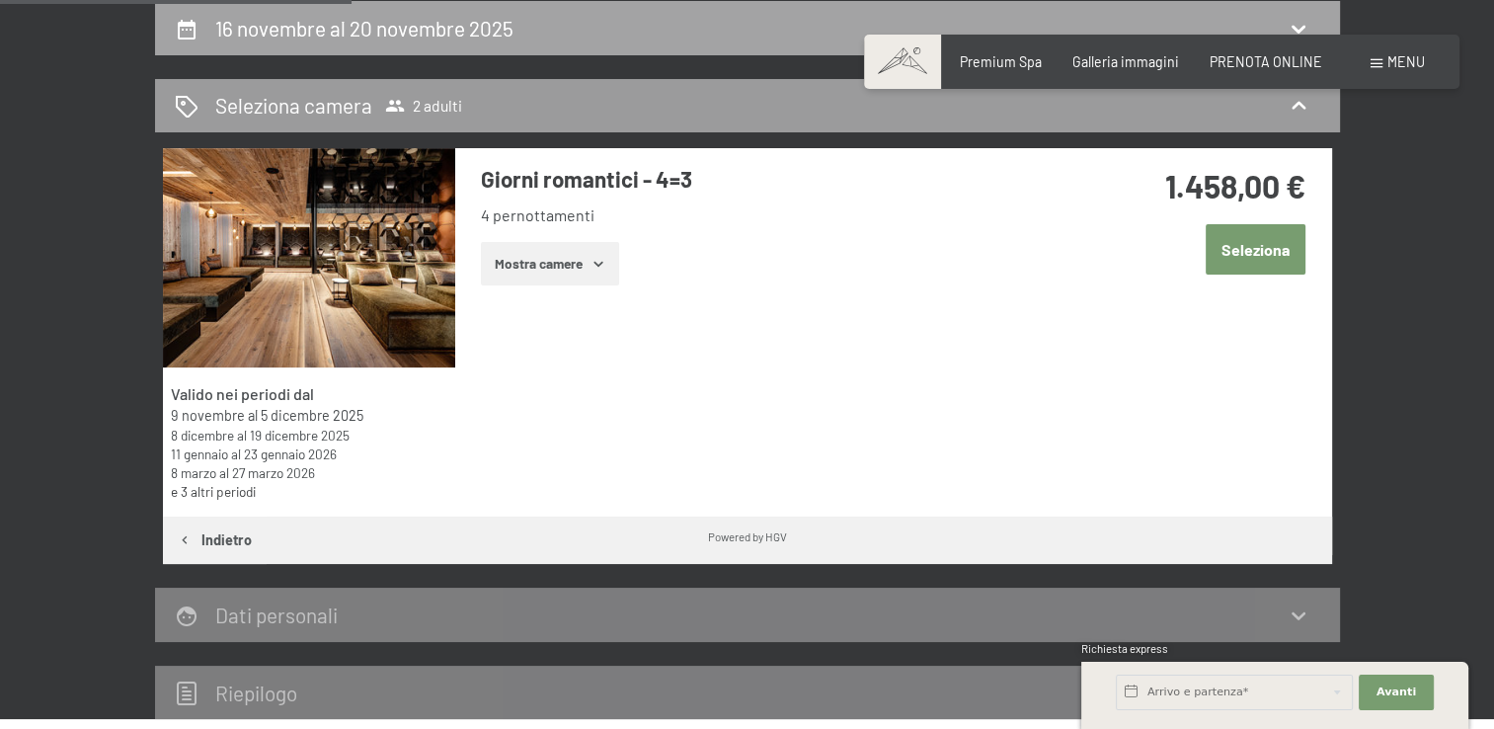
click at [253, 40] on div "16 novembre al 20 novembre 2025" at bounding box center [368, 28] width 306 height 29
select select "[DATE]"
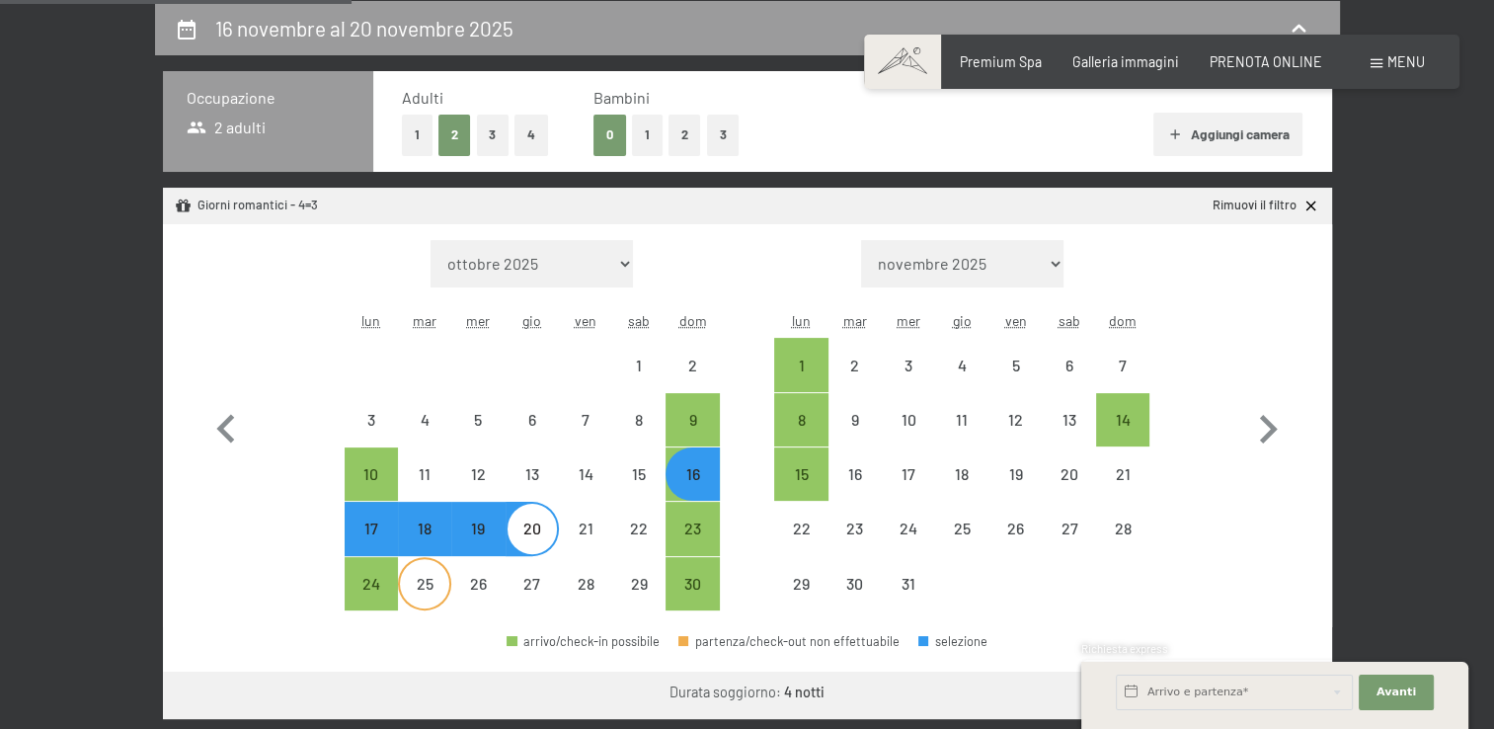
click at [443, 614] on div "25" at bounding box center [424, 600] width 49 height 49
select select "[DATE]"
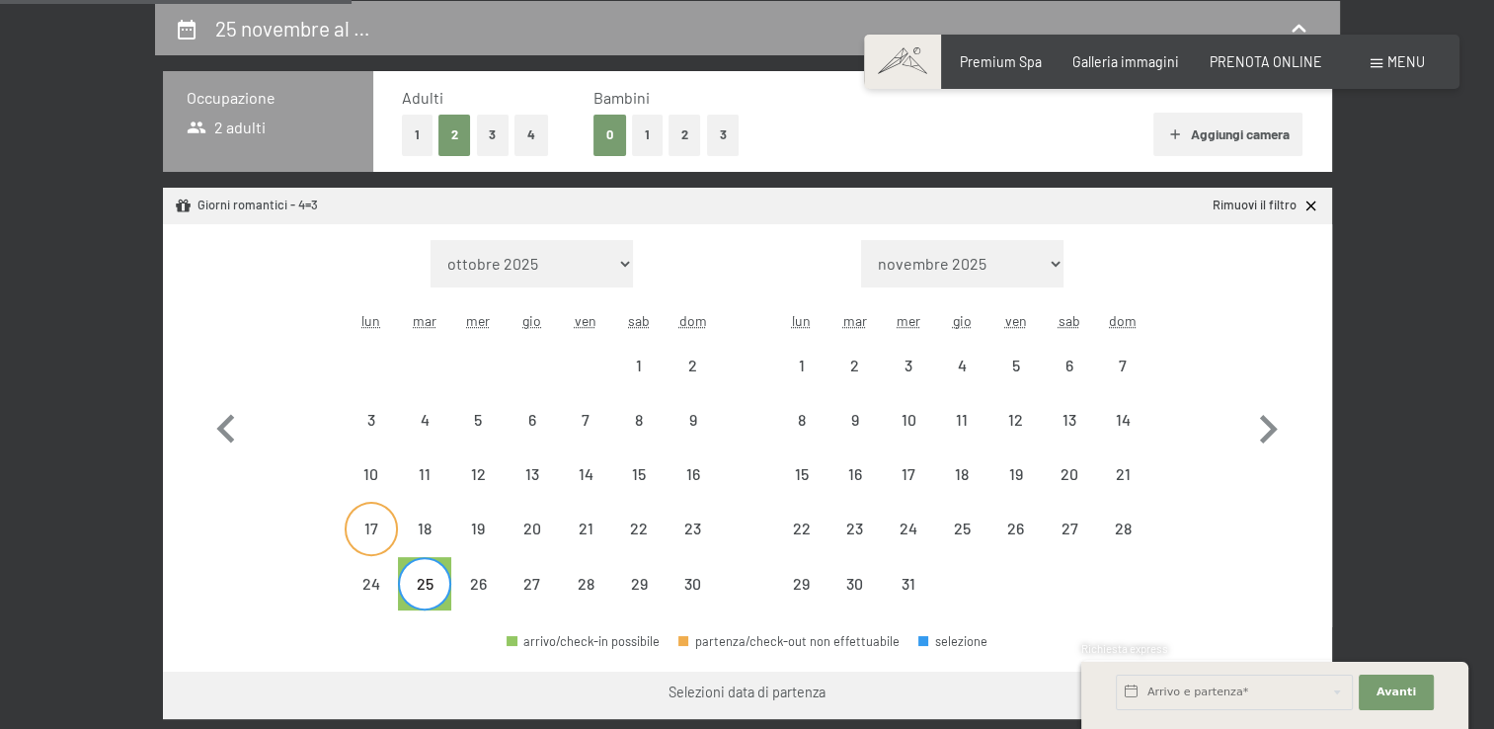
click at [383, 539] on div "17" at bounding box center [371, 545] width 49 height 49
select select "[DATE]"
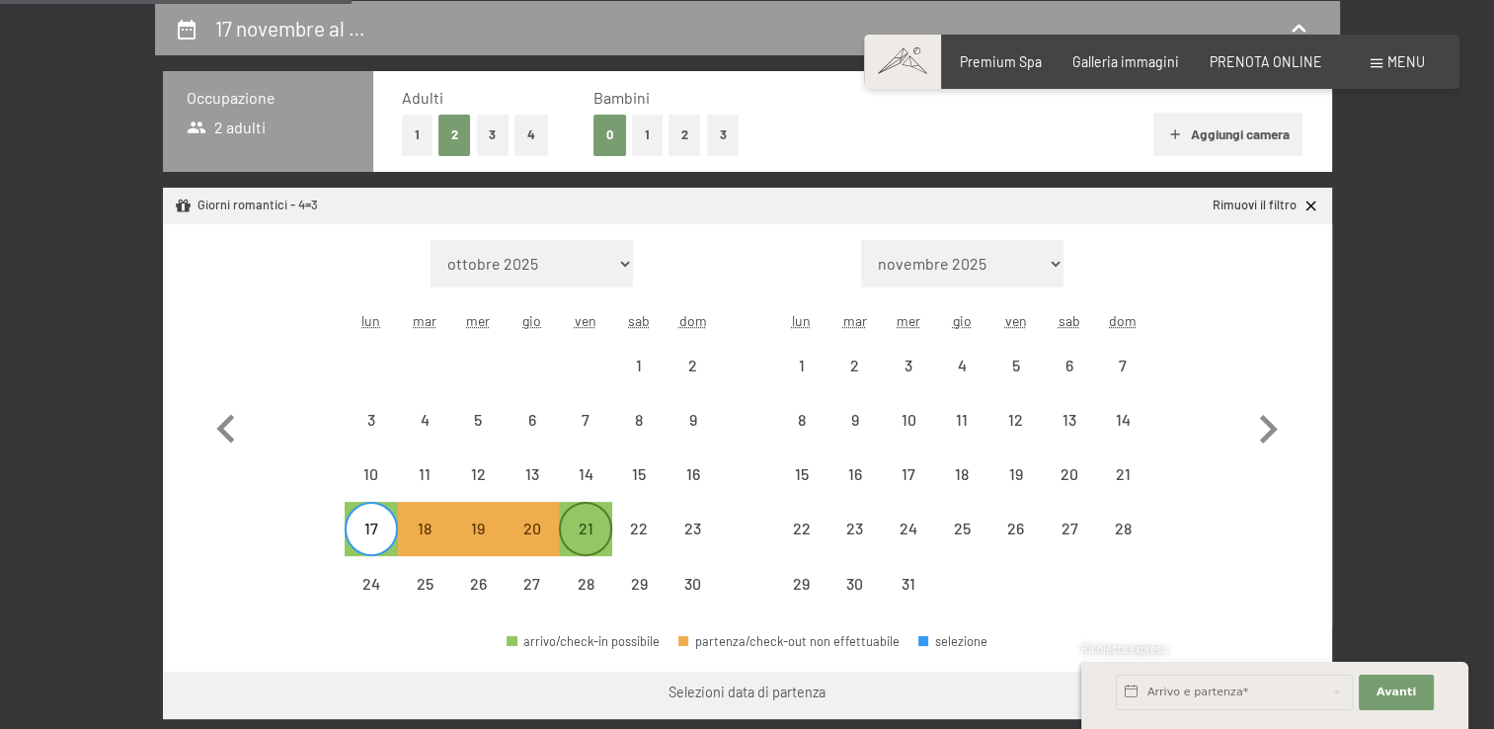
click at [589, 538] on div "21" at bounding box center [585, 545] width 49 height 49
select select "[DATE]"
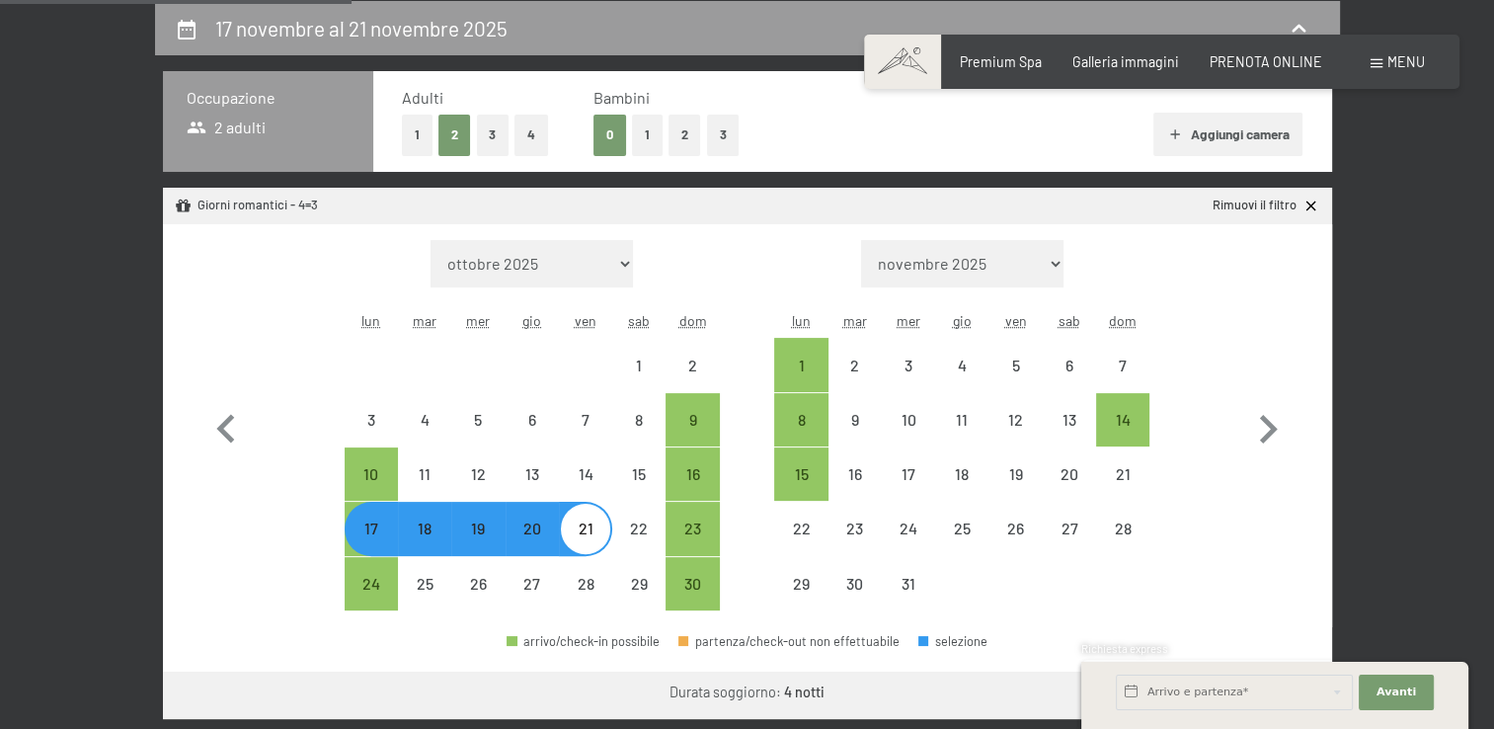
select select "[DATE]"
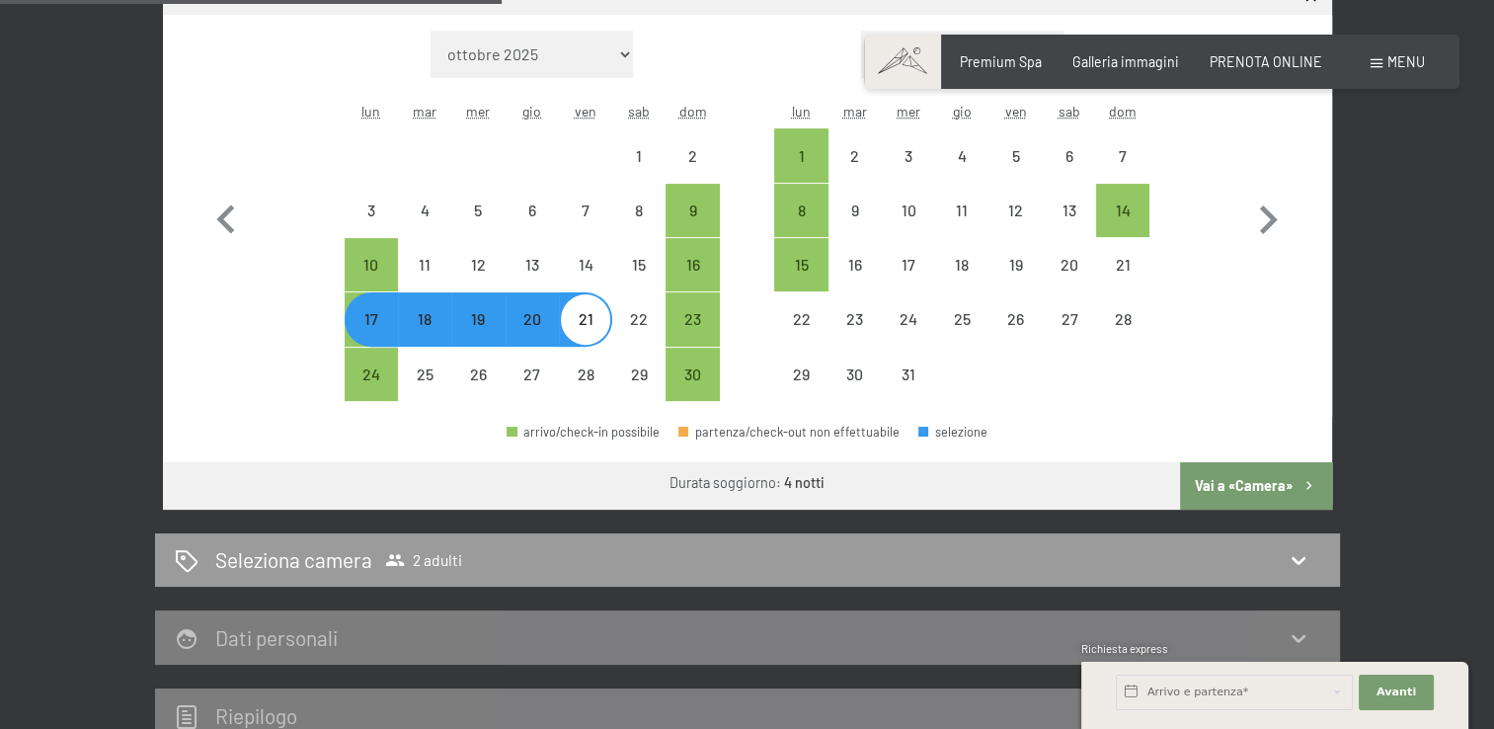
scroll to position [684, 0]
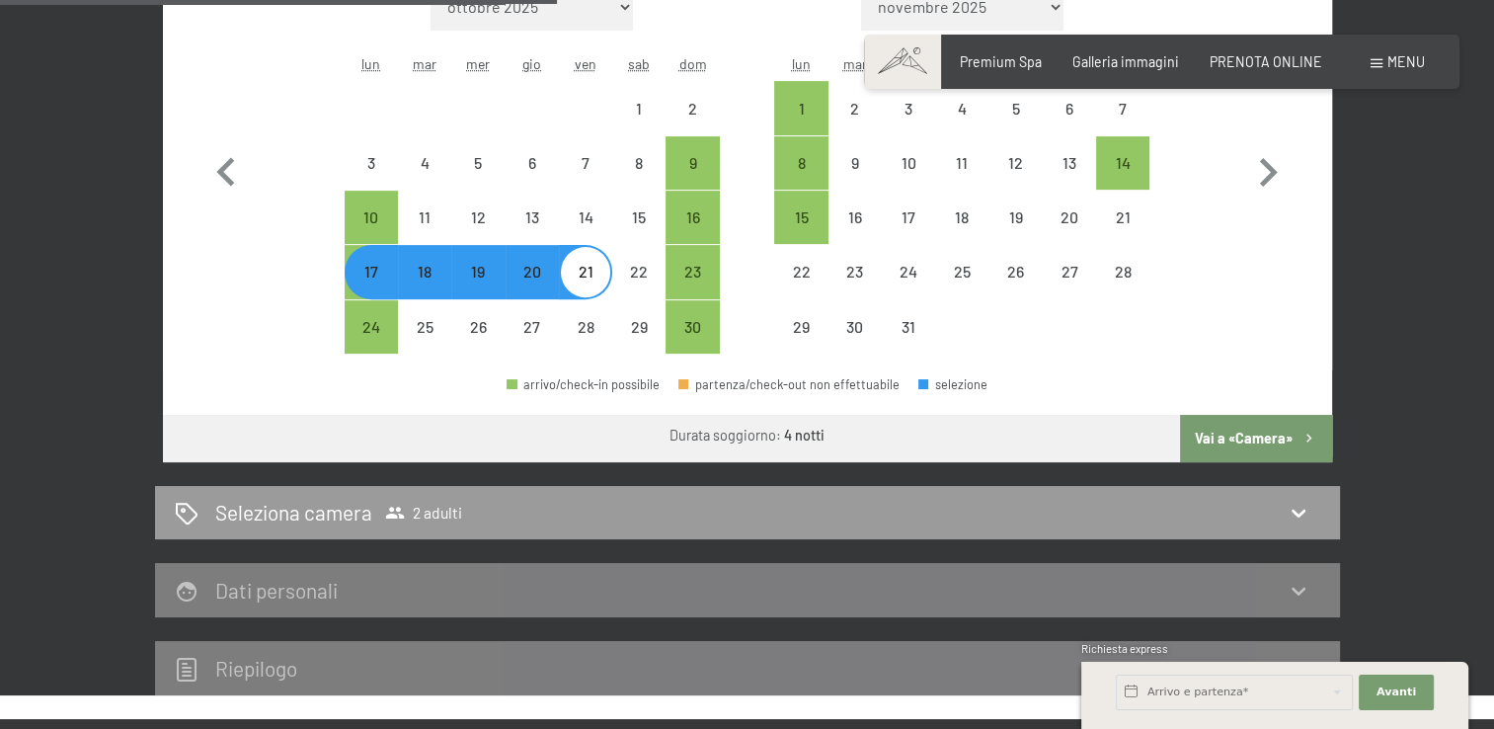
click at [1273, 443] on button "Vai a «Camera»" at bounding box center [1255, 438] width 151 height 47
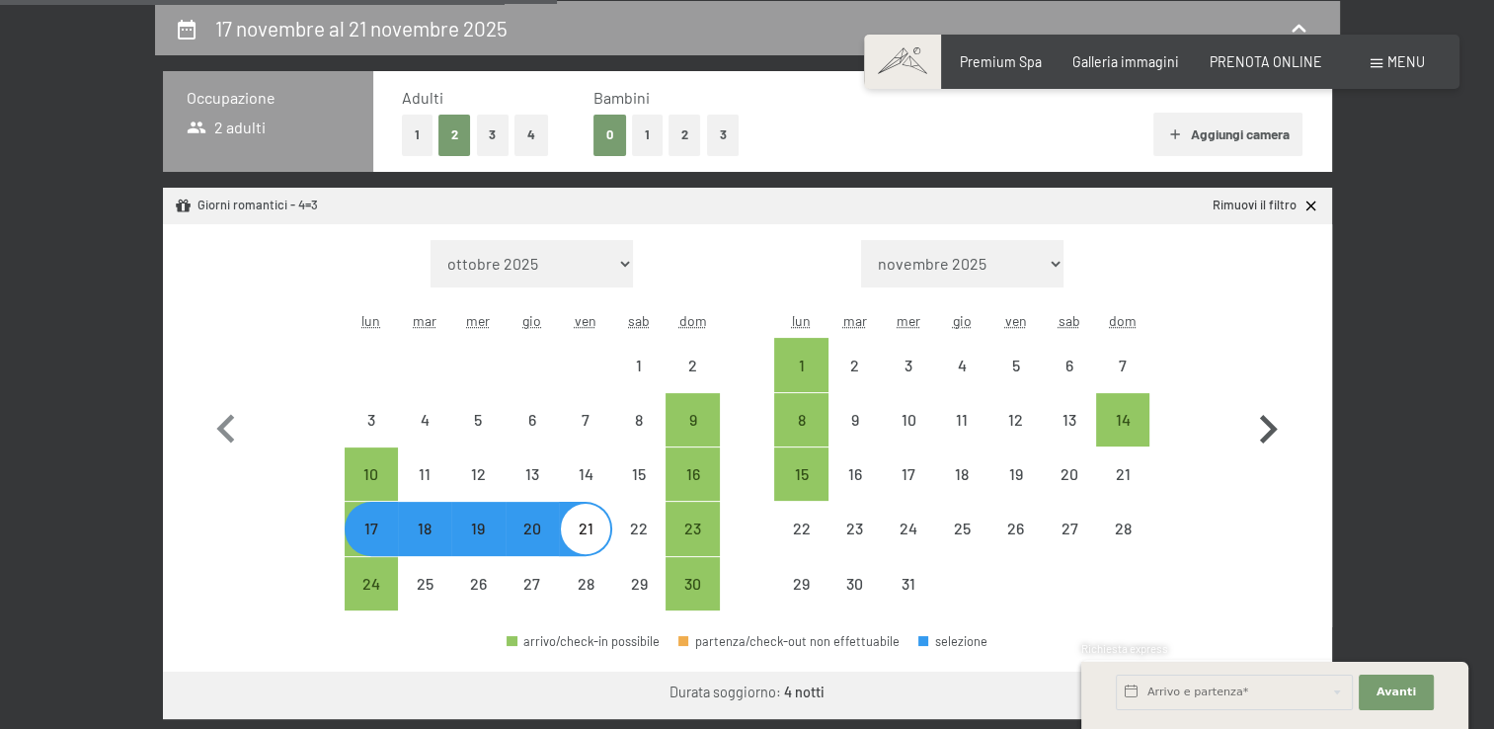
select select "[DATE]"
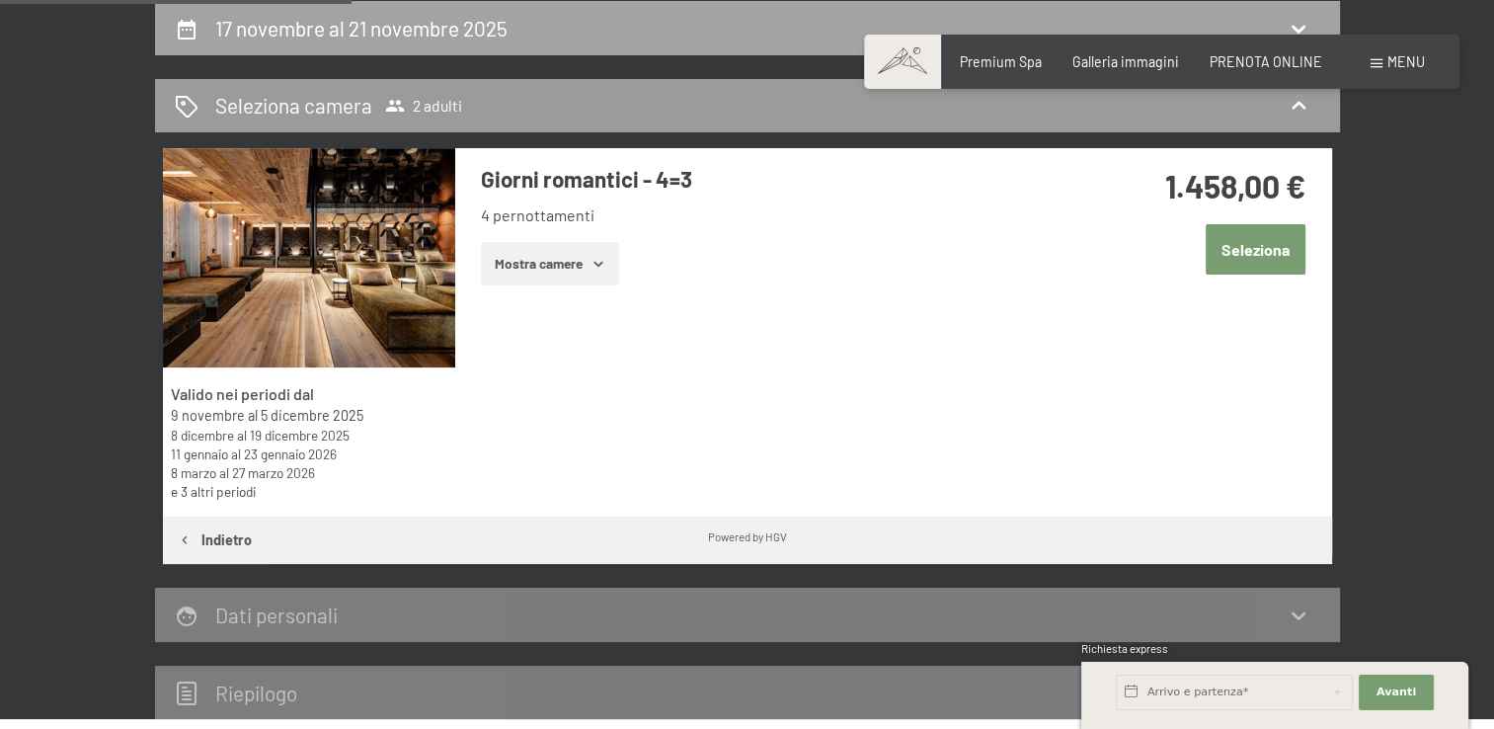
click at [273, 30] on h2 "17 novembre al 21 novembre 2025" at bounding box center [361, 28] width 292 height 25
select select "[DATE]"
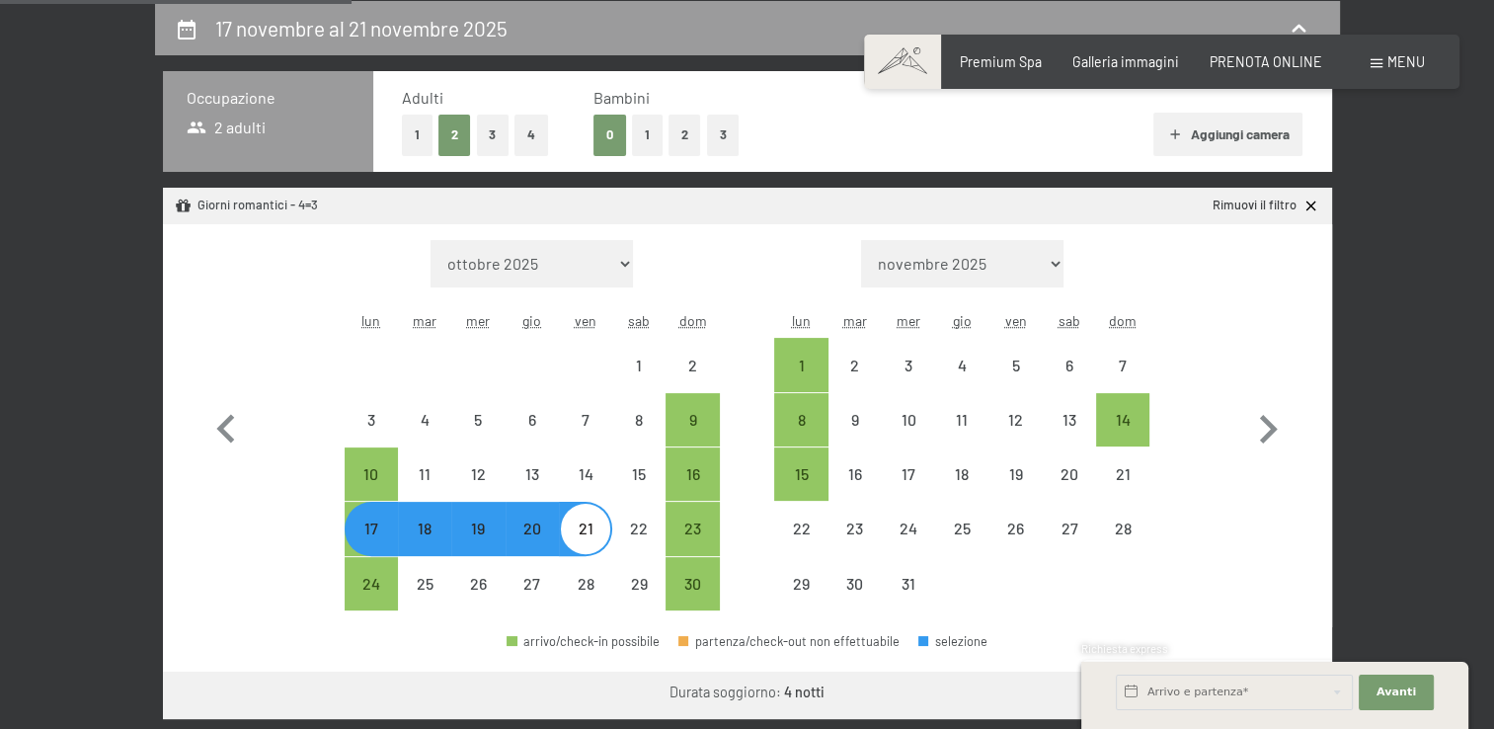
click at [691, 423] on div "9" at bounding box center [692, 436] width 49 height 49
select select "[DATE]"
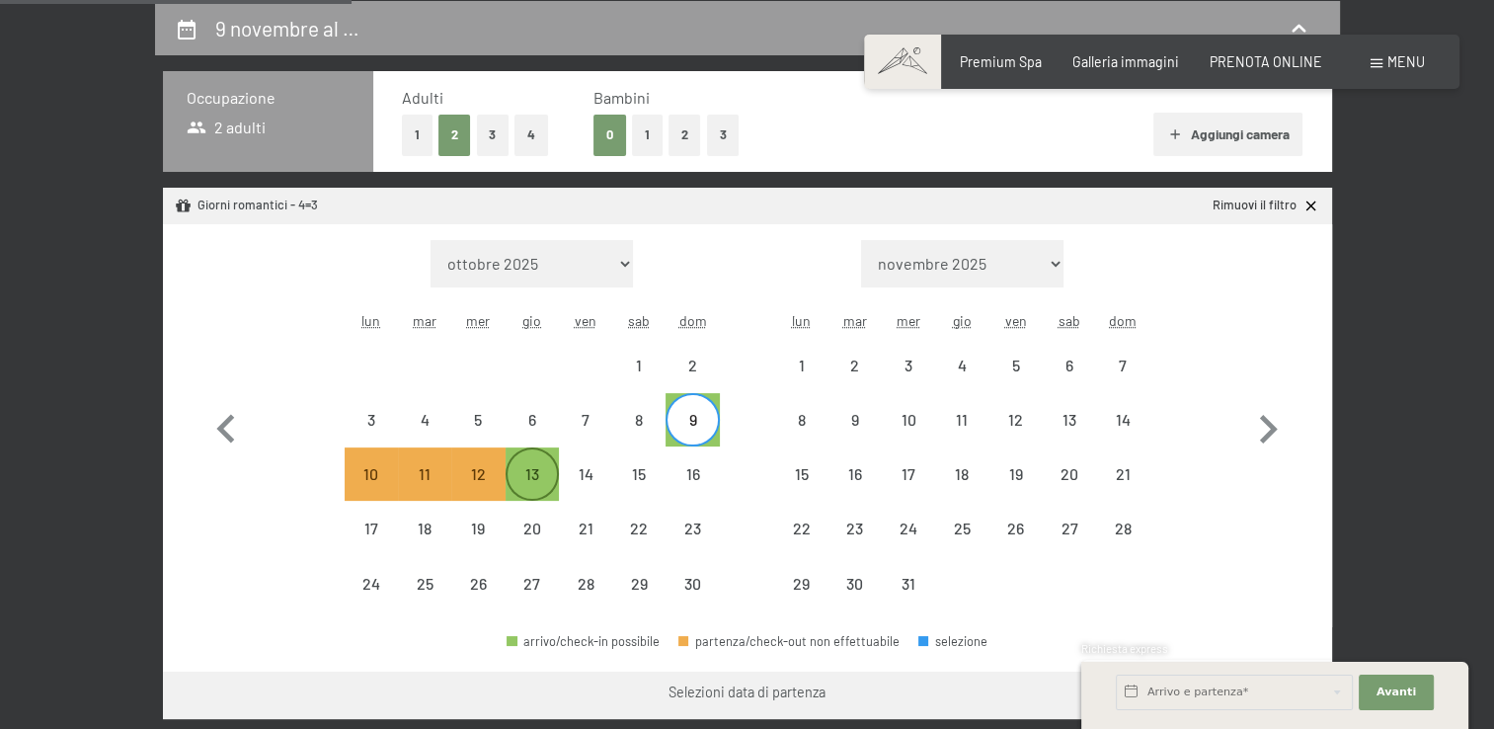
click at [518, 469] on div "13" at bounding box center [532, 490] width 49 height 49
select select "[DATE]"
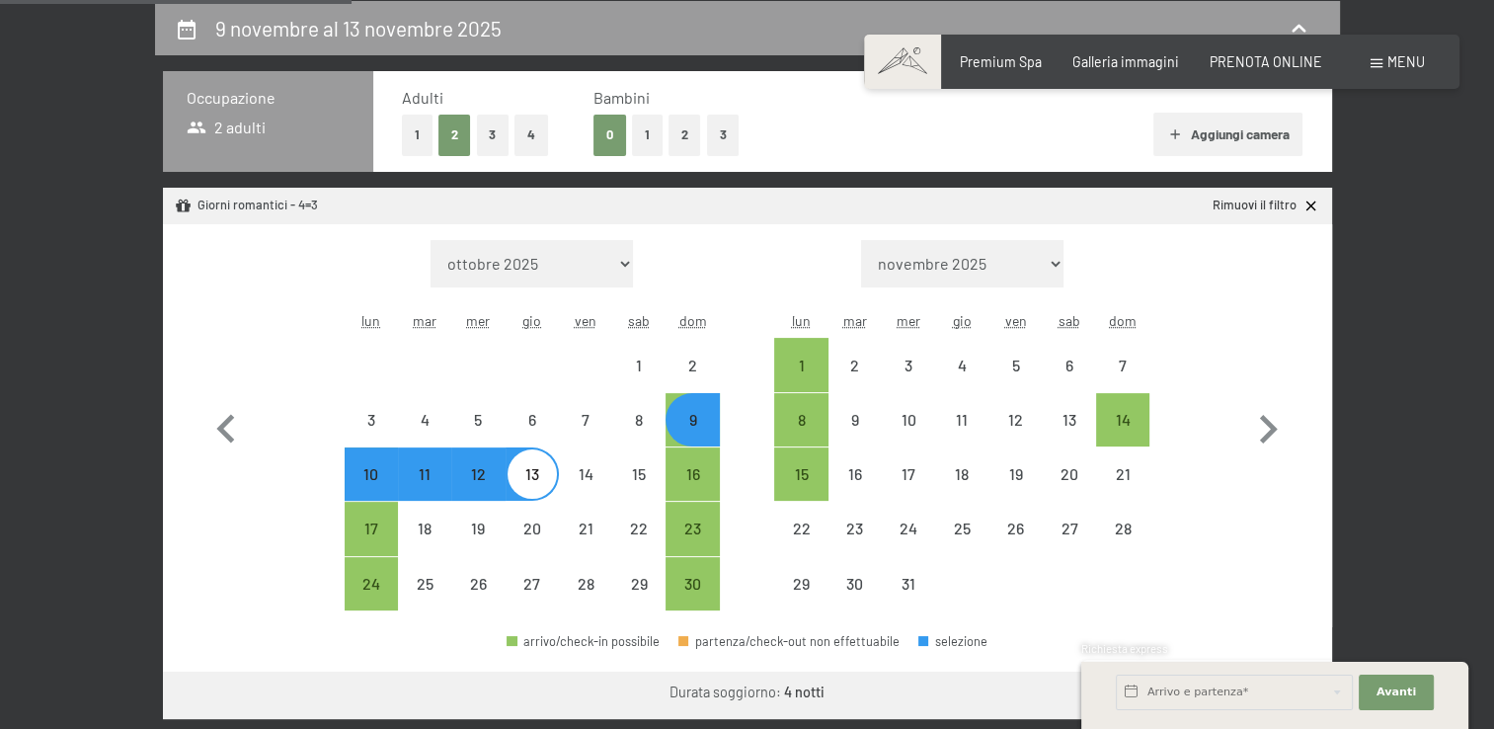
select select "[DATE]"
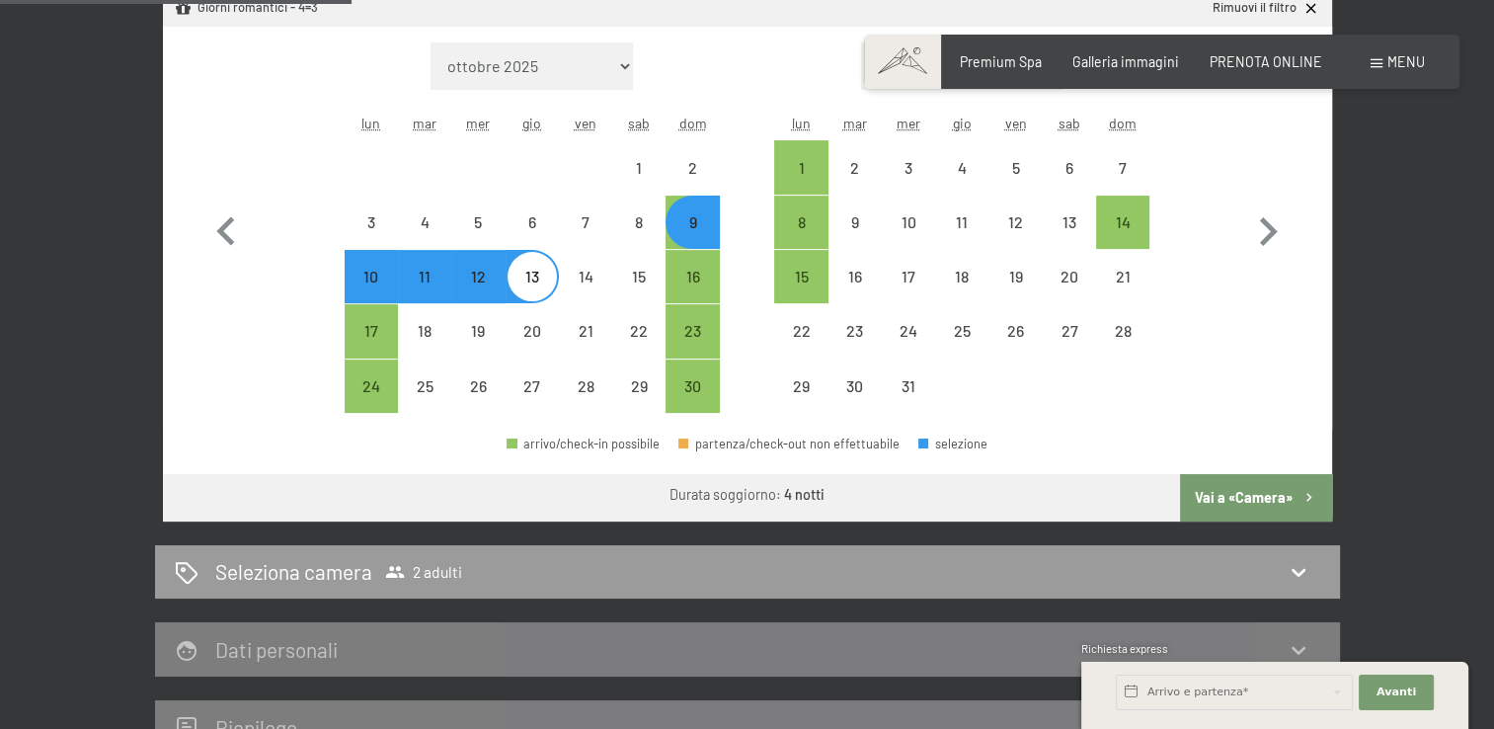
scroll to position [717, 0]
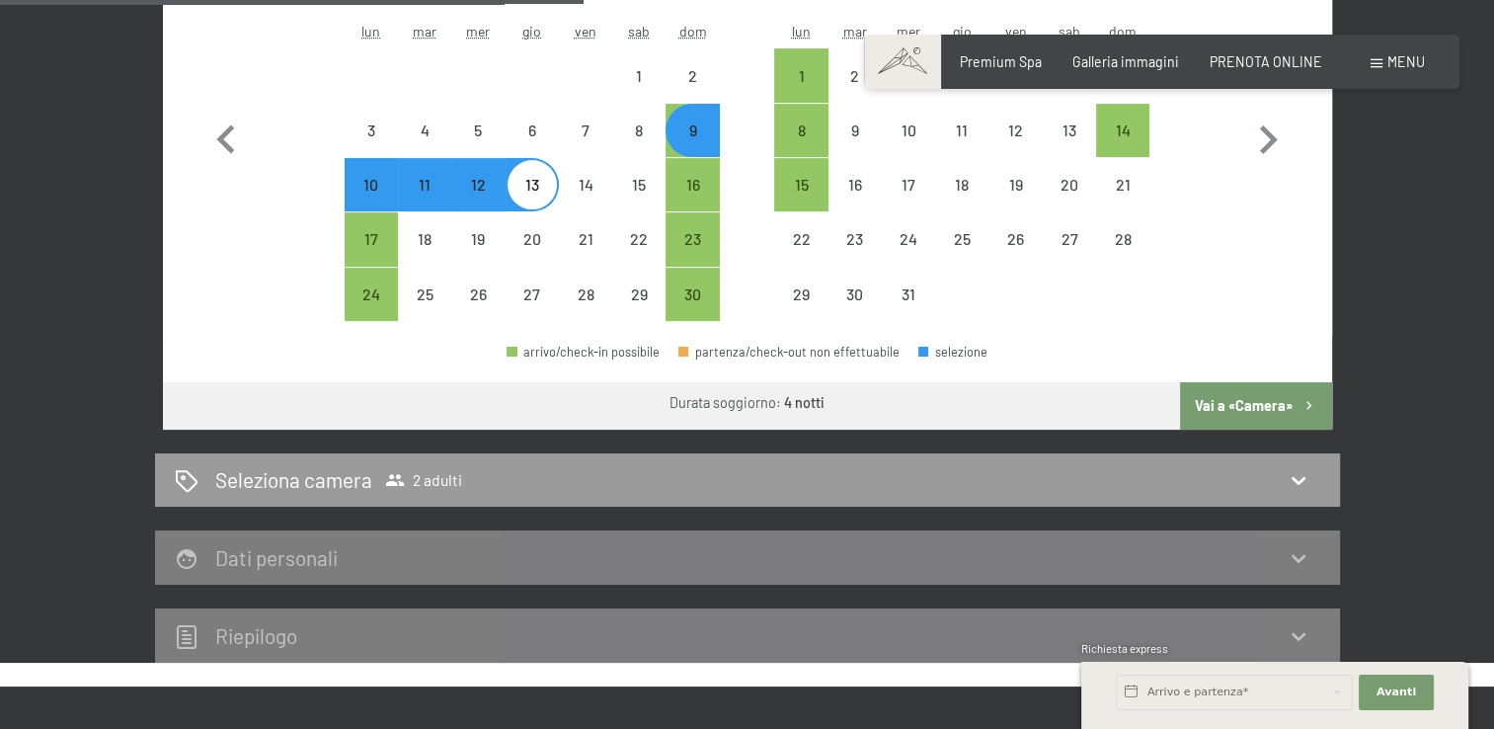
click at [1271, 410] on button "Vai a «Camera»" at bounding box center [1255, 405] width 151 height 47
select select "[DATE]"
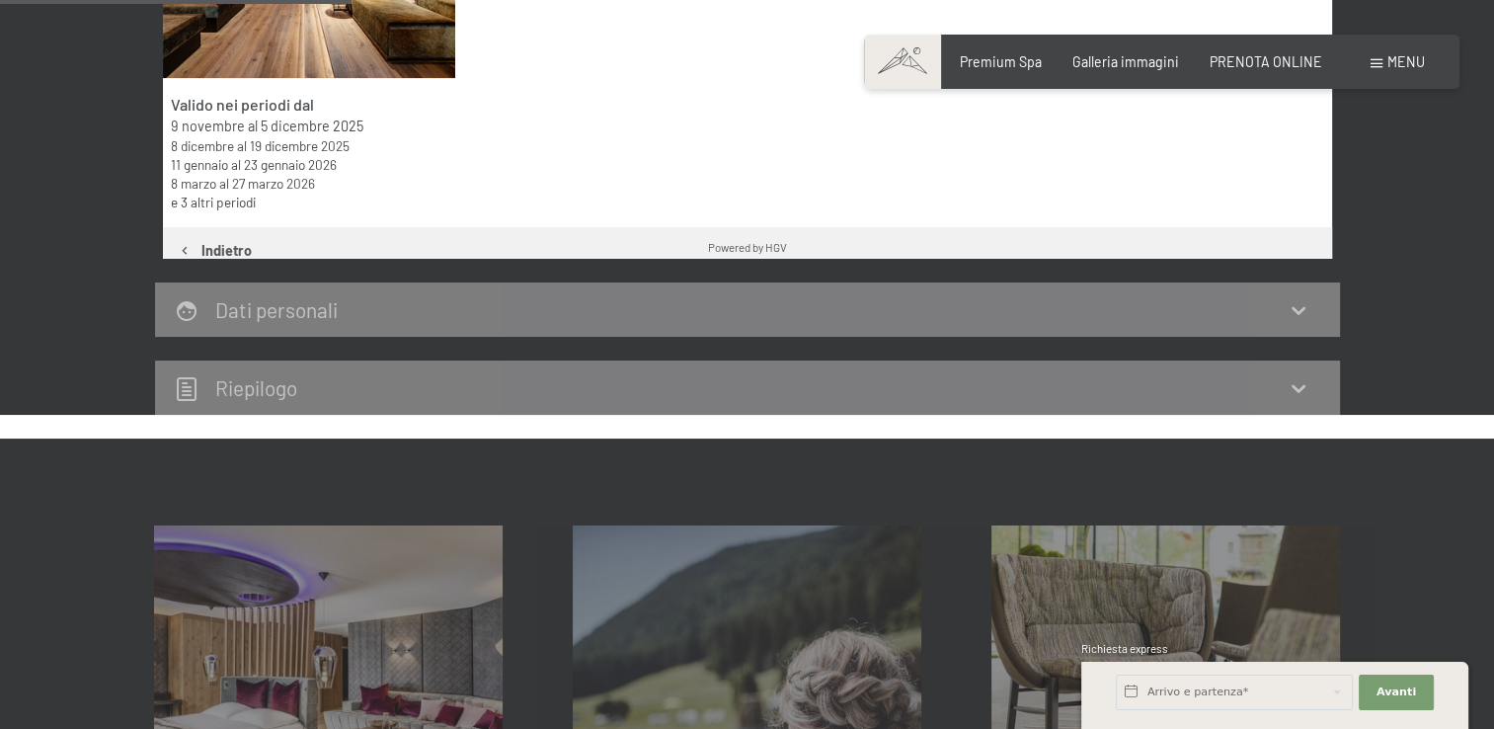
scroll to position [428, 0]
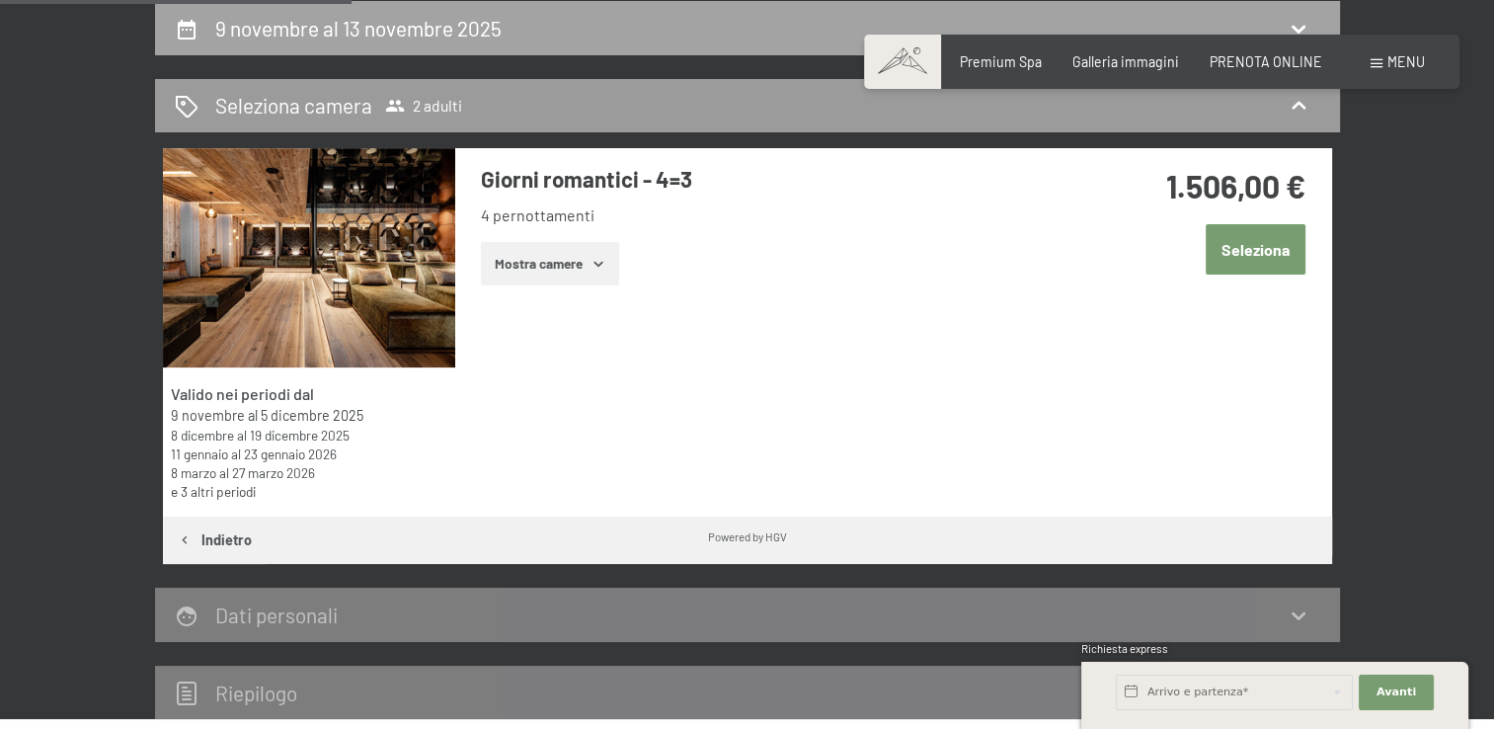
click at [384, 25] on h2 "9 novembre al 13 novembre 2025" at bounding box center [358, 28] width 286 height 25
select select "[DATE]"
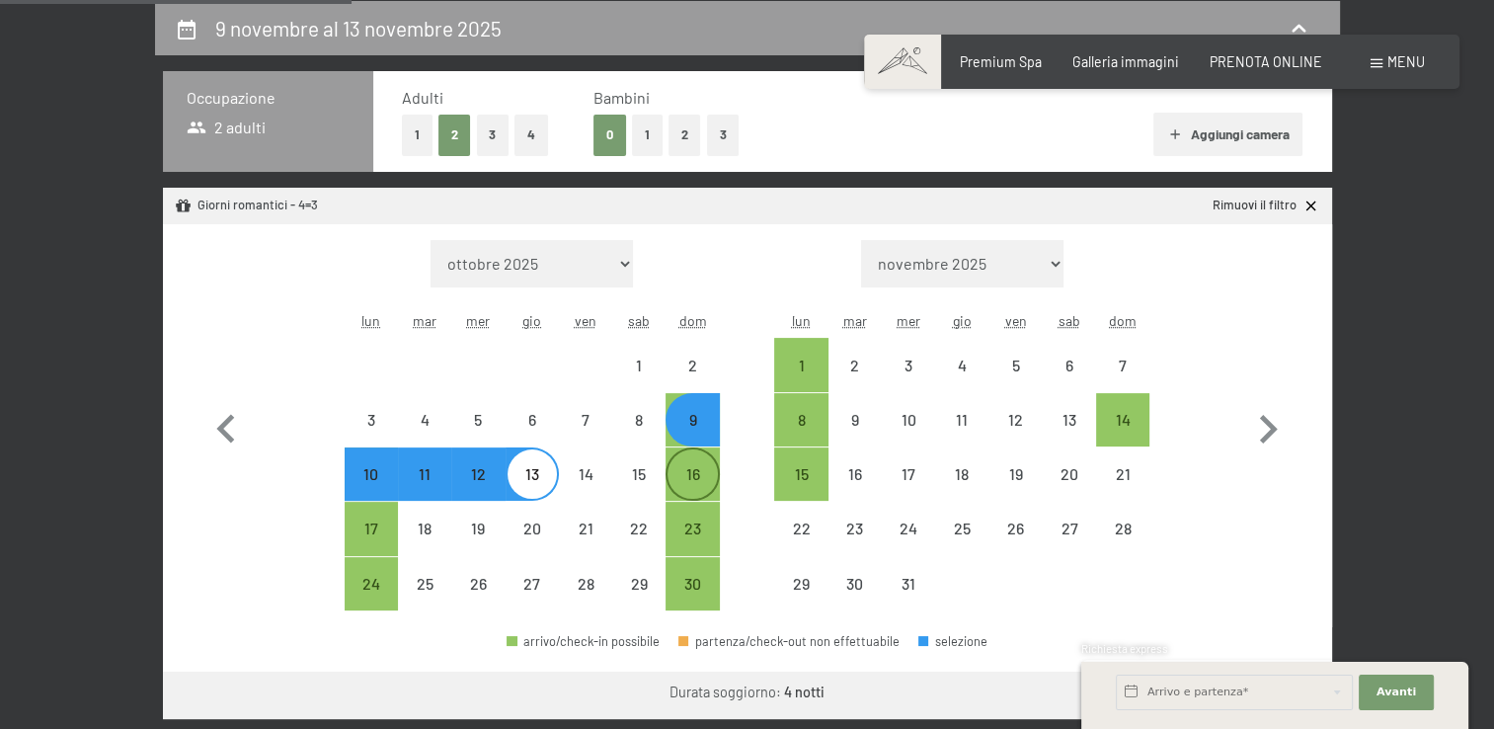
click at [696, 471] on div "16" at bounding box center [692, 490] width 49 height 49
select select "[DATE]"
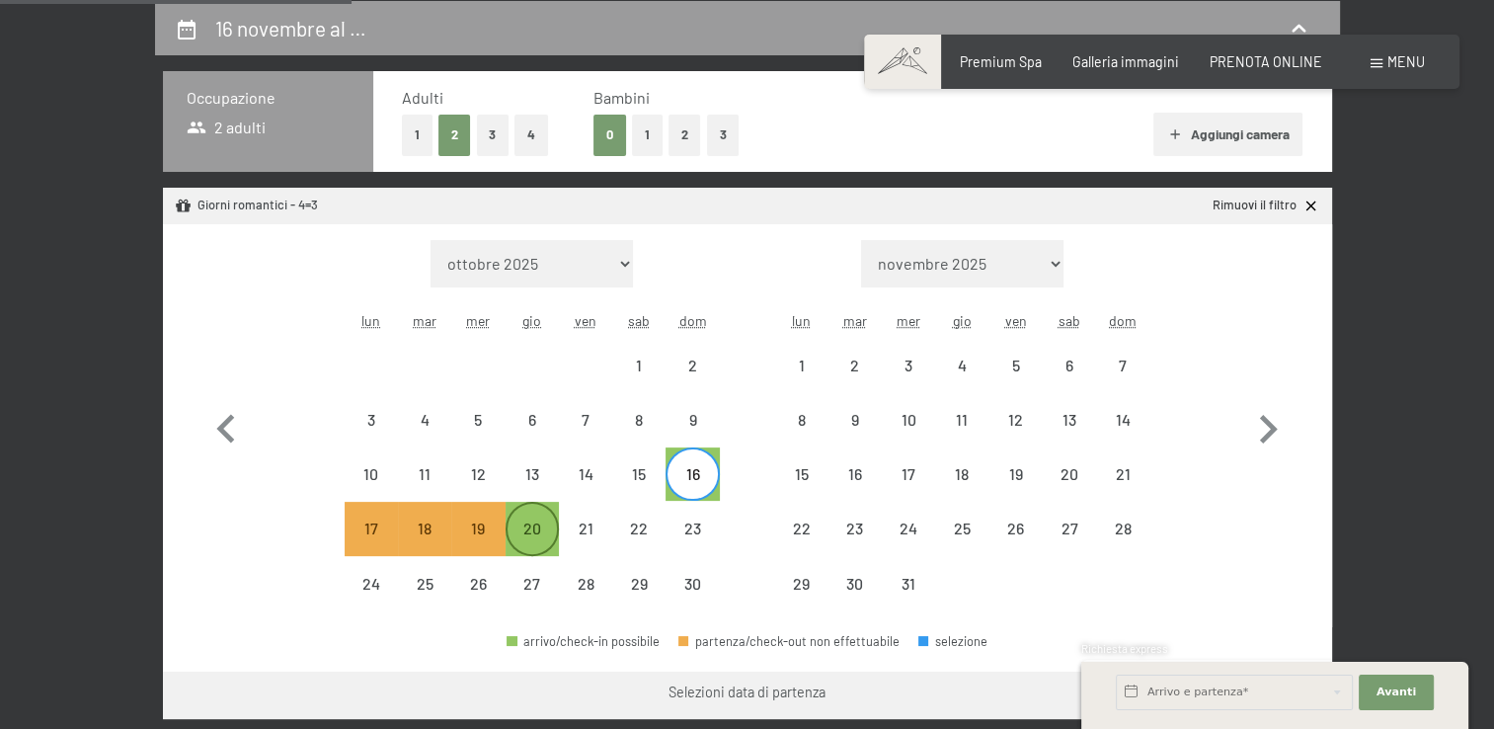
click at [550, 544] on div "20" at bounding box center [532, 545] width 49 height 49
select select "[DATE]"
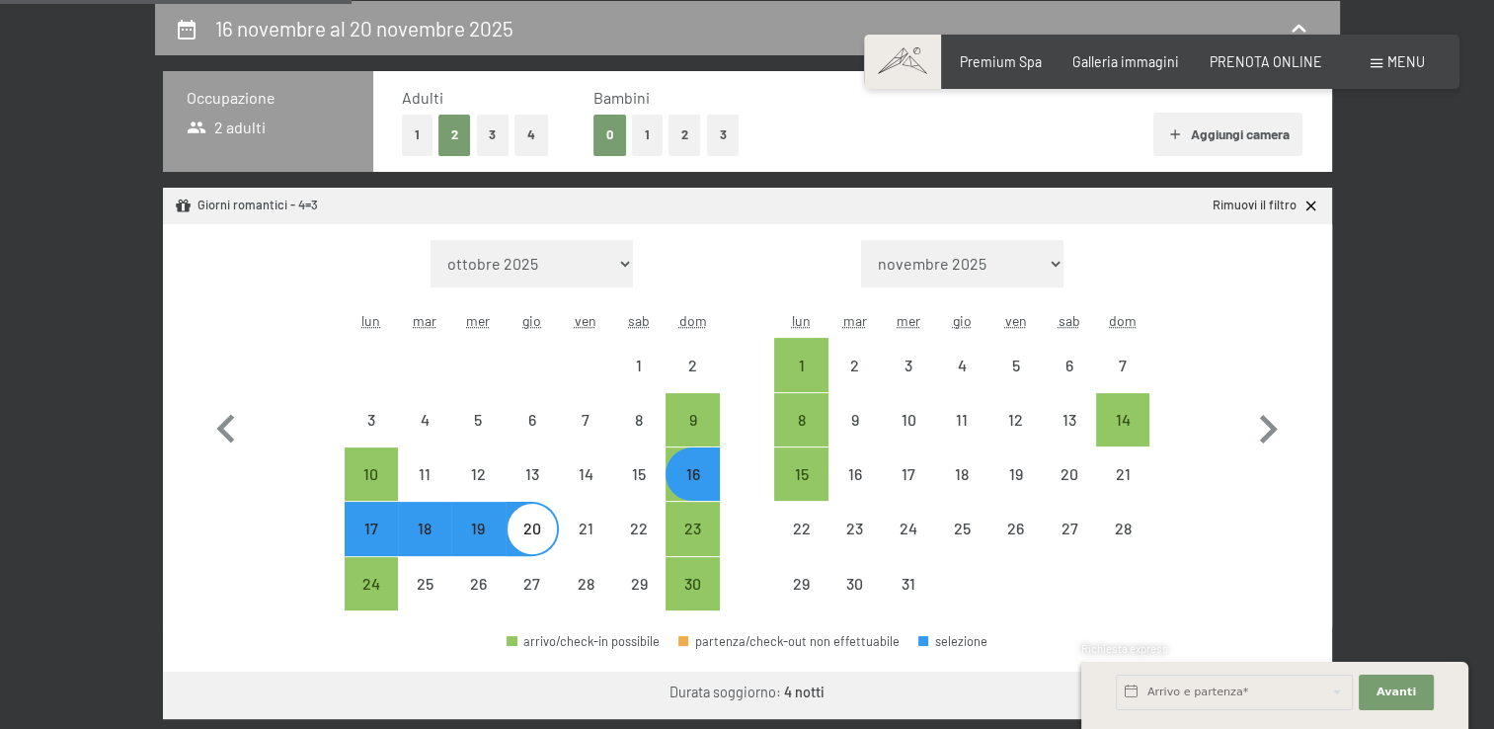
select select "[DATE]"
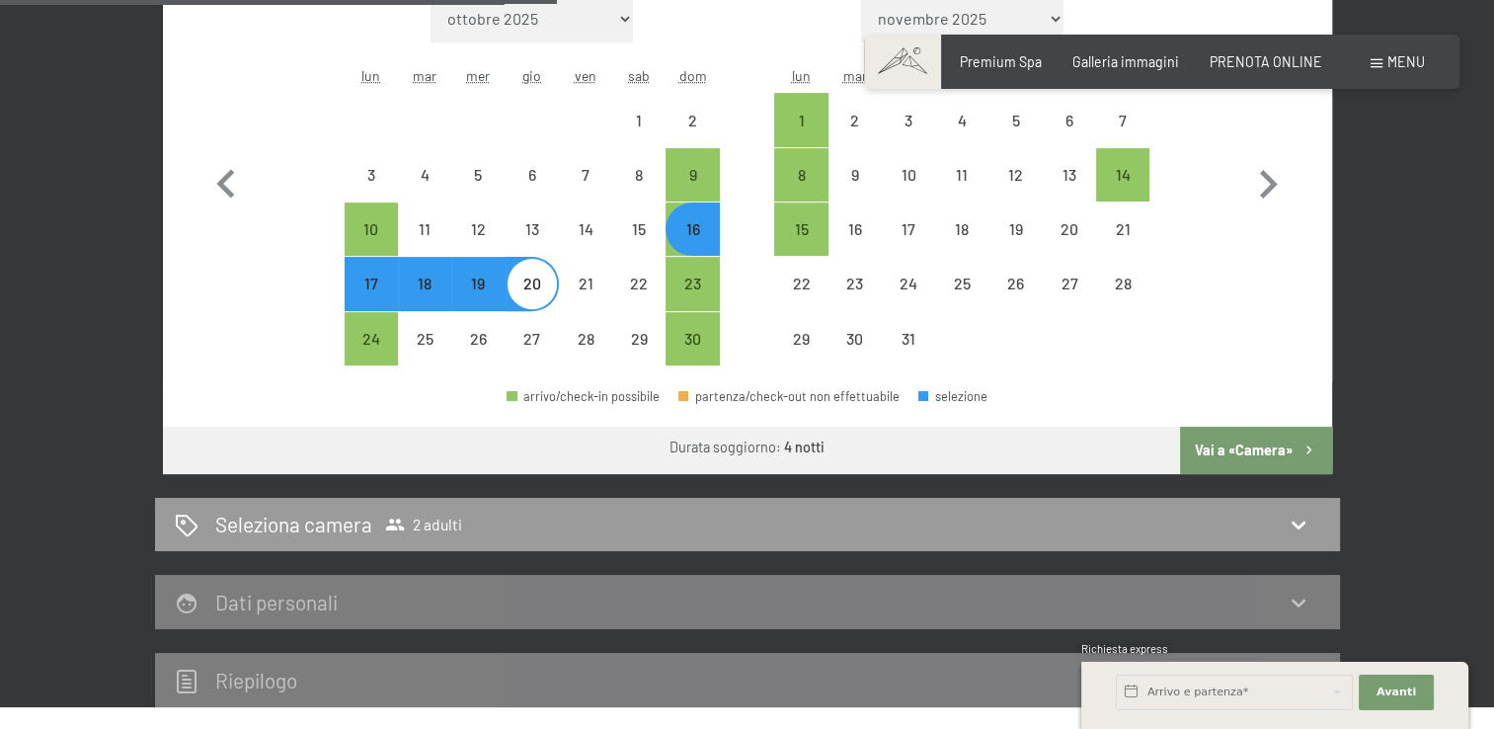
scroll to position [703, 0]
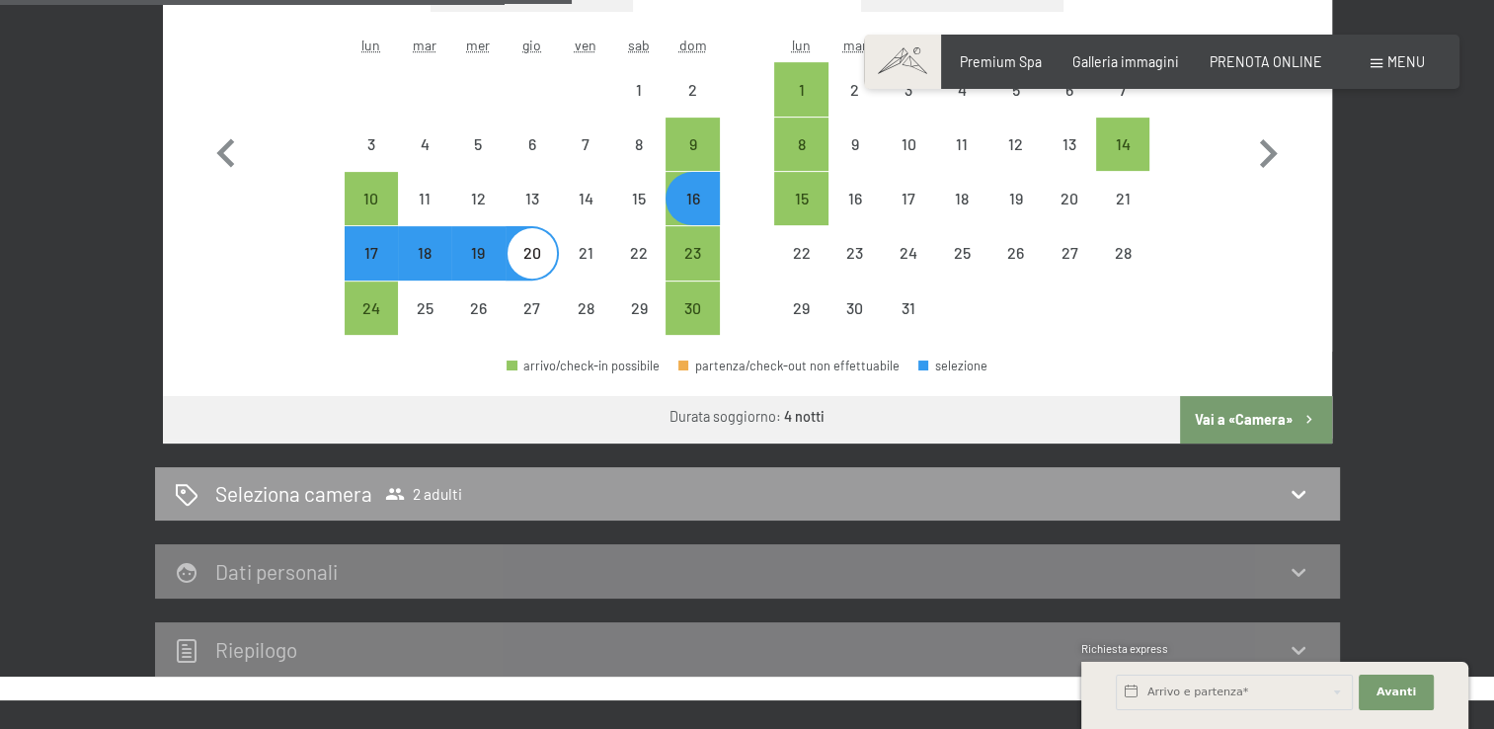
click at [1277, 415] on button "Vai a «Camera»" at bounding box center [1255, 419] width 151 height 47
select select "[DATE]"
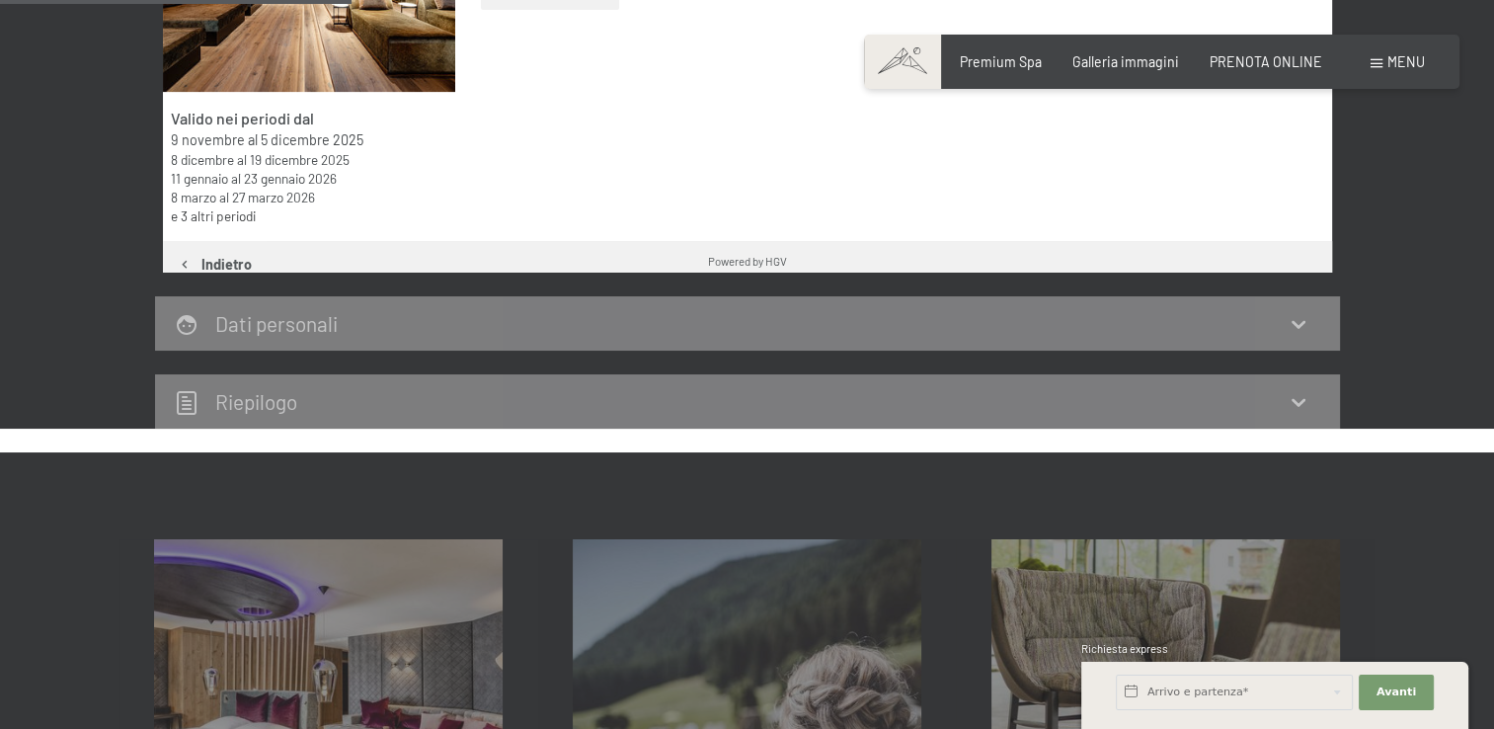
scroll to position [428, 0]
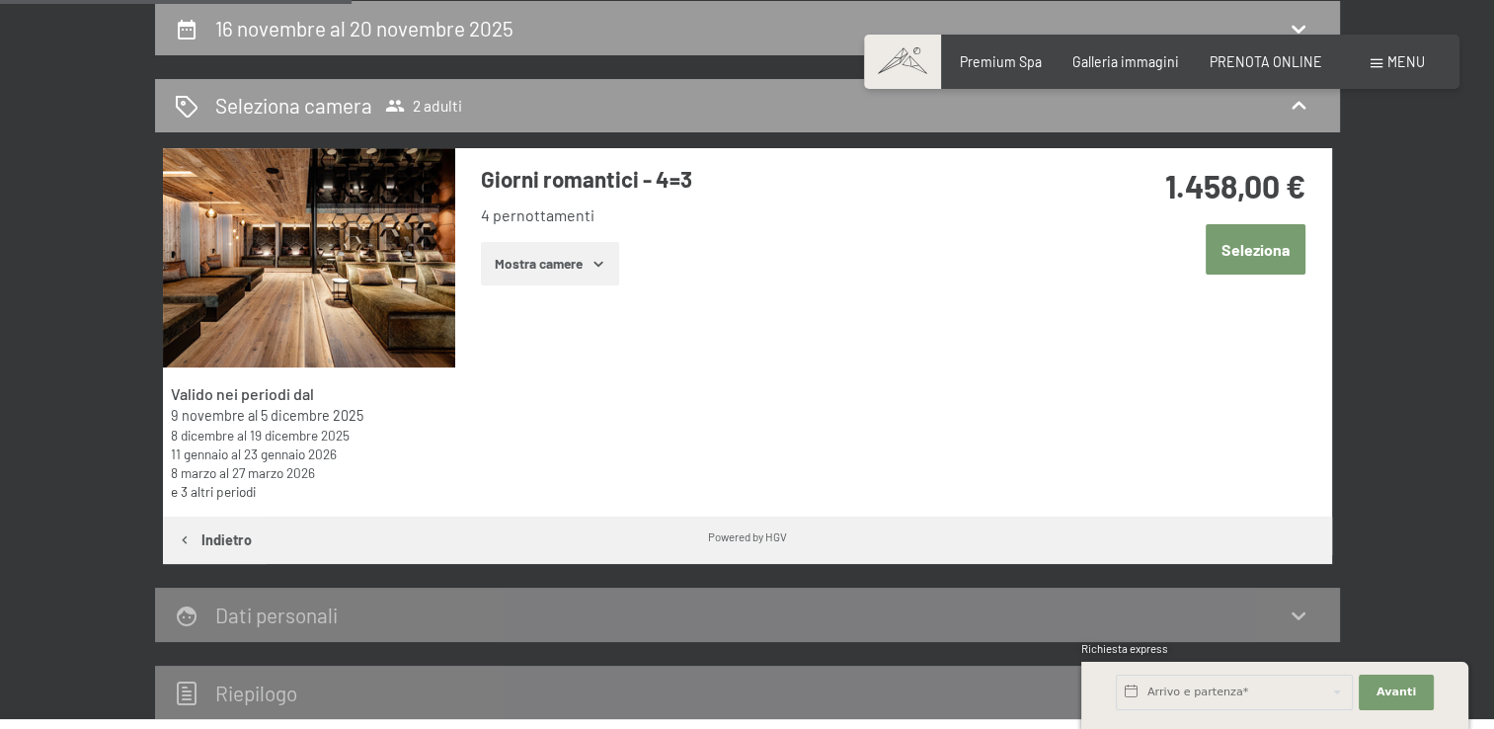
click at [613, 267] on button "Mostra camere" at bounding box center [550, 263] width 138 height 43
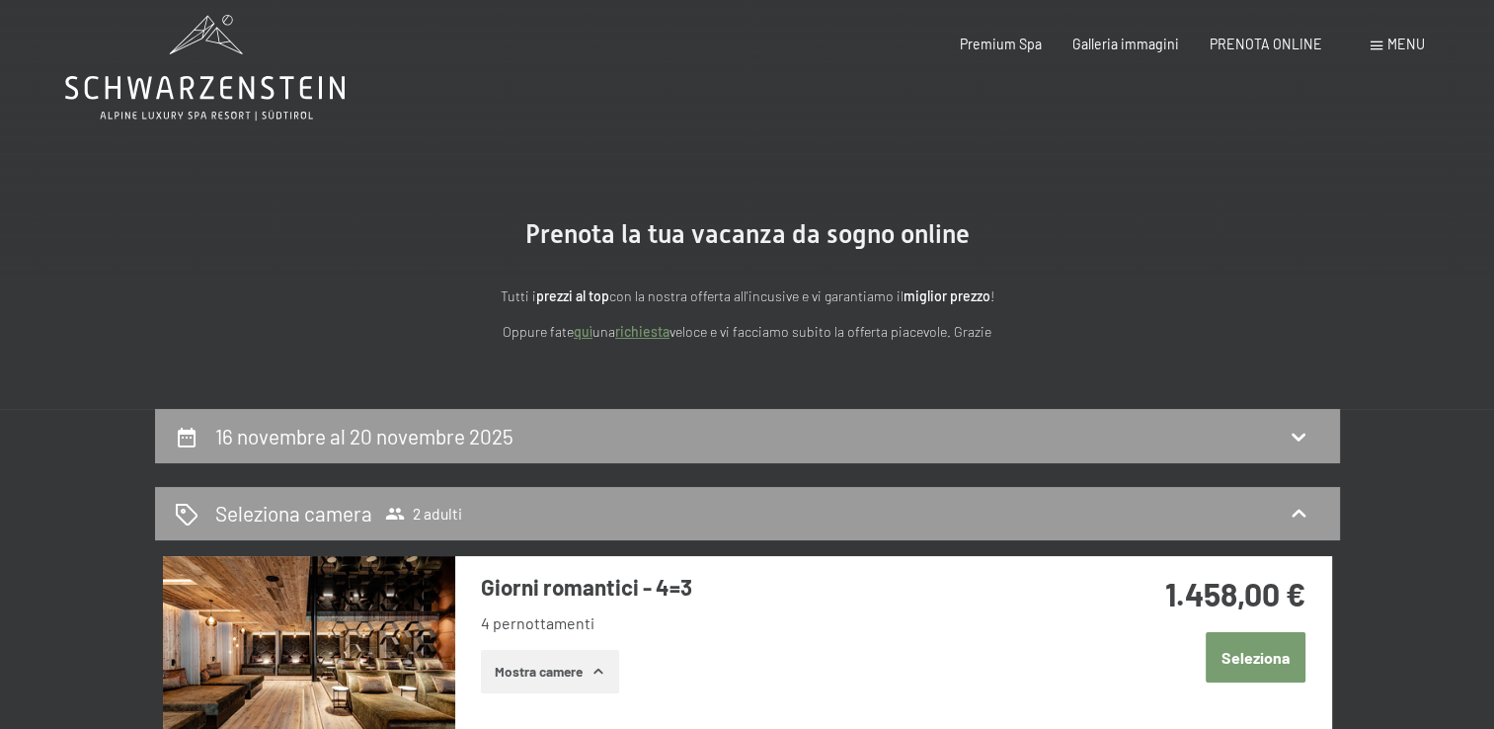
scroll to position [0, 0]
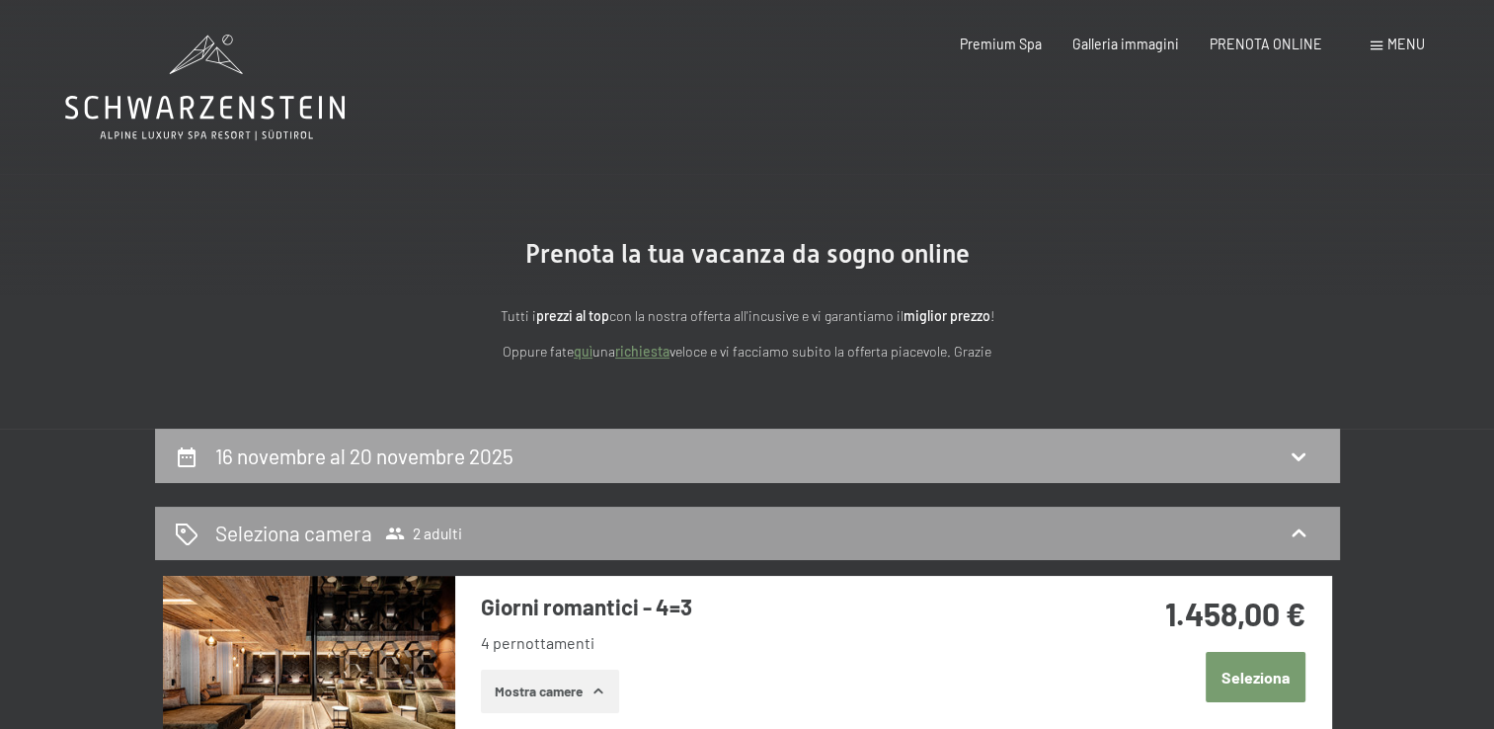
click at [458, 432] on div "16 novembre al 20 novembre 2025" at bounding box center [747, 456] width 1185 height 54
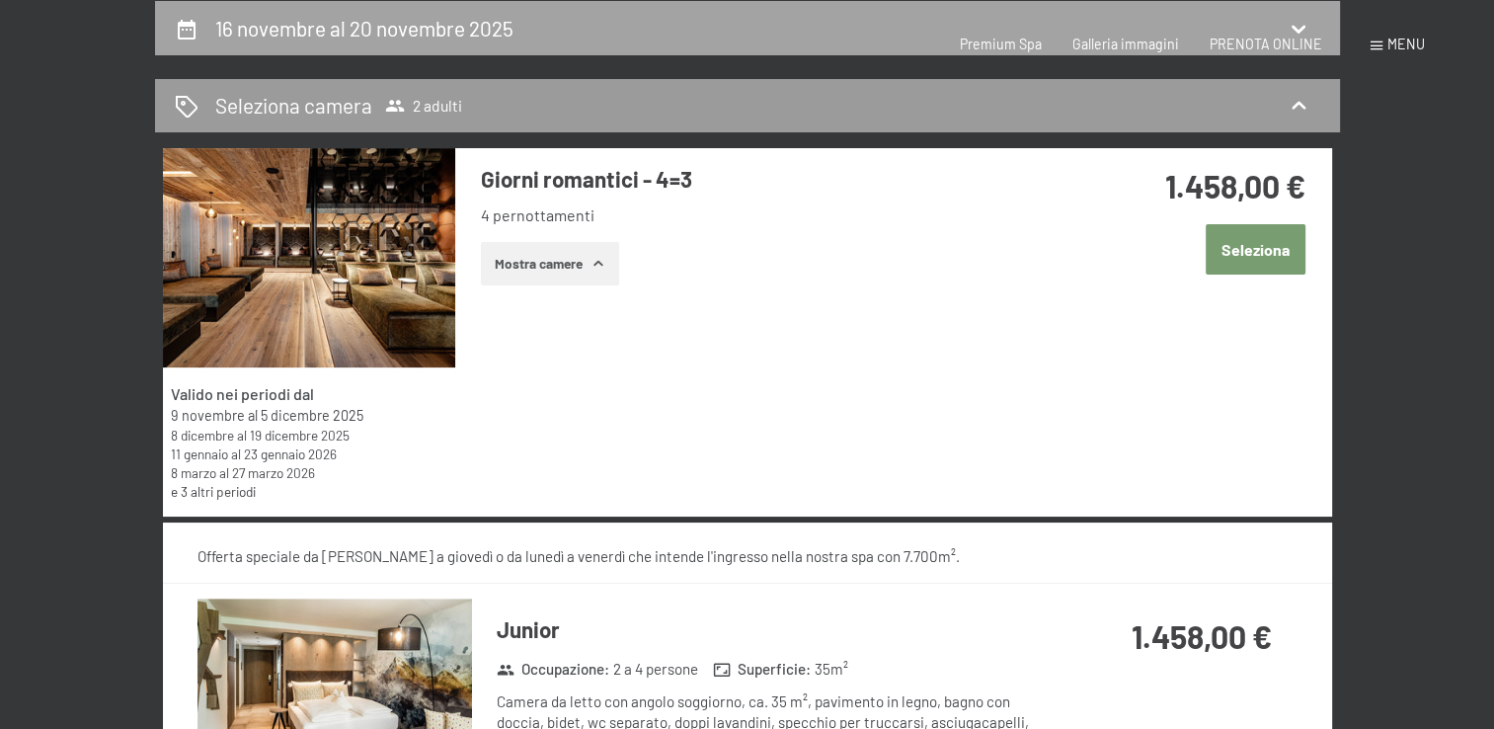
select select "[DATE]"
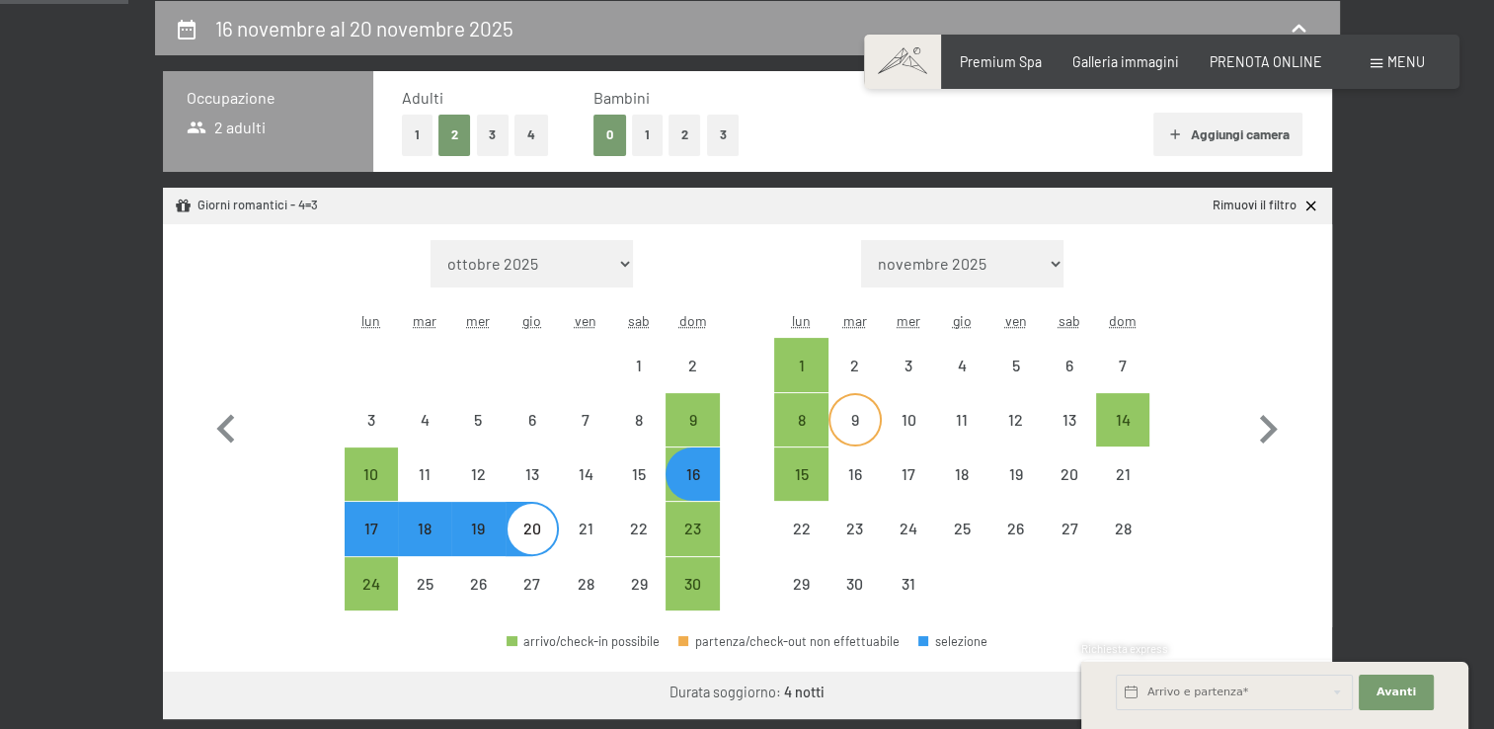
click at [834, 414] on div "9" at bounding box center [855, 436] width 49 height 49
select select "[DATE]"
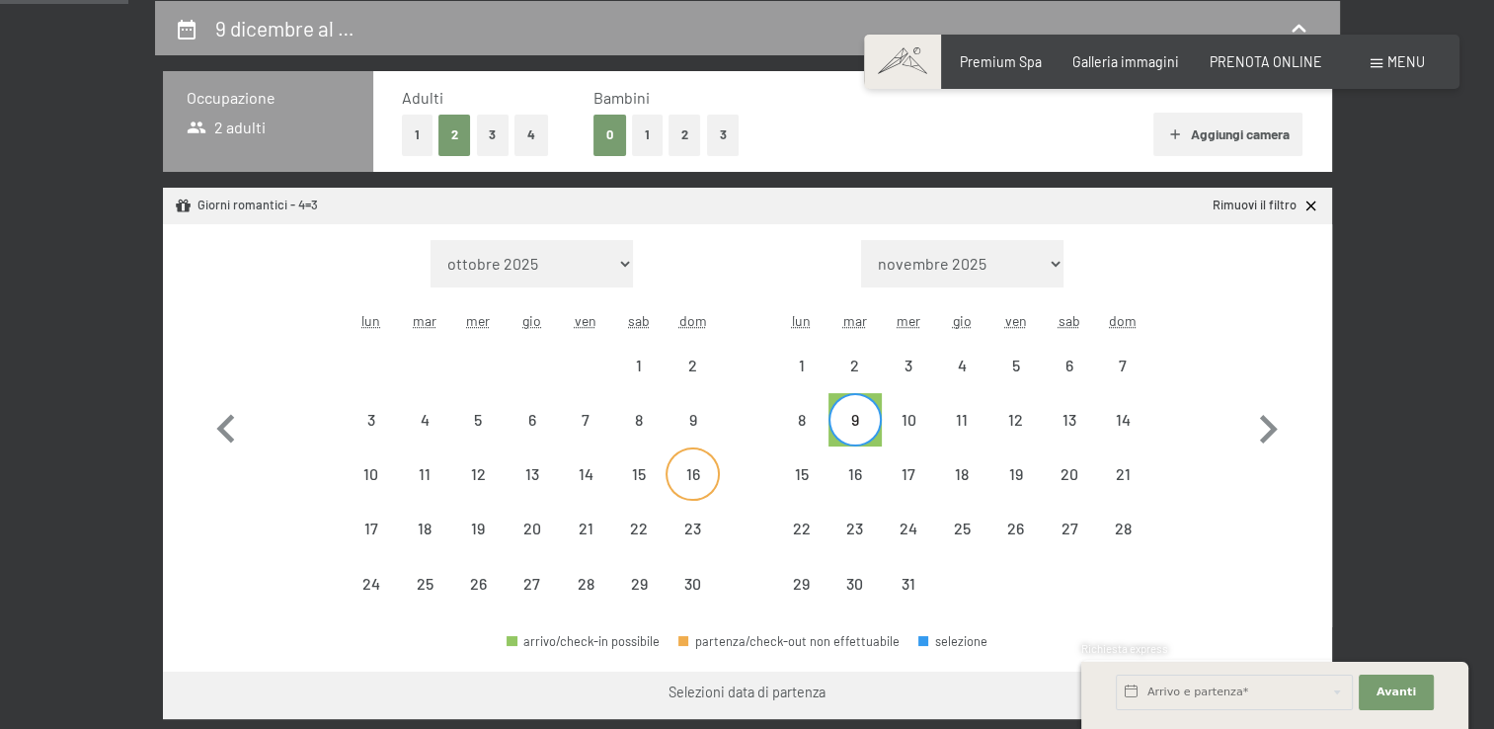
click at [689, 468] on div "16" at bounding box center [692, 490] width 49 height 49
select select "[DATE]"
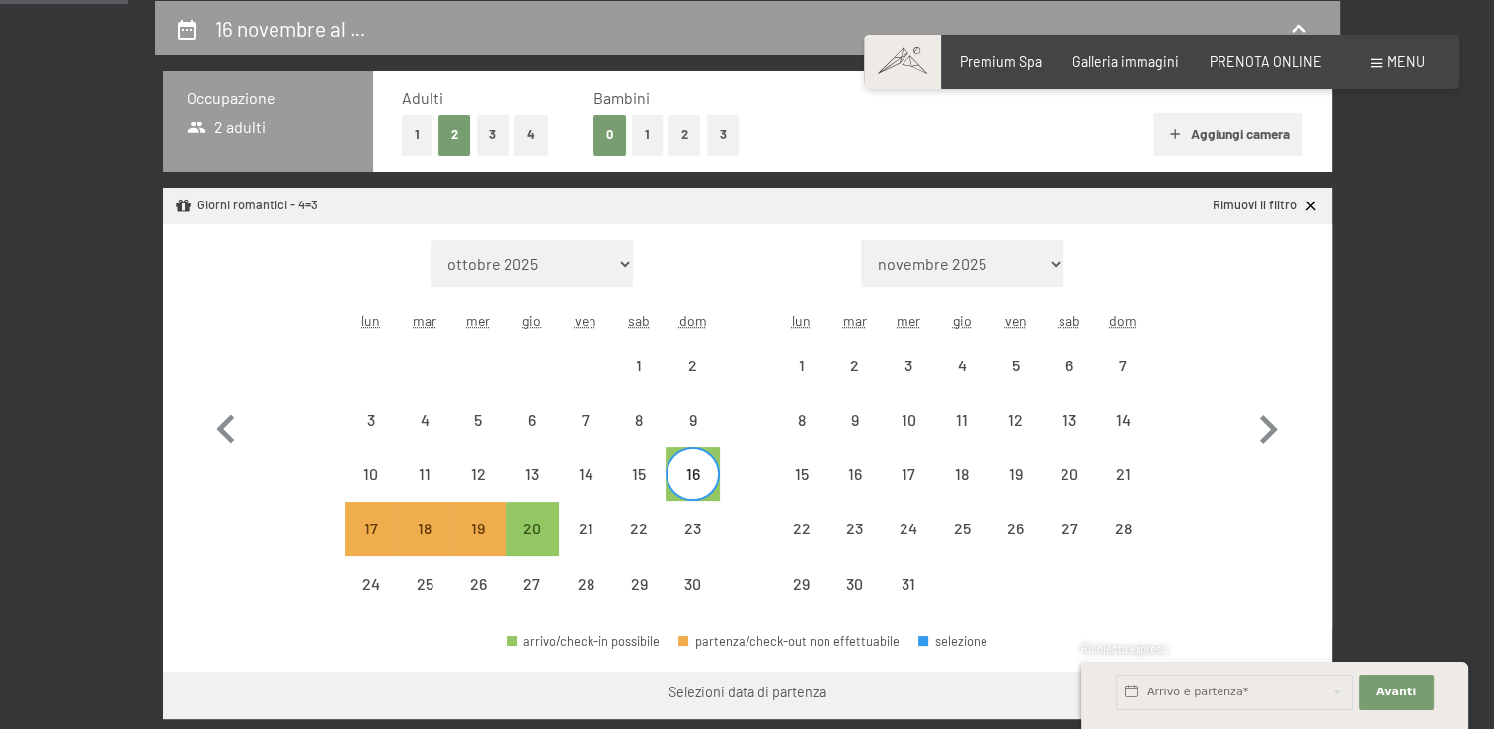
click at [689, 468] on div "16" at bounding box center [692, 490] width 49 height 49
select select "[DATE]"
